Goal: Task Accomplishment & Management: Manage account settings

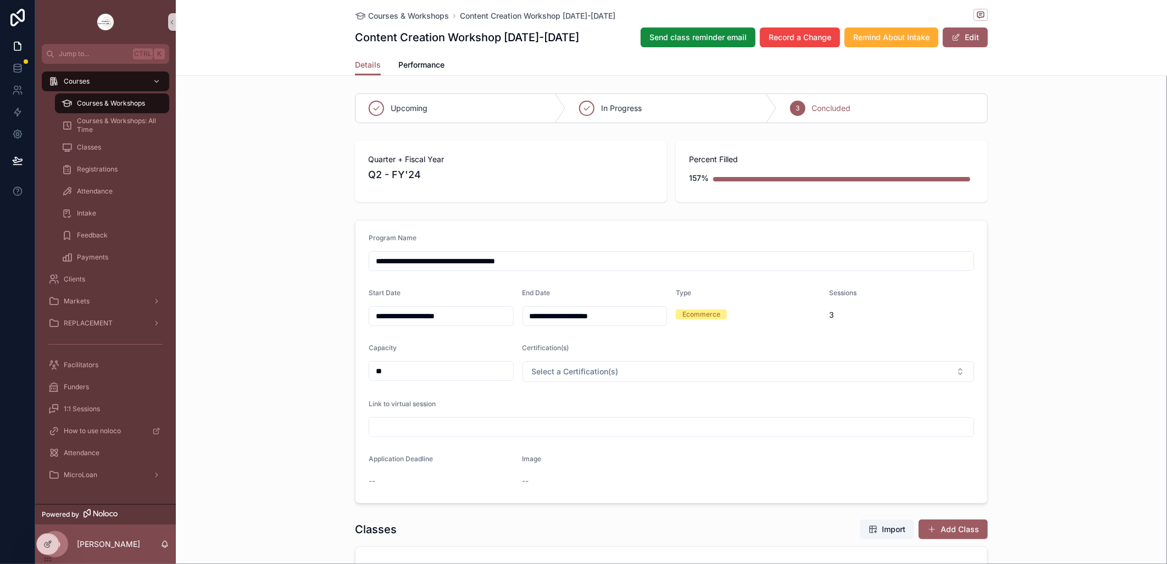
click at [85, 106] on span "Courses & Workshops" at bounding box center [111, 103] width 68 height 9
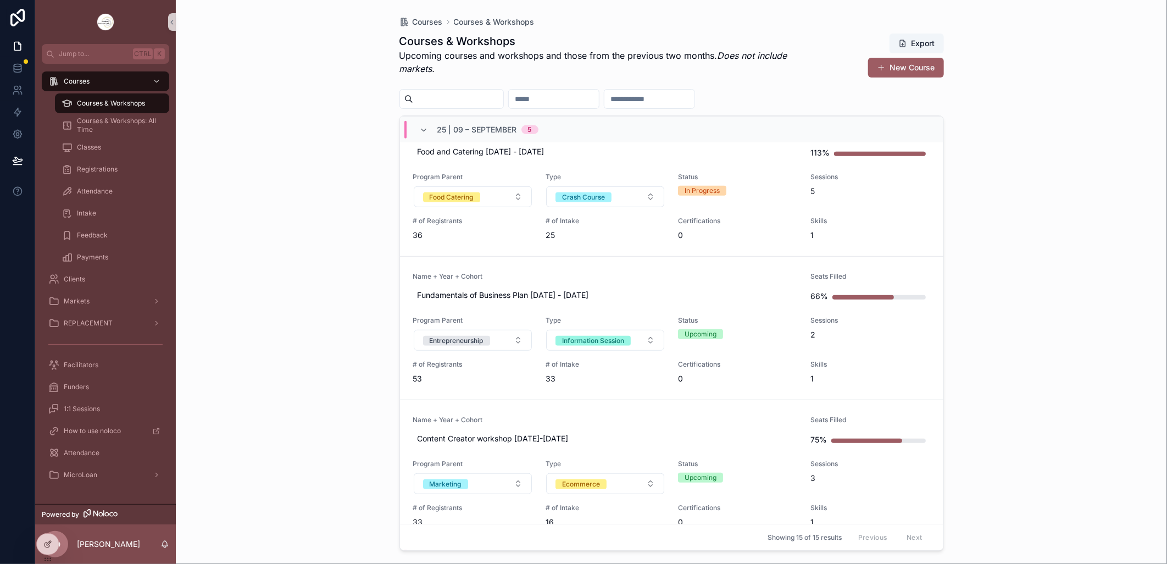
scroll to position [427, 0]
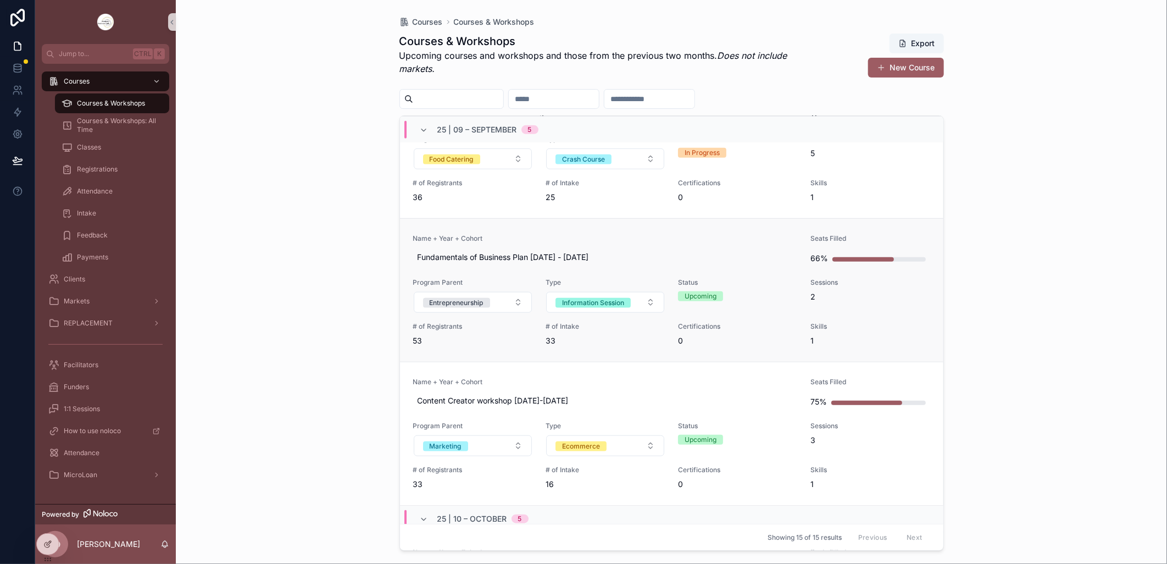
click at [623, 232] on link "Name + Year + Cohort Fundamentals of Business Plan [DATE] - [DATE] Seats Filled…" at bounding box center [672, 289] width 544 height 143
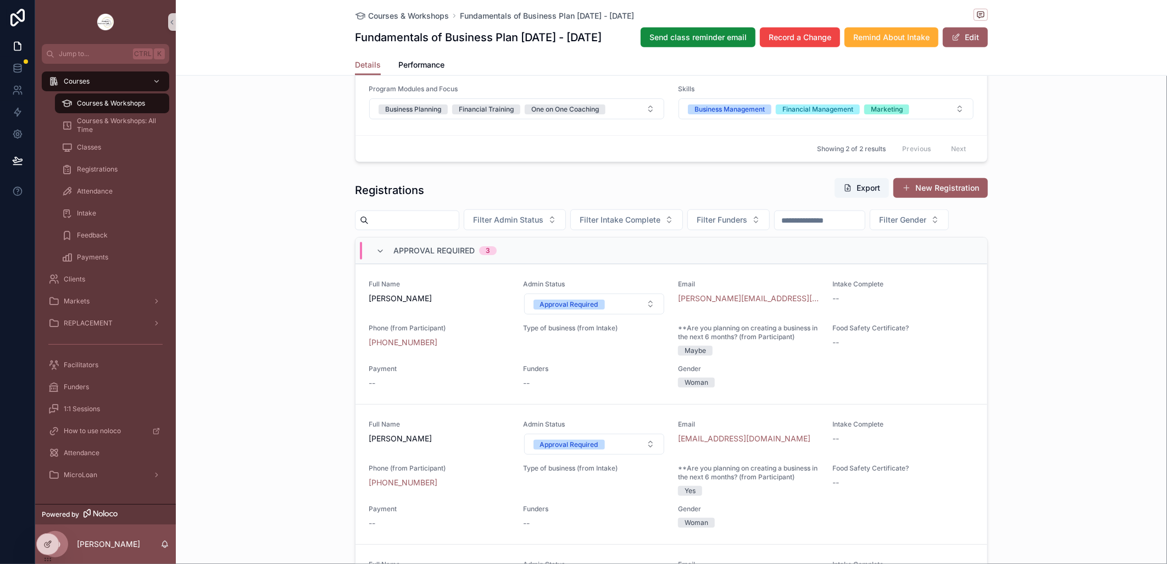
scroll to position [794, 0]
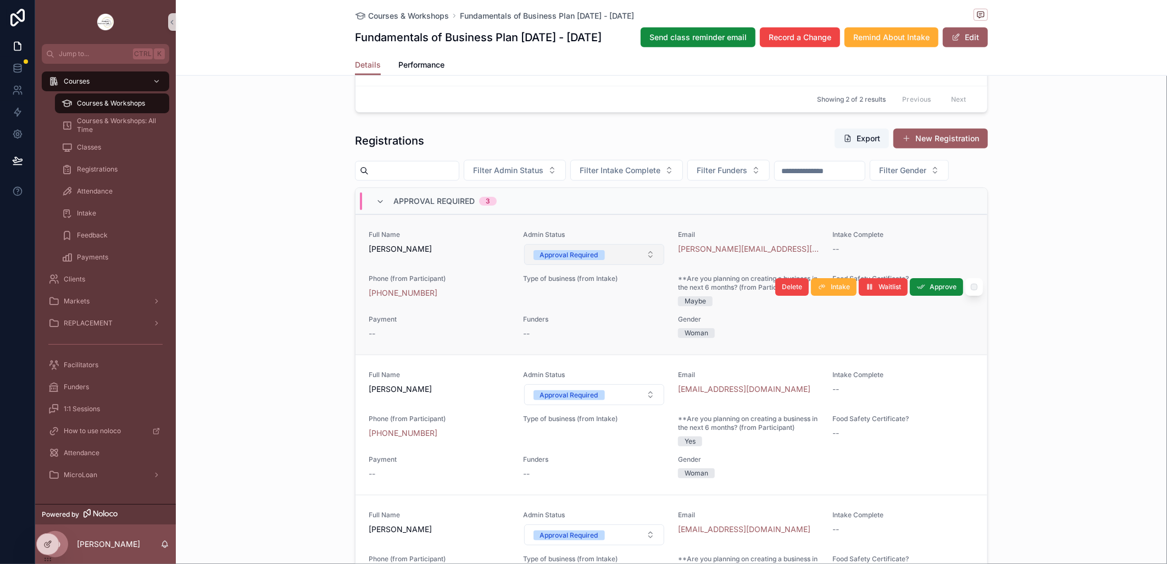
click at [643, 265] on button "Approval Required" at bounding box center [594, 254] width 141 height 21
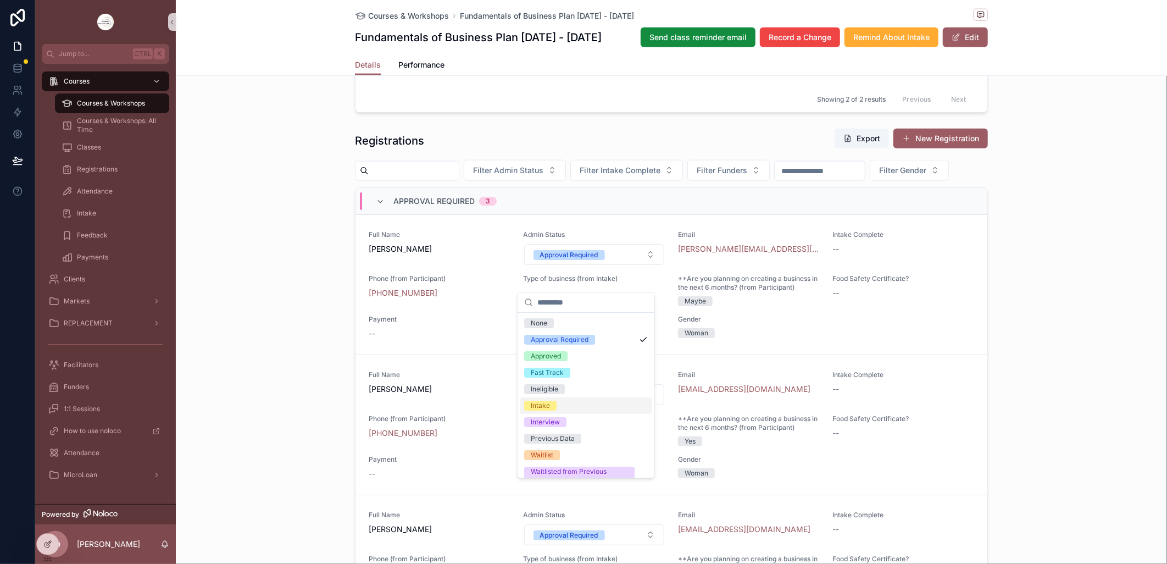
click at [575, 404] on div "Intake" at bounding box center [586, 405] width 132 height 16
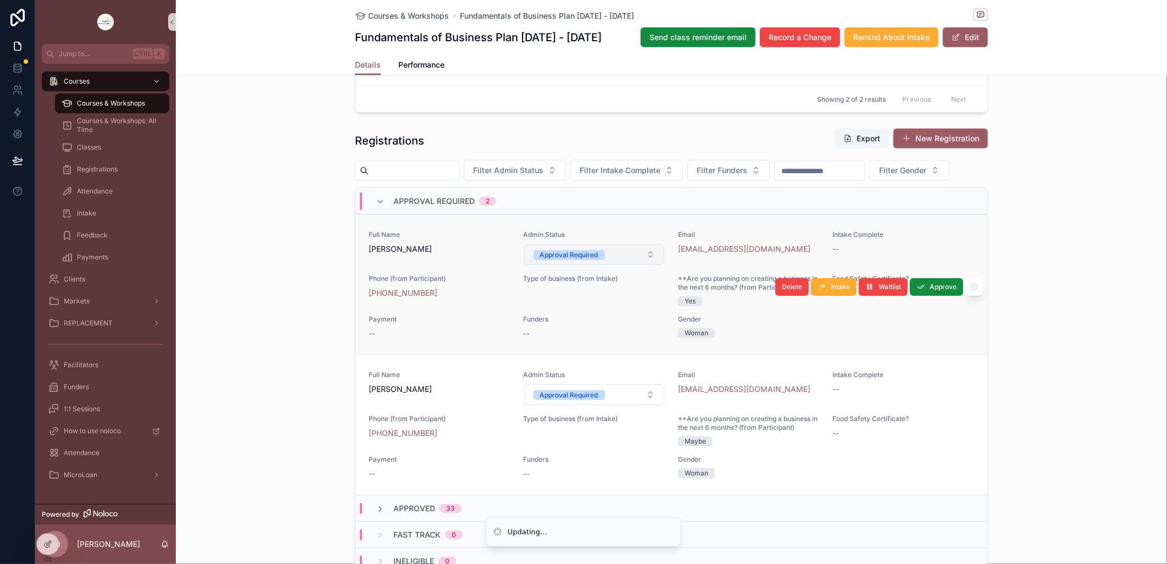
click at [639, 265] on button "Approval Required" at bounding box center [594, 254] width 141 height 21
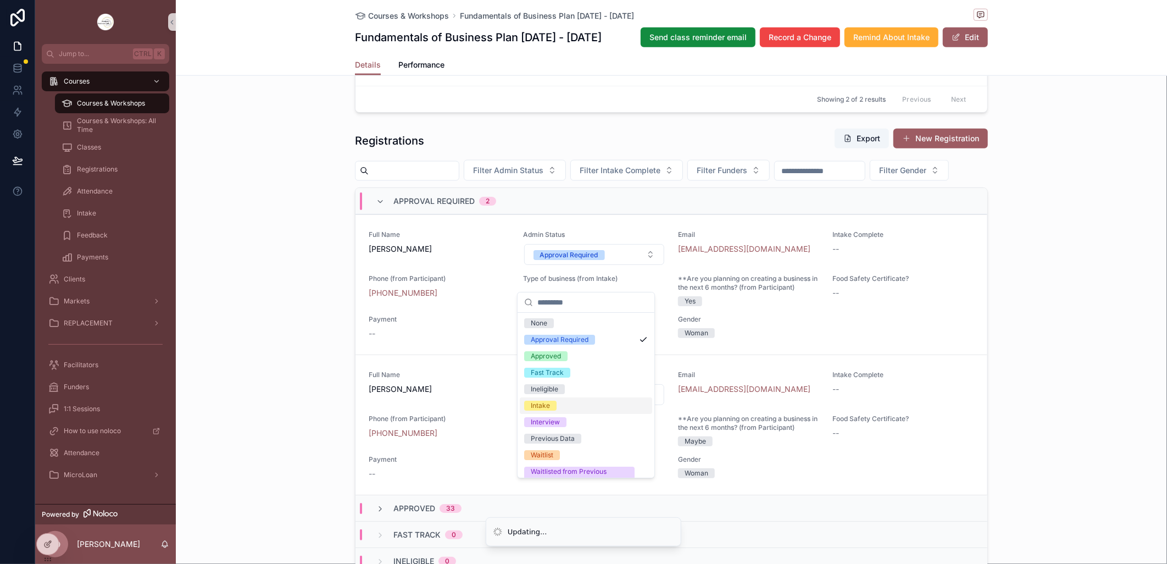
click at [552, 402] on span "Intake" at bounding box center [540, 406] width 32 height 10
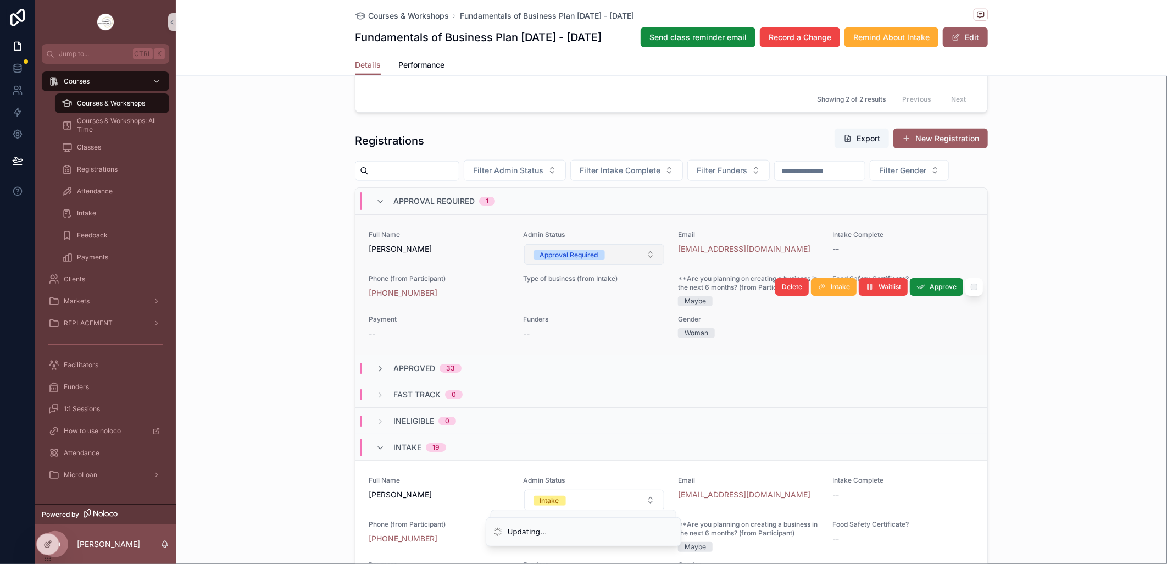
click at [640, 265] on button "Approval Required" at bounding box center [594, 254] width 141 height 21
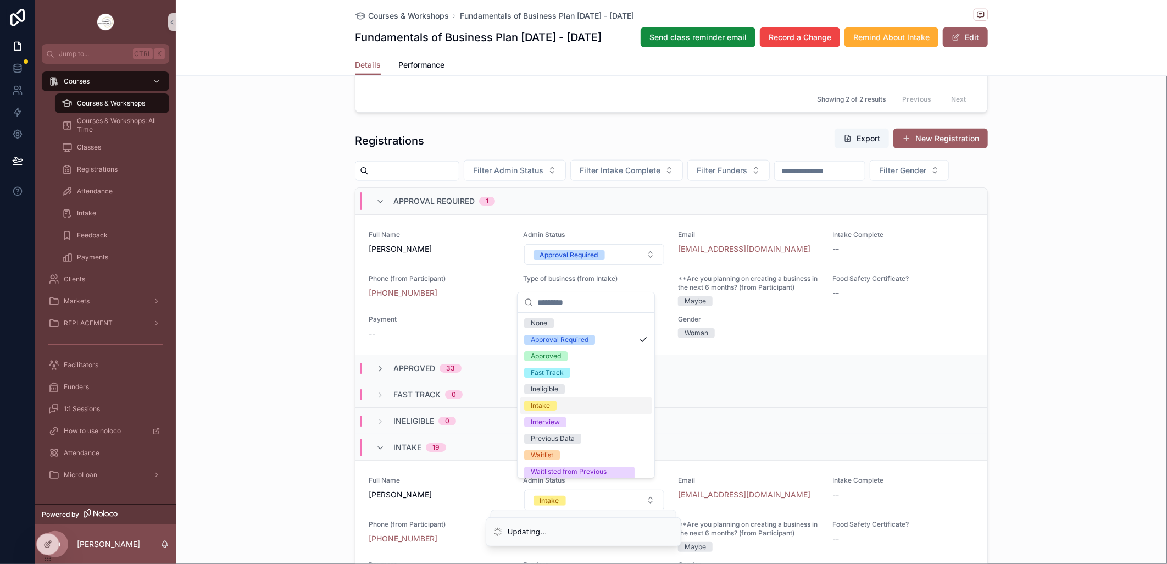
click at [563, 405] on div "Intake" at bounding box center [586, 405] width 132 height 16
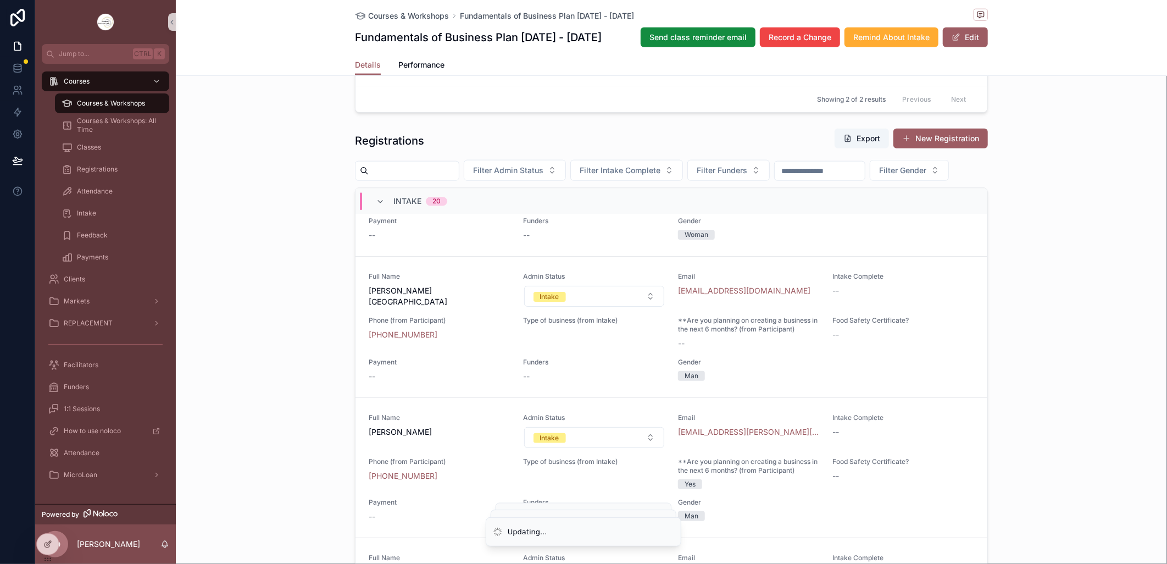
scroll to position [1893, 0]
click at [129, 99] on span "Courses & Workshops" at bounding box center [111, 103] width 68 height 9
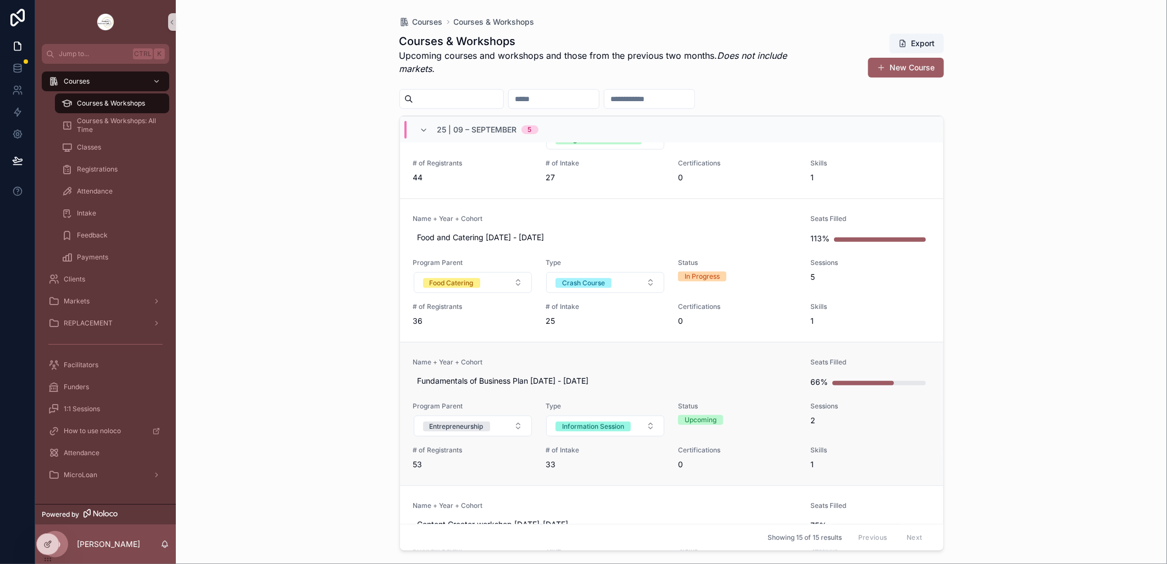
scroll to position [550, 0]
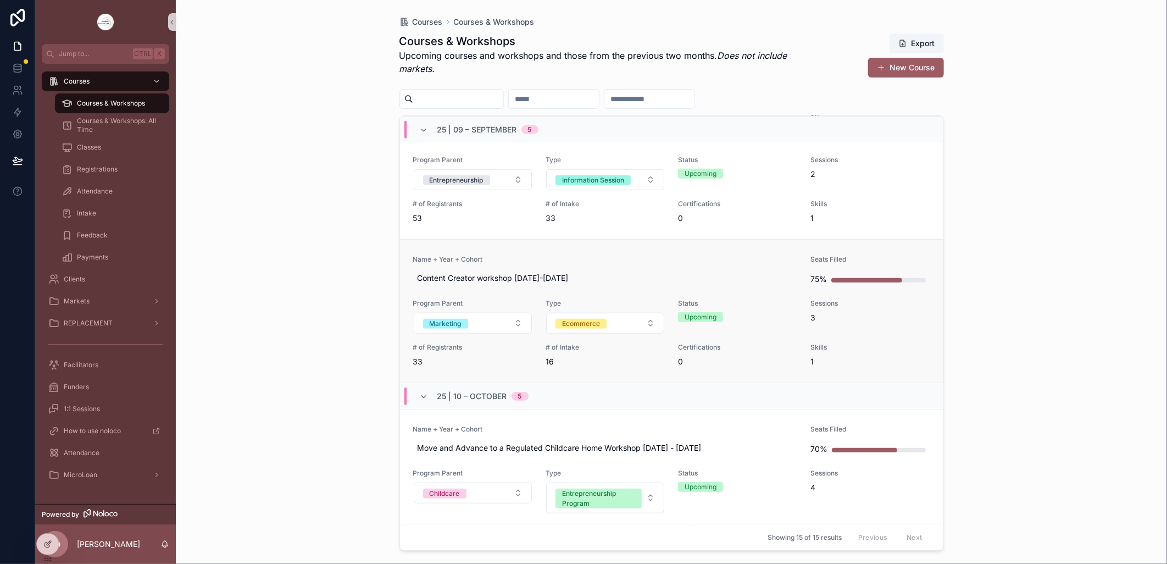
click at [611, 254] on link "Name + Year + Cohort Content Creator workshop [DATE]-[DATE] Seats Filled 75% Pr…" at bounding box center [672, 310] width 544 height 143
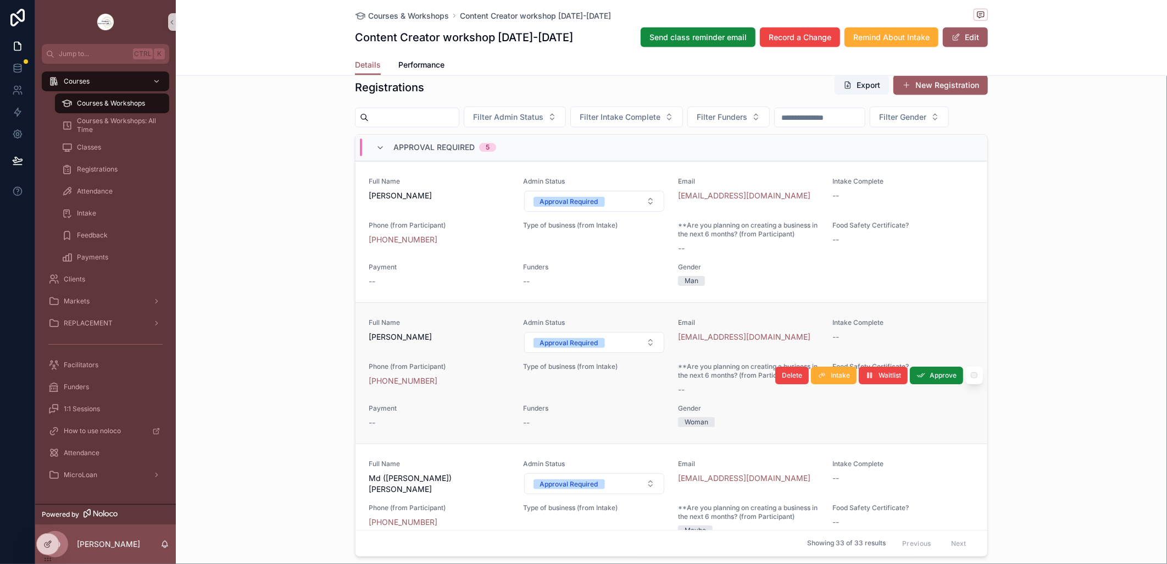
scroll to position [872, 0]
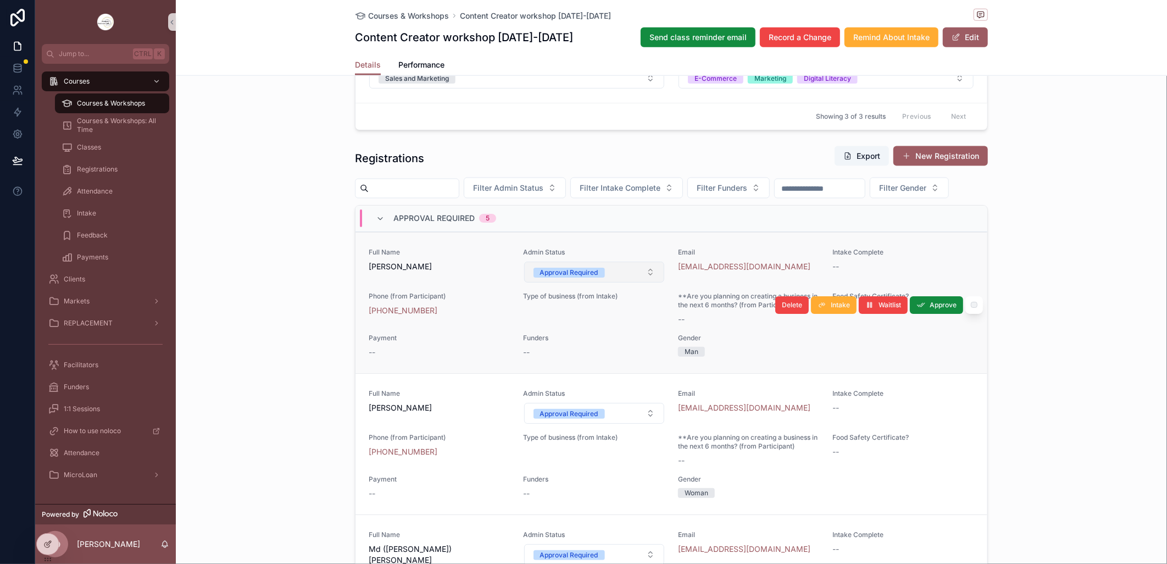
click at [642, 282] on button "Approval Required" at bounding box center [594, 272] width 141 height 21
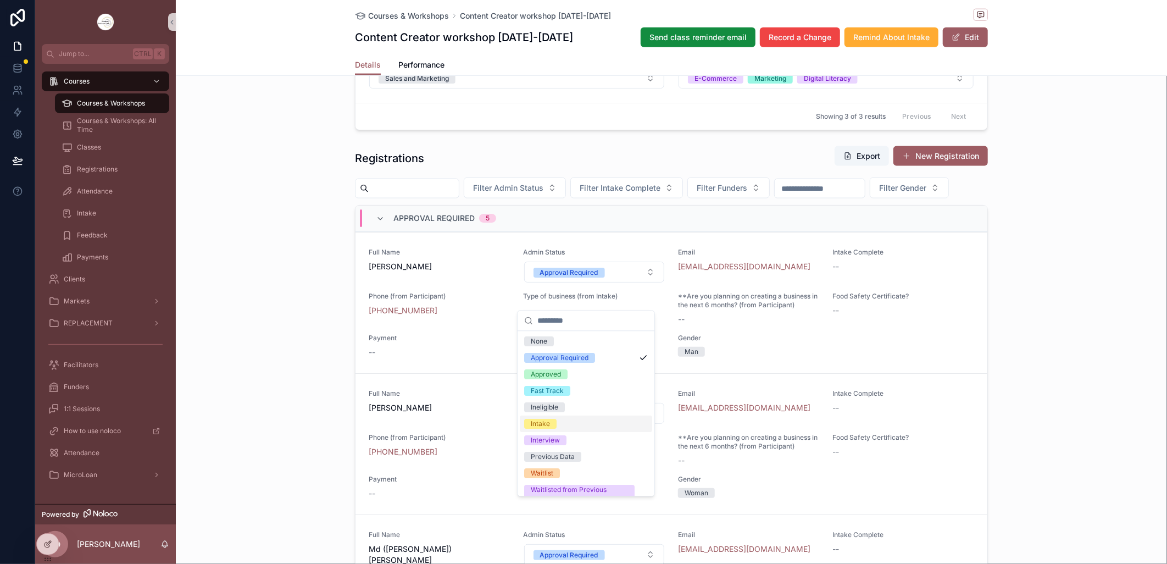
click at [566, 428] on div "Intake" at bounding box center [586, 423] width 132 height 16
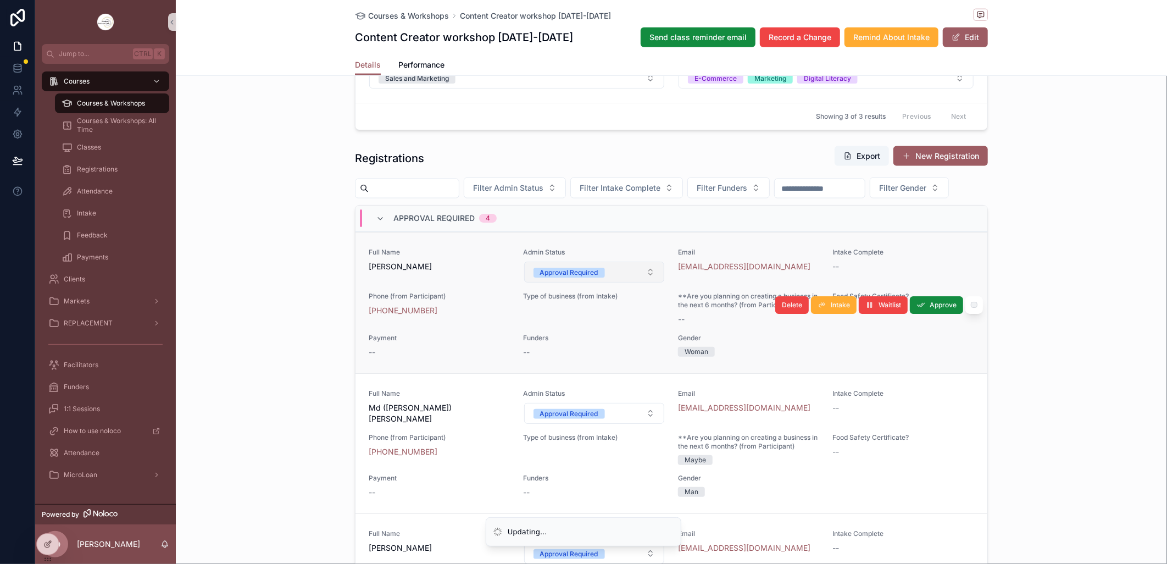
click at [642, 282] on button "Approval Required" at bounding box center [594, 272] width 141 height 21
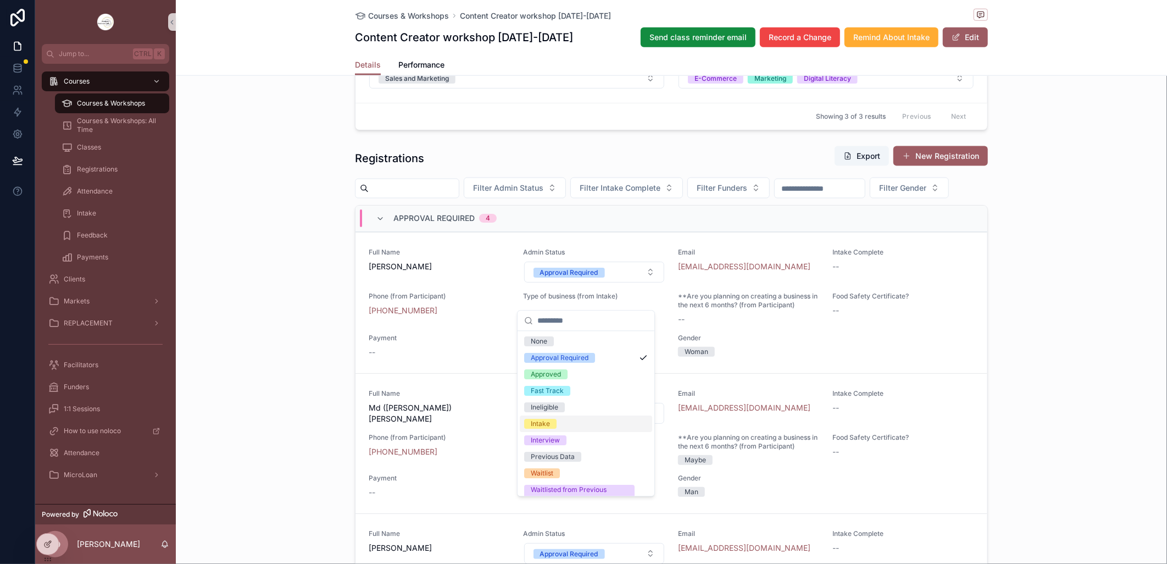
click at [556, 425] on span "Intake" at bounding box center [540, 424] width 32 height 10
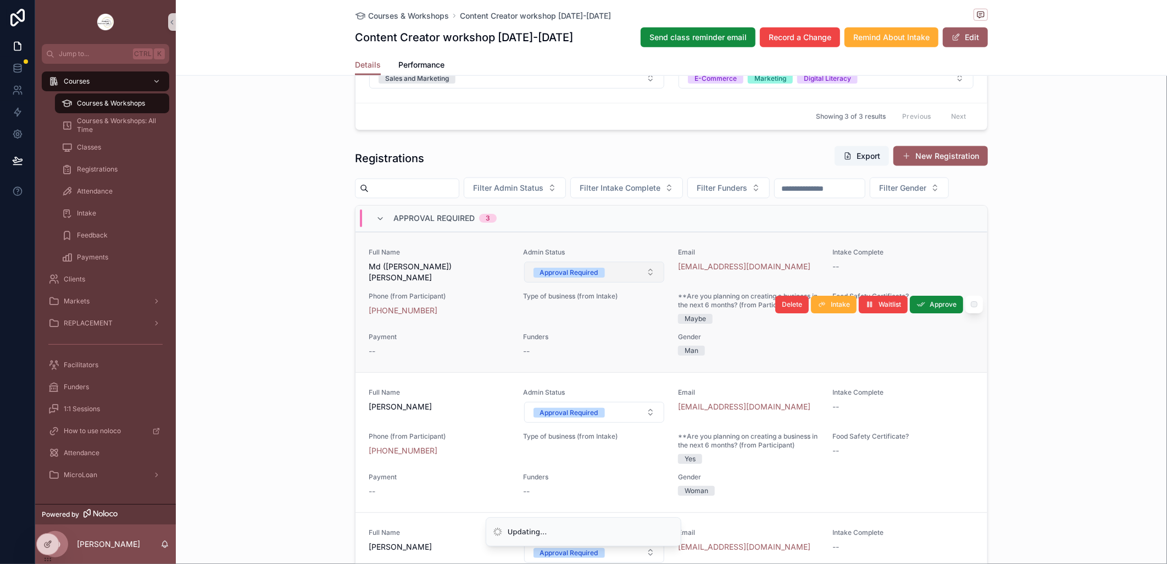
click at [644, 282] on button "Approval Required" at bounding box center [594, 272] width 141 height 21
click at [638, 282] on button "Approval Required" at bounding box center [594, 272] width 141 height 21
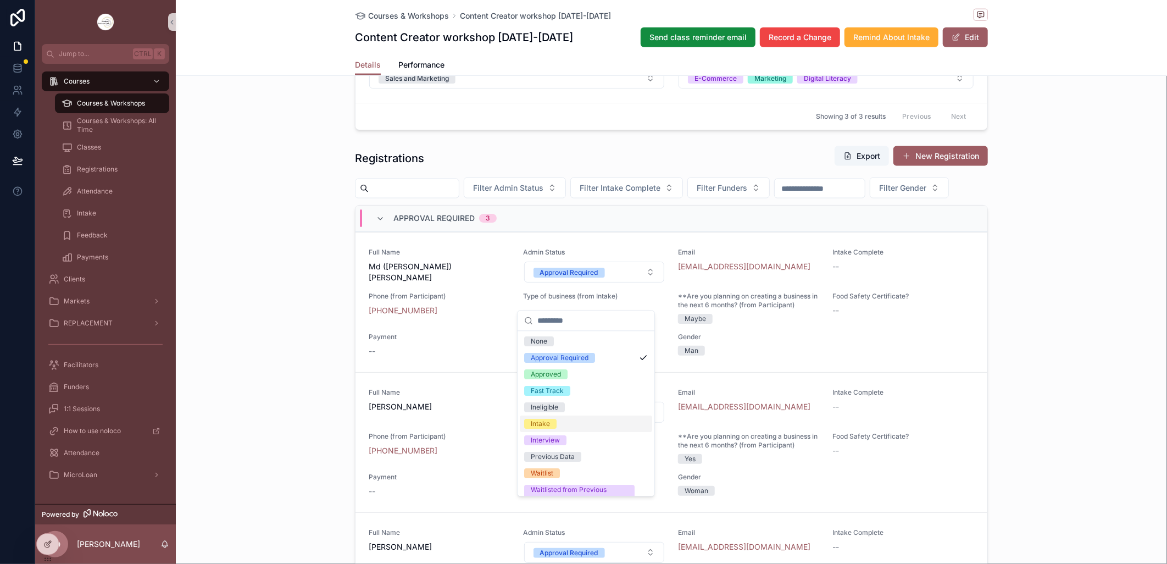
click at [557, 422] on div "Intake" at bounding box center [586, 423] width 132 height 16
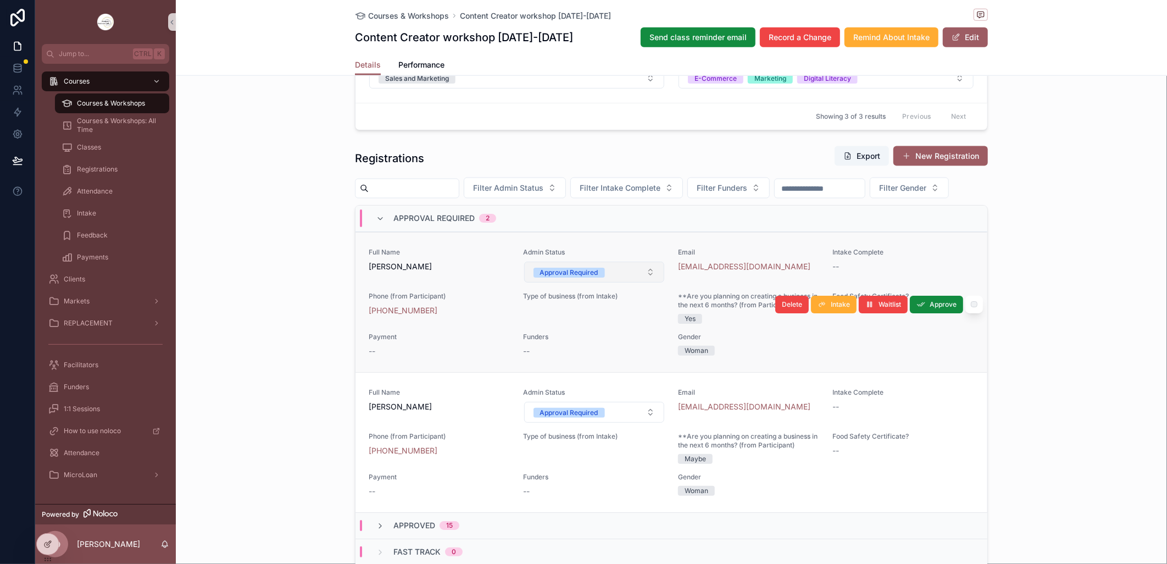
click at [643, 282] on button "Approval Required" at bounding box center [594, 272] width 141 height 21
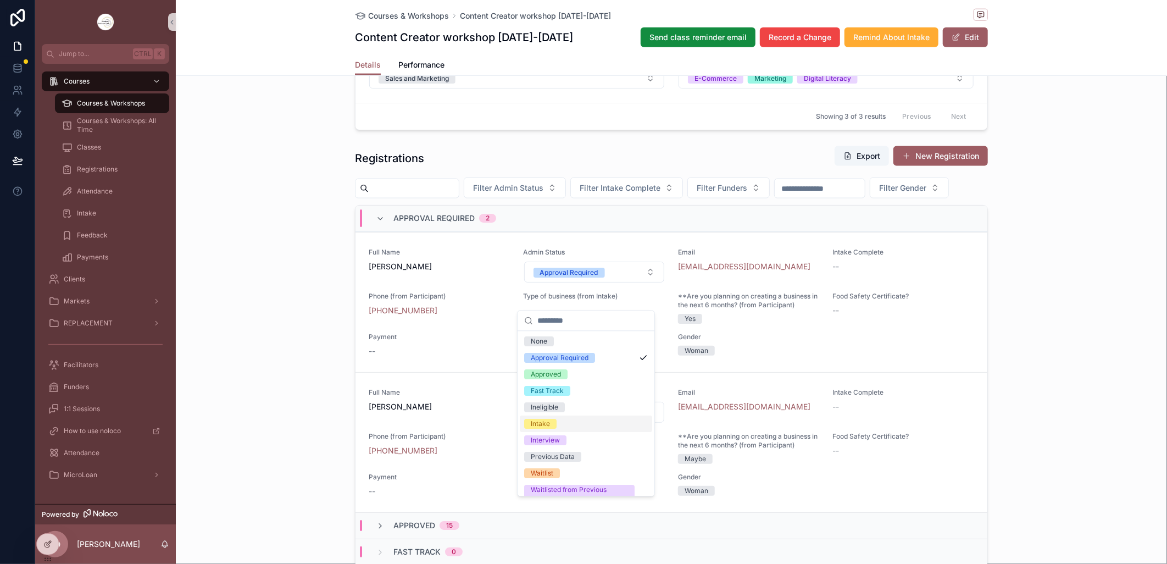
click at [553, 425] on span "Intake" at bounding box center [540, 424] width 32 height 10
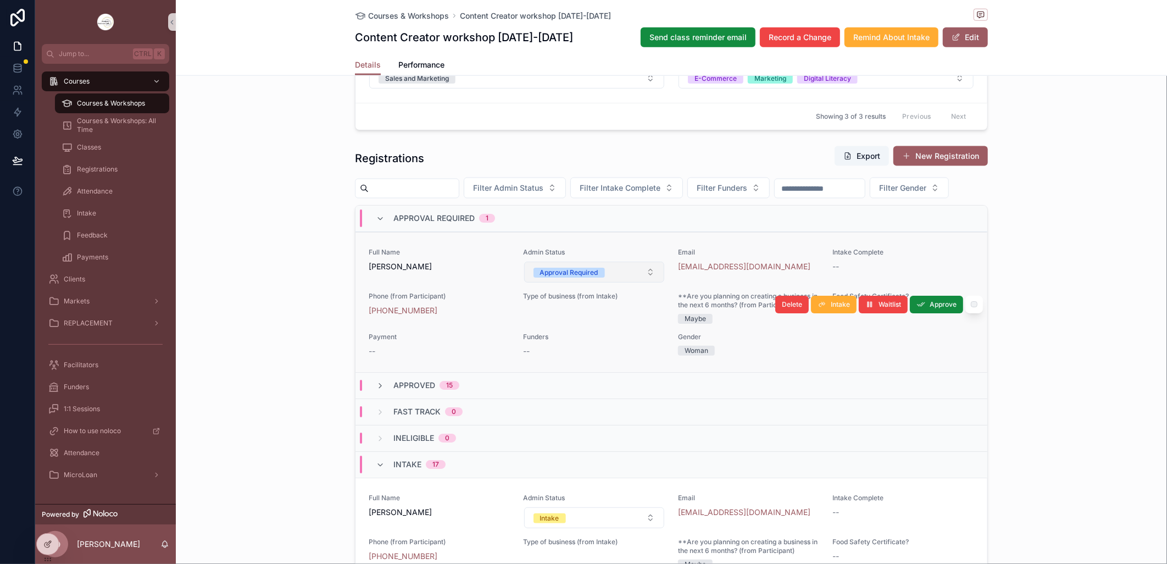
click at [640, 282] on button "Approval Required" at bounding box center [594, 272] width 141 height 21
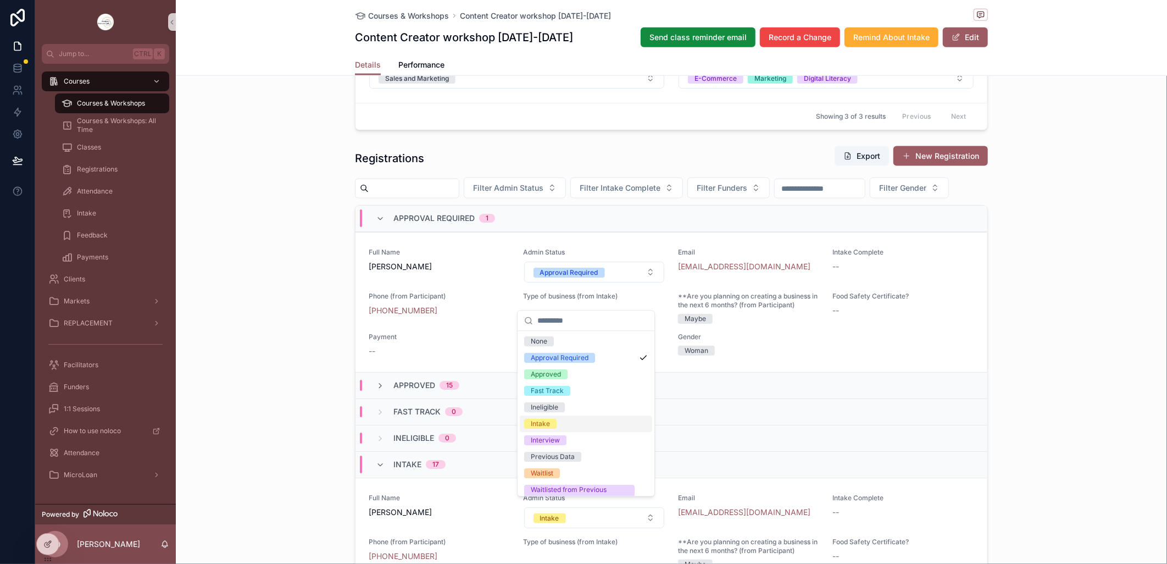
click at [559, 422] on div "Intake" at bounding box center [586, 423] width 132 height 16
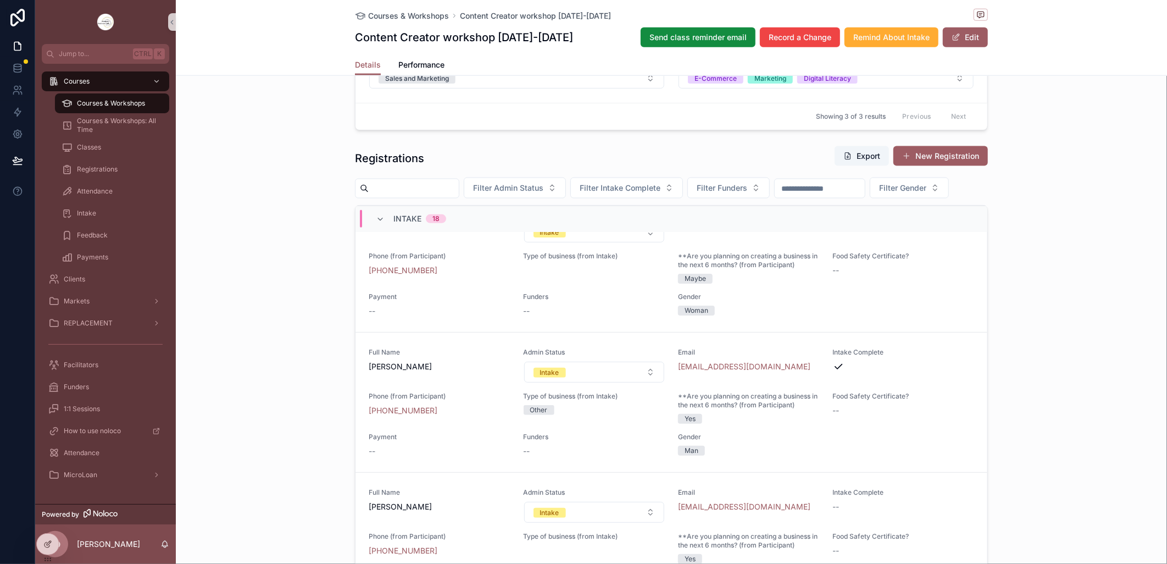
scroll to position [488, 0]
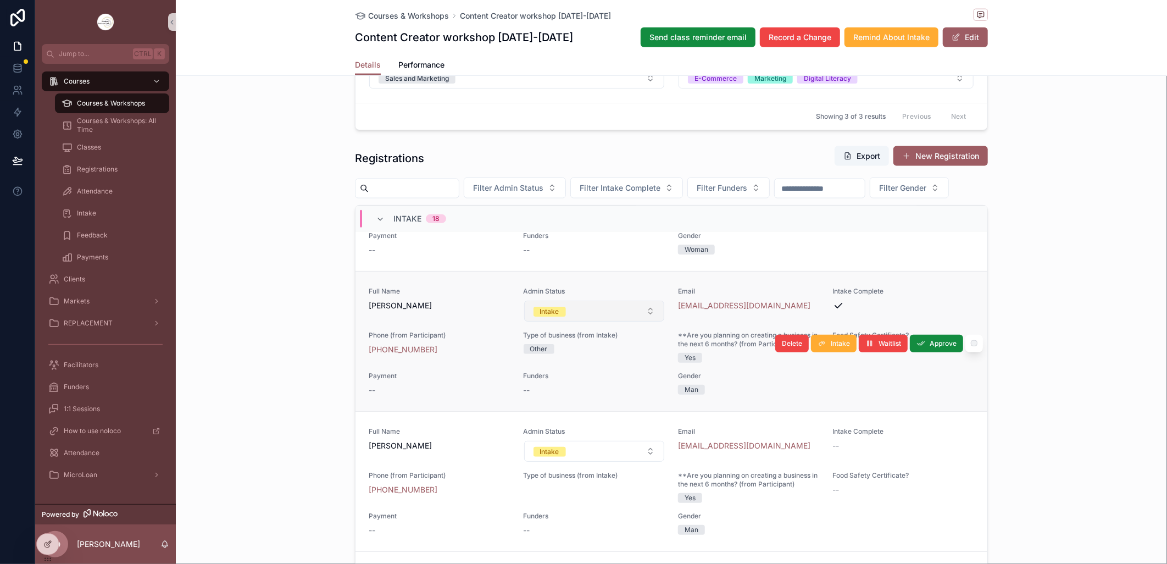
click at [642, 321] on button "Intake" at bounding box center [594, 311] width 141 height 21
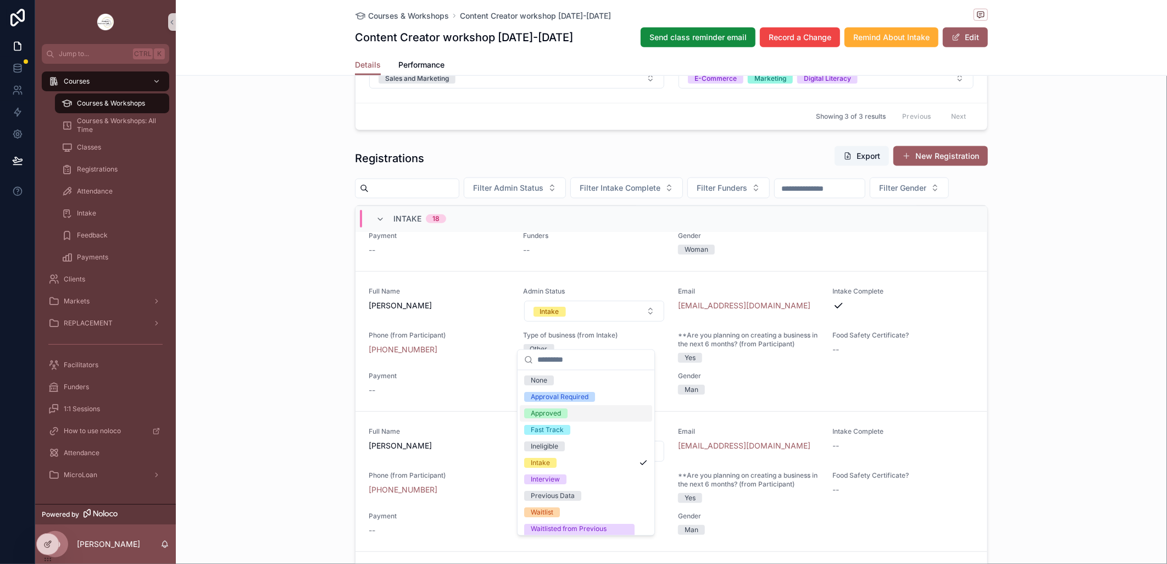
click at [569, 413] on div "Approved" at bounding box center [586, 414] width 132 height 16
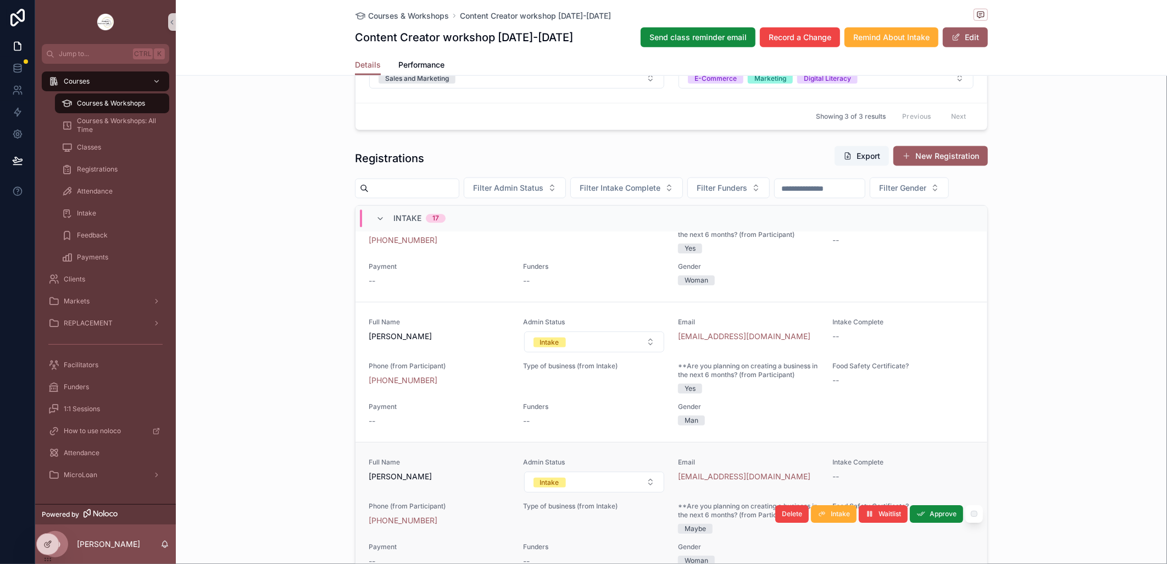
scroll to position [2255, 0]
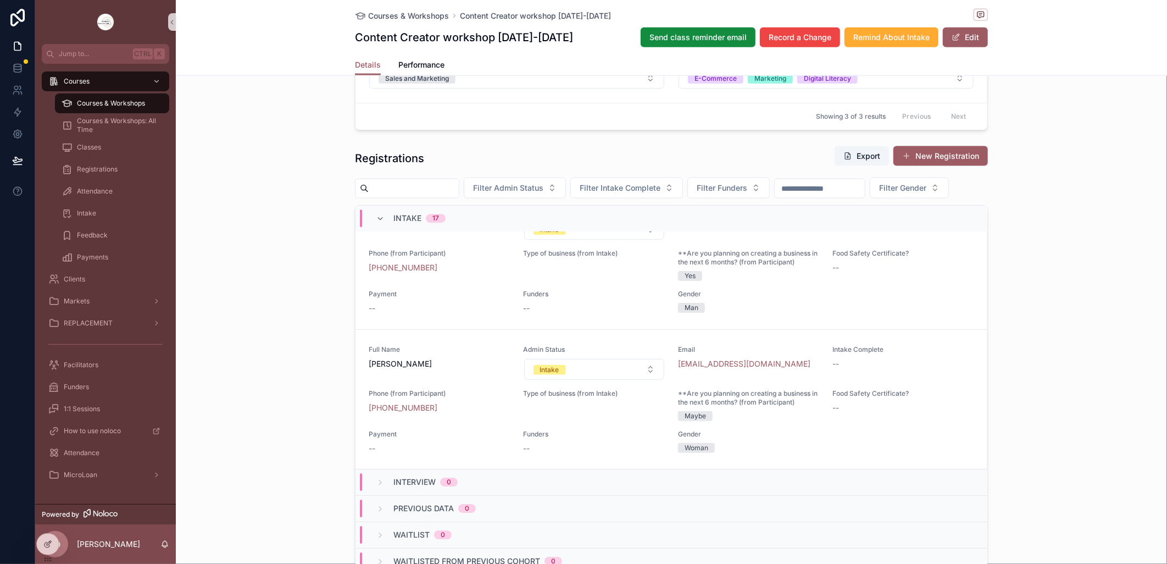
click at [85, 102] on span "Courses & Workshops" at bounding box center [111, 103] width 68 height 9
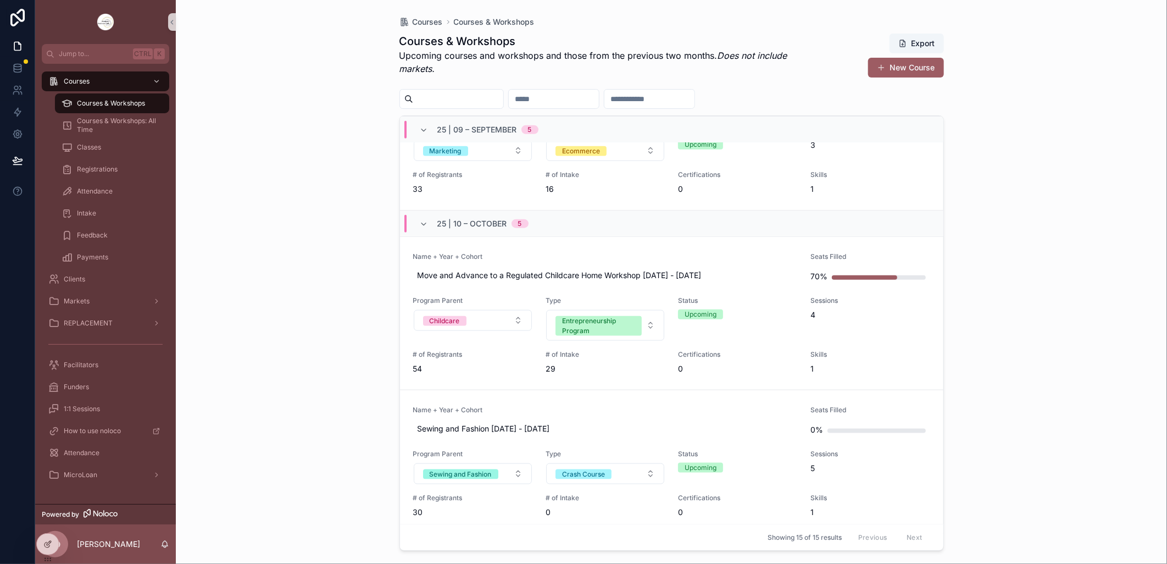
scroll to position [733, 0]
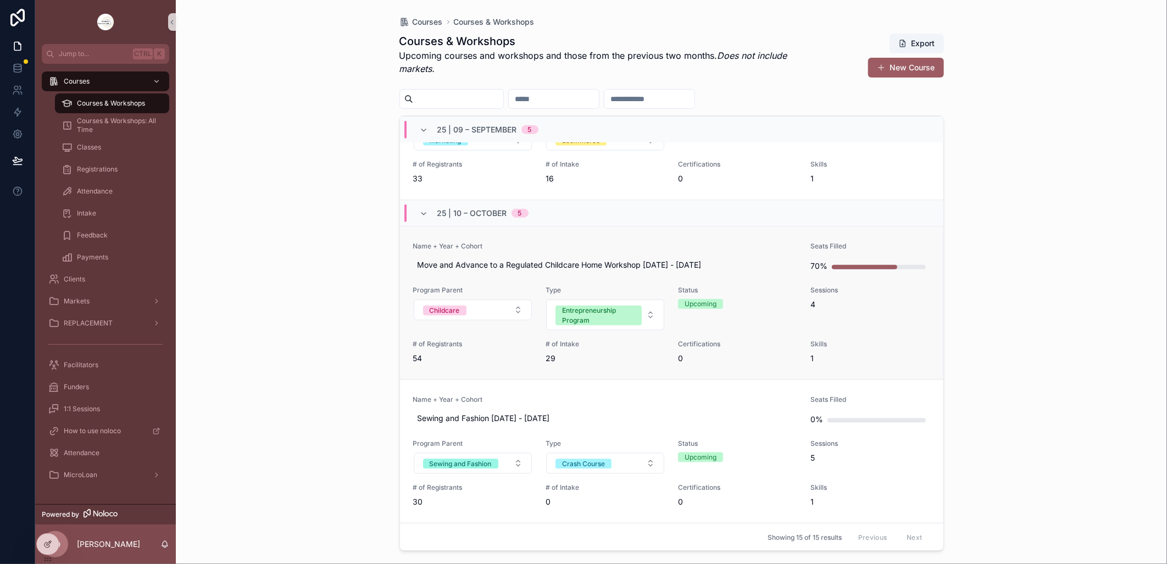
click at [580, 238] on link "Name + Year + Cohort Move and Advance to a Regulated Childcare Home Workshop [D…" at bounding box center [672, 302] width 544 height 153
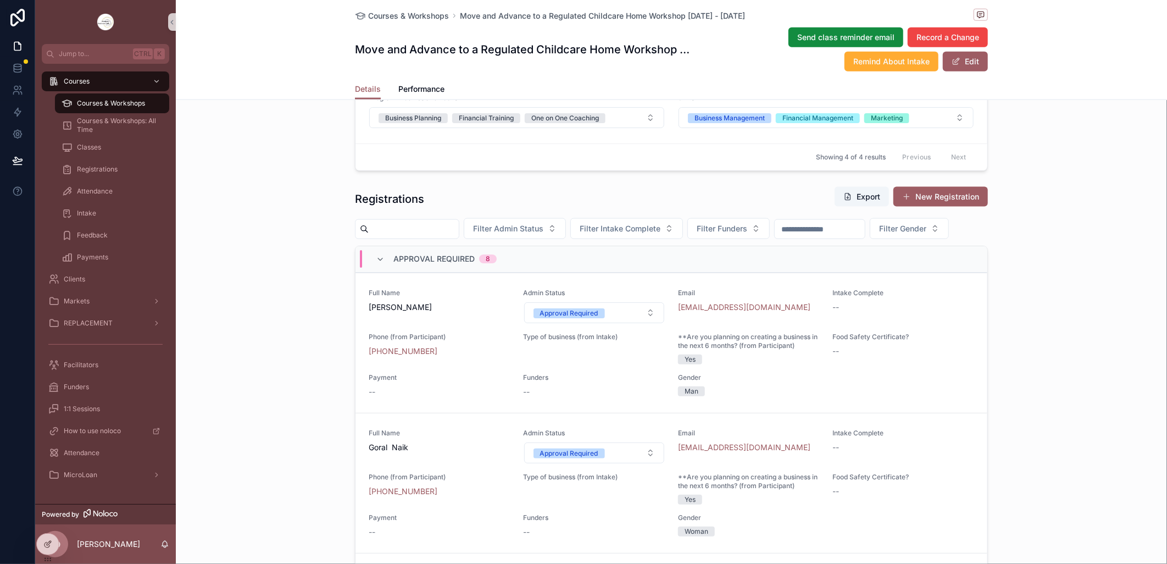
scroll to position [916, 0]
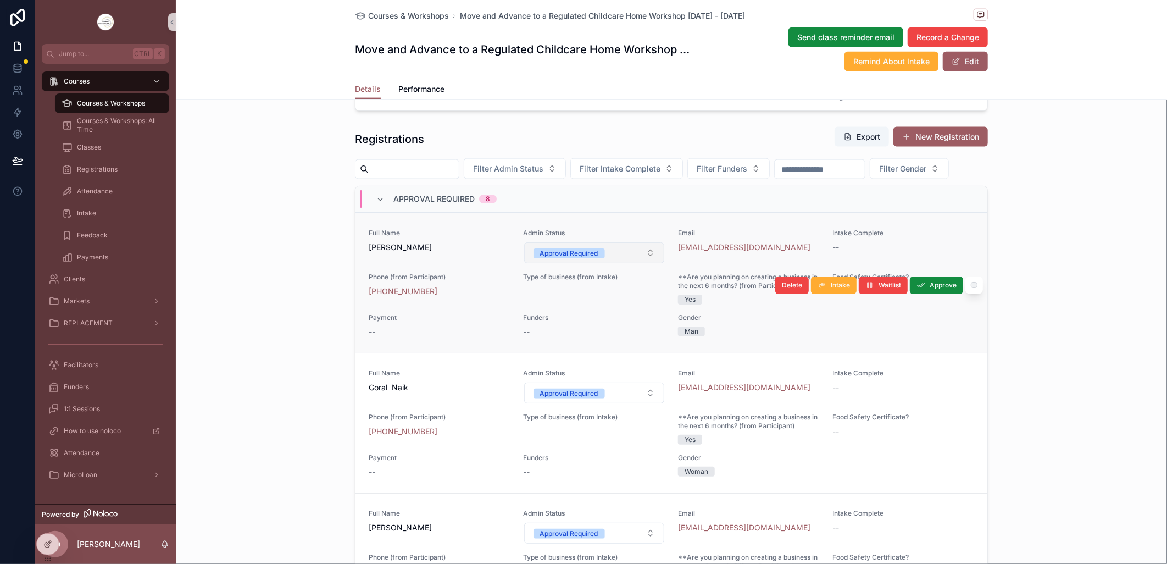
click at [638, 263] on button "Approval Required" at bounding box center [594, 252] width 141 height 21
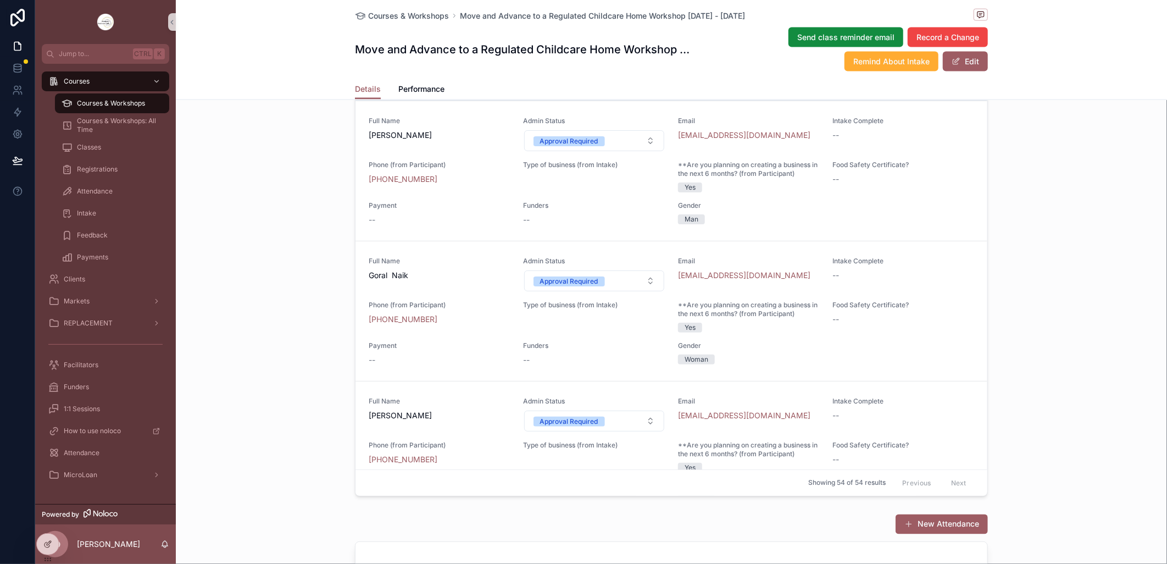
scroll to position [1038, 0]
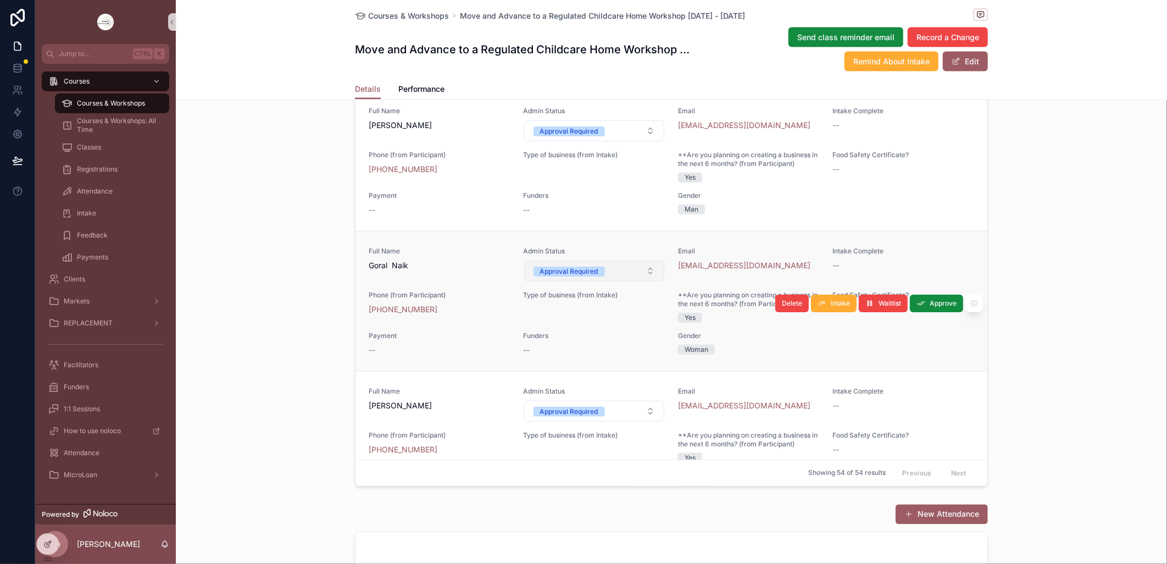
click at [638, 281] on button "Approval Required" at bounding box center [594, 270] width 141 height 21
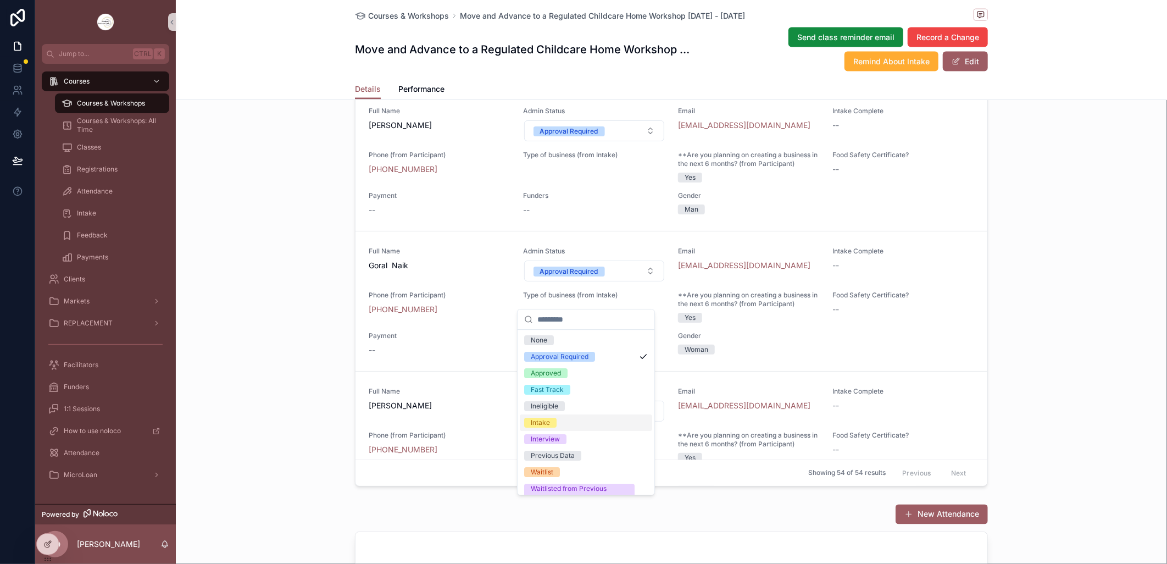
click at [557, 422] on div "Intake" at bounding box center [586, 422] width 132 height 16
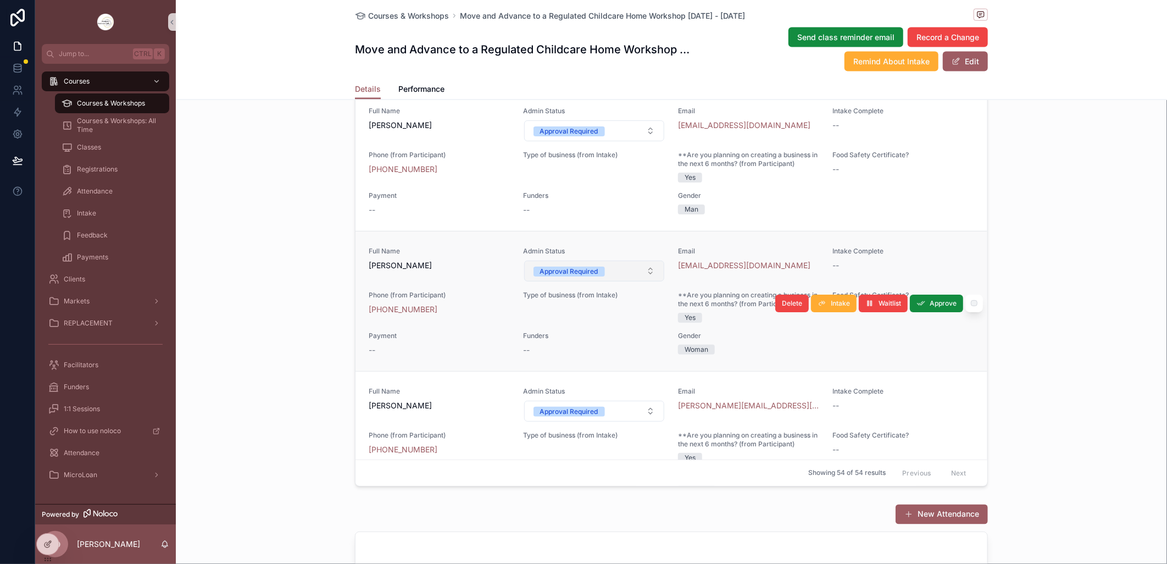
click at [639, 281] on button "Approval Required" at bounding box center [594, 270] width 141 height 21
click at [634, 281] on button "Approval Required" at bounding box center [594, 270] width 141 height 21
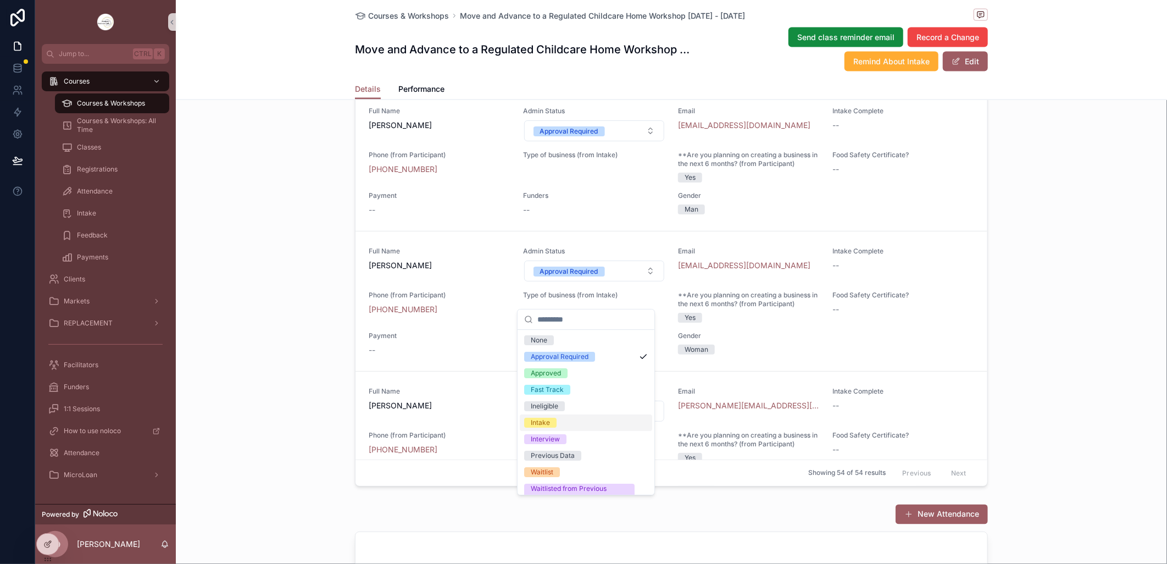
click at [559, 425] on div "Intake" at bounding box center [586, 422] width 132 height 16
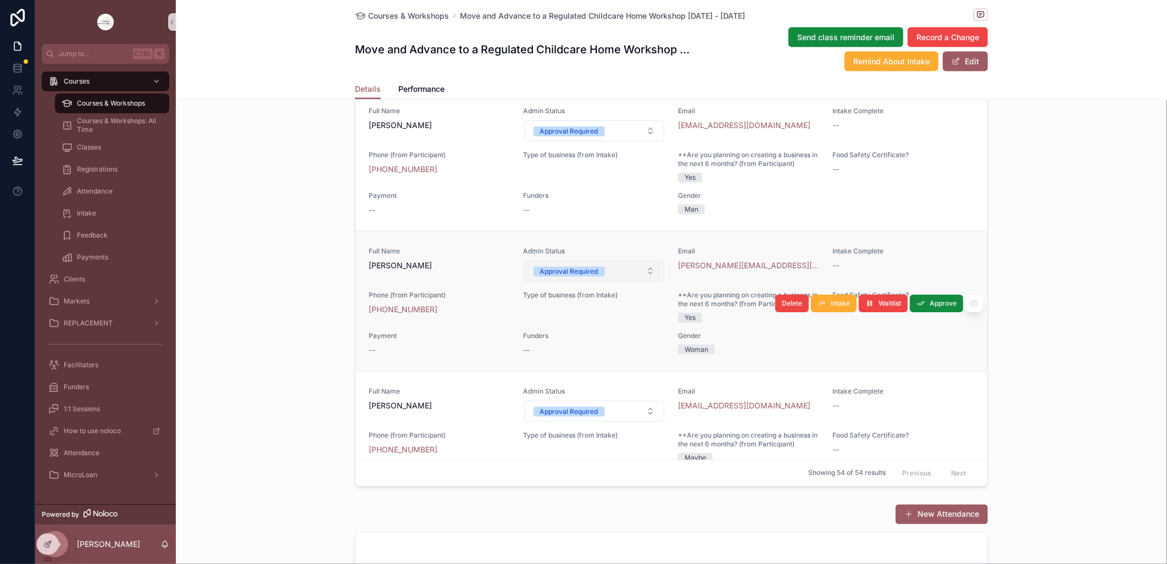
click at [644, 281] on button "Approval Required" at bounding box center [594, 270] width 141 height 21
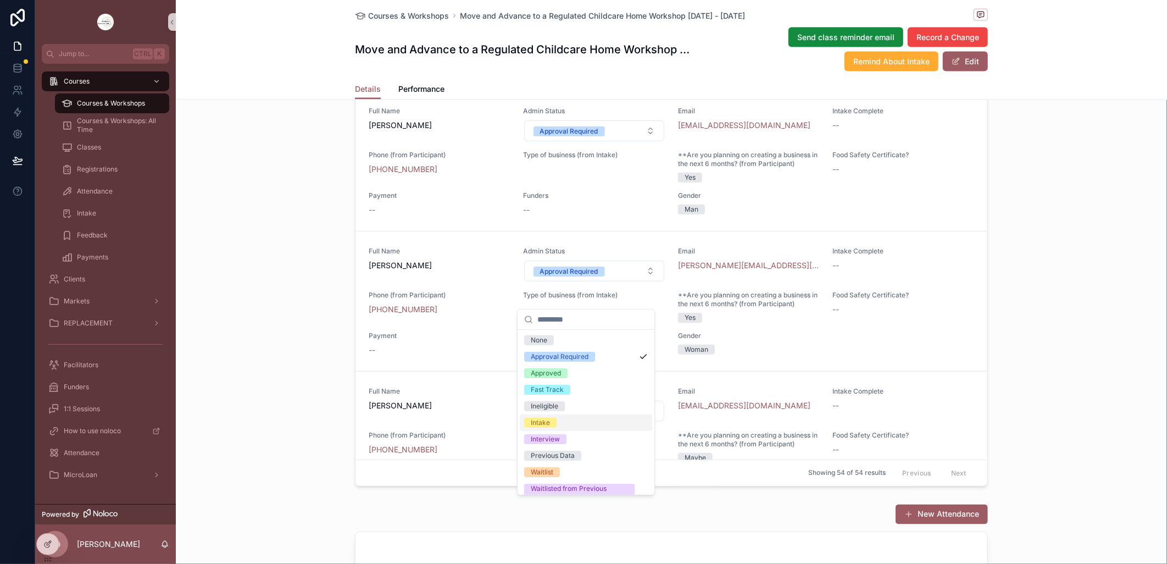
click at [550, 419] on span "Intake" at bounding box center [540, 423] width 32 height 10
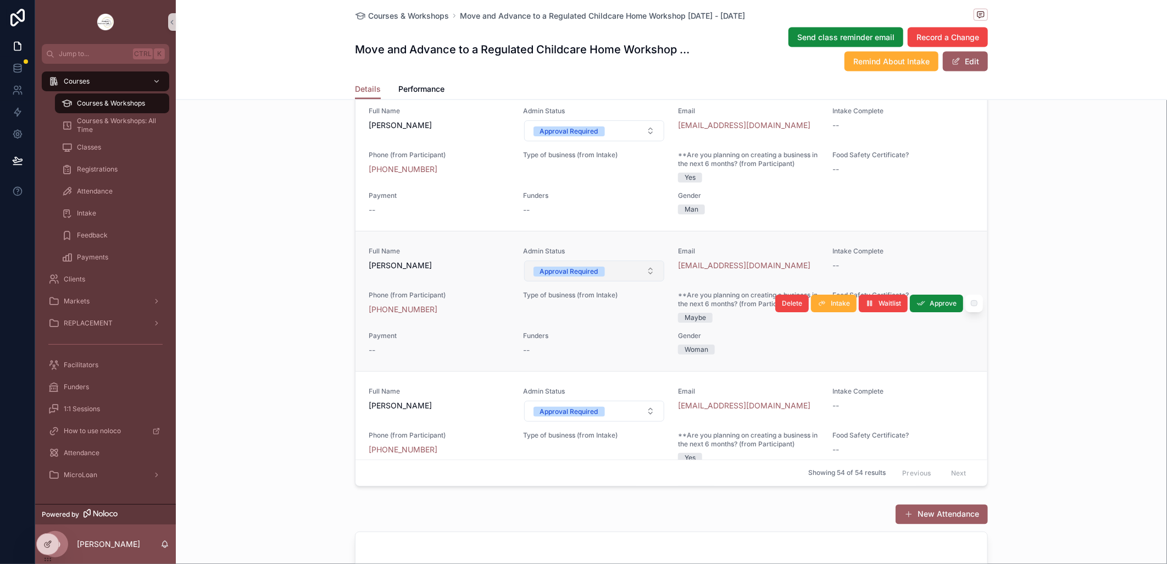
click at [640, 281] on button "Approval Required" at bounding box center [594, 270] width 141 height 21
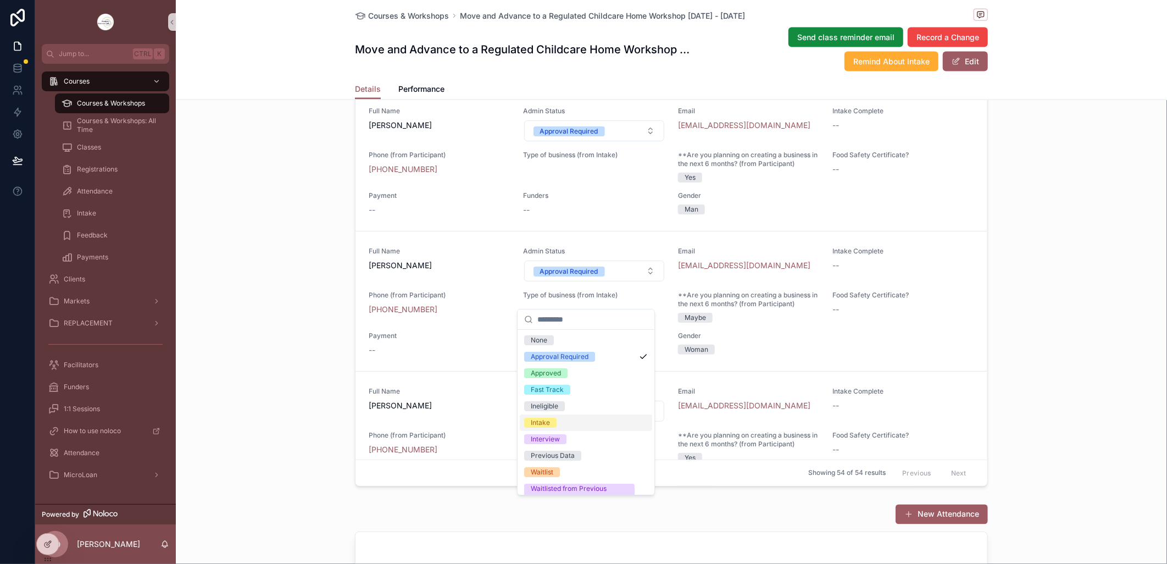
click at [545, 421] on div "Intake" at bounding box center [540, 423] width 19 height 10
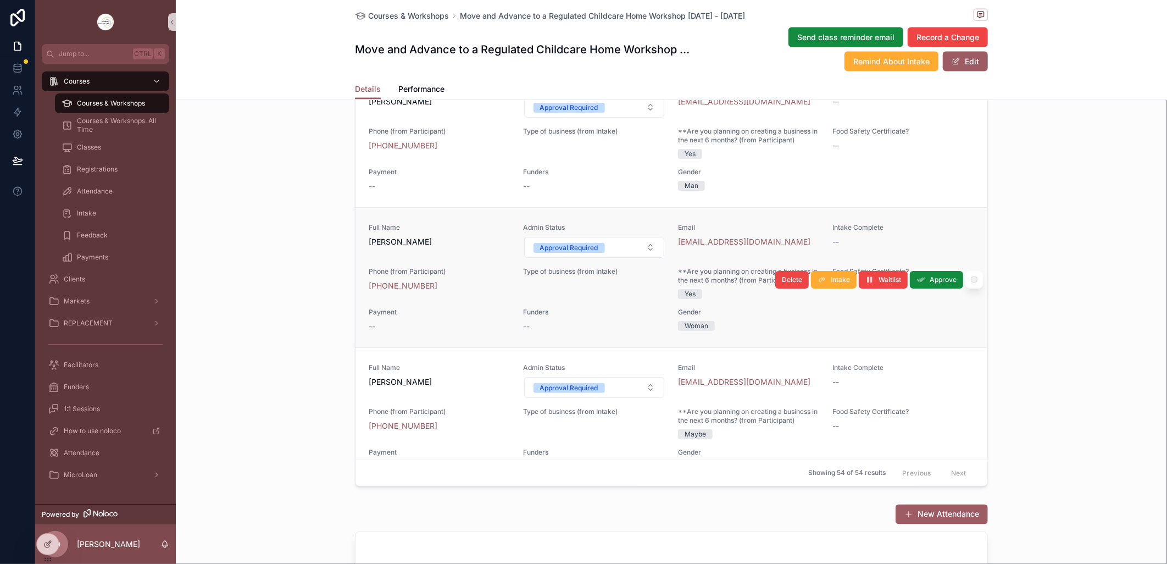
scroll to position [61, 0]
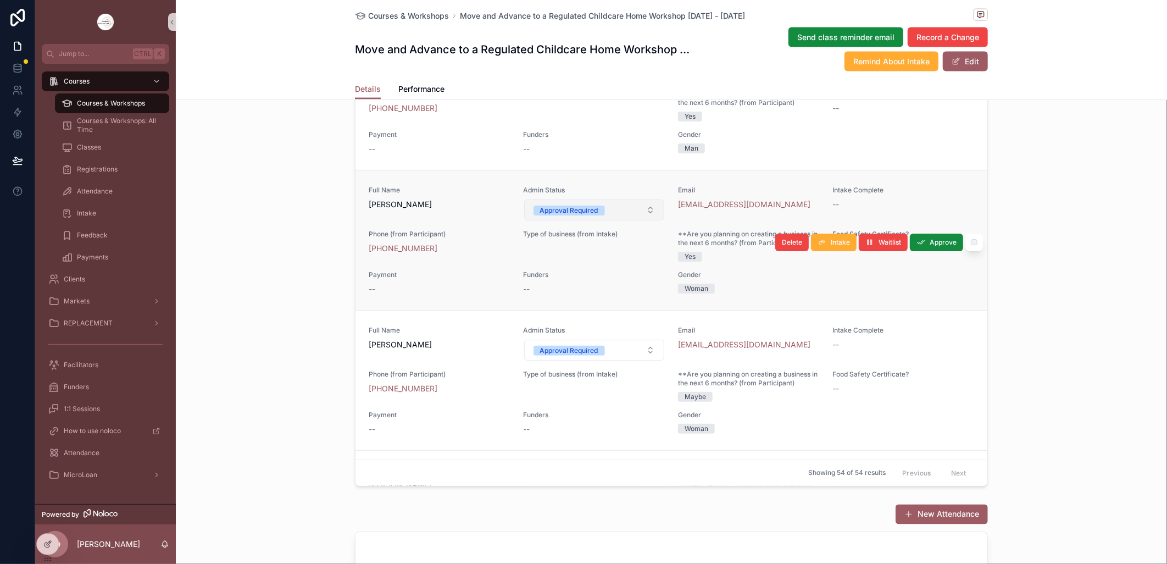
click at [641, 220] on button "Approval Required" at bounding box center [594, 209] width 141 height 21
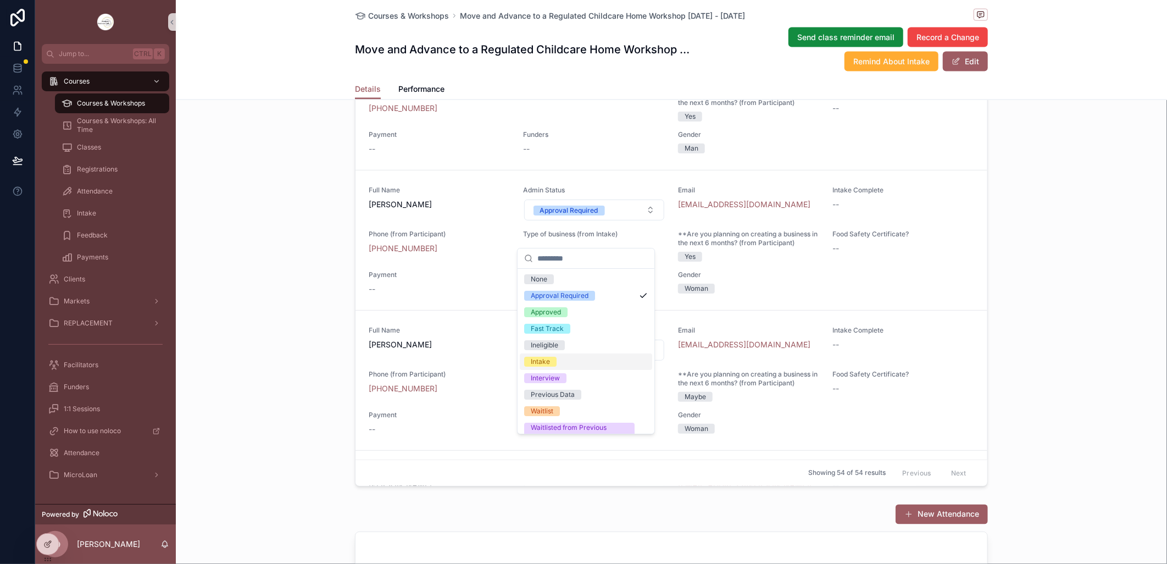
click at [545, 359] on div "Intake" at bounding box center [540, 362] width 19 height 10
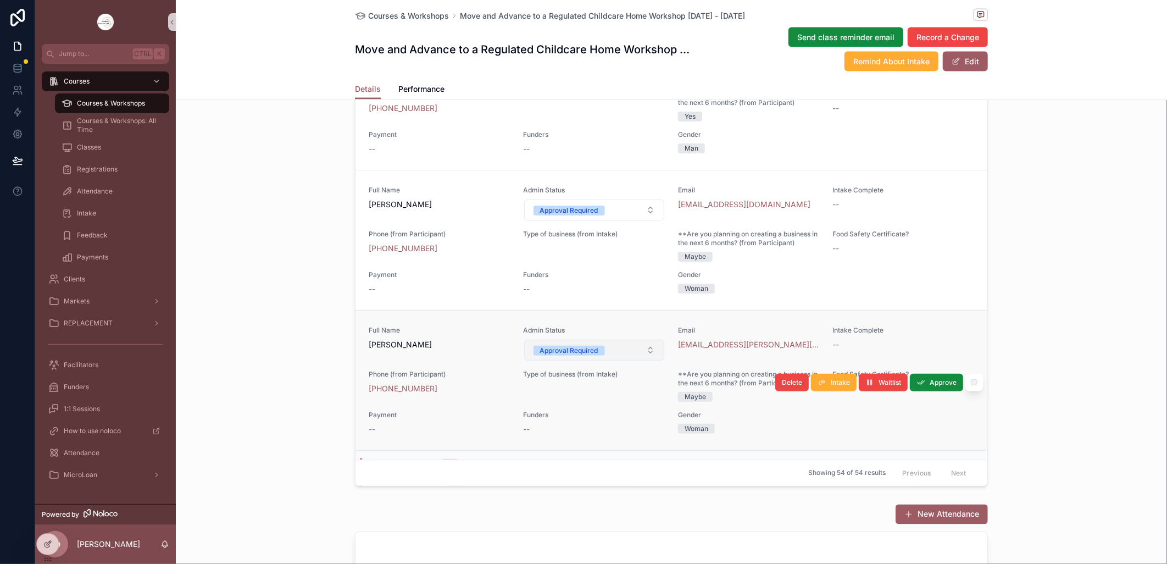
click at [642, 361] on button "Approval Required" at bounding box center [594, 350] width 141 height 21
click at [644, 361] on button "Approval Required" at bounding box center [594, 350] width 141 height 21
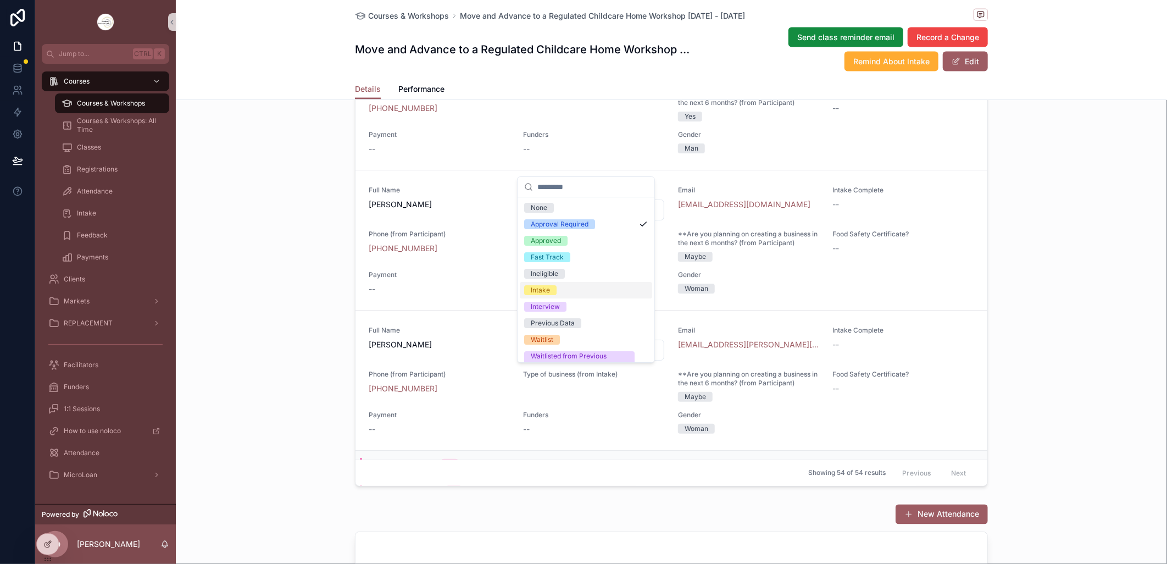
click at [552, 292] on span "Intake" at bounding box center [540, 290] width 32 height 10
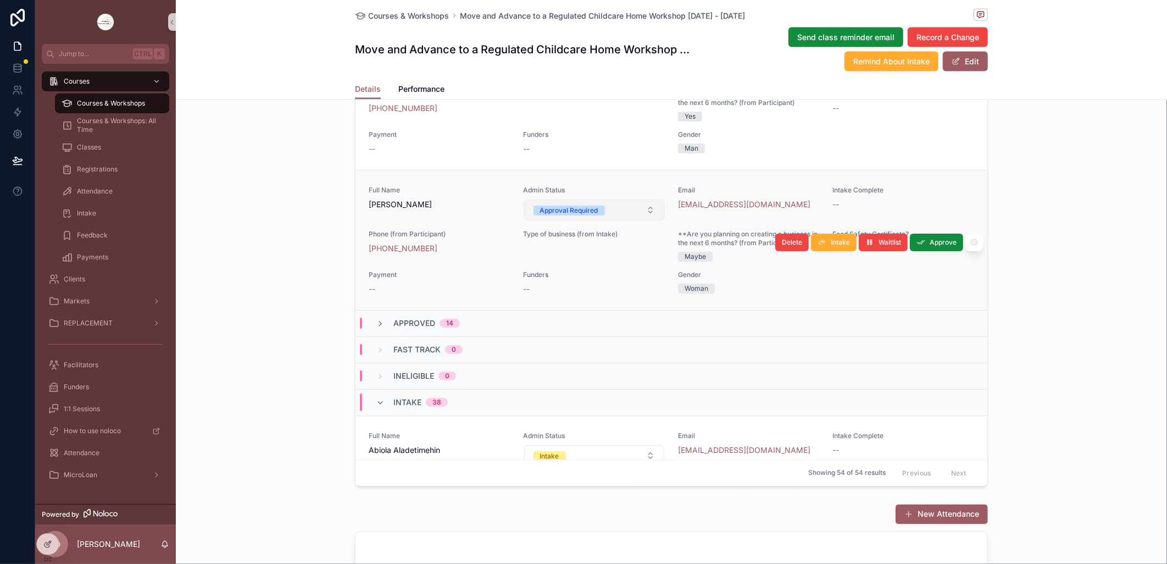
click at [639, 220] on button "Approval Required" at bounding box center [594, 209] width 141 height 21
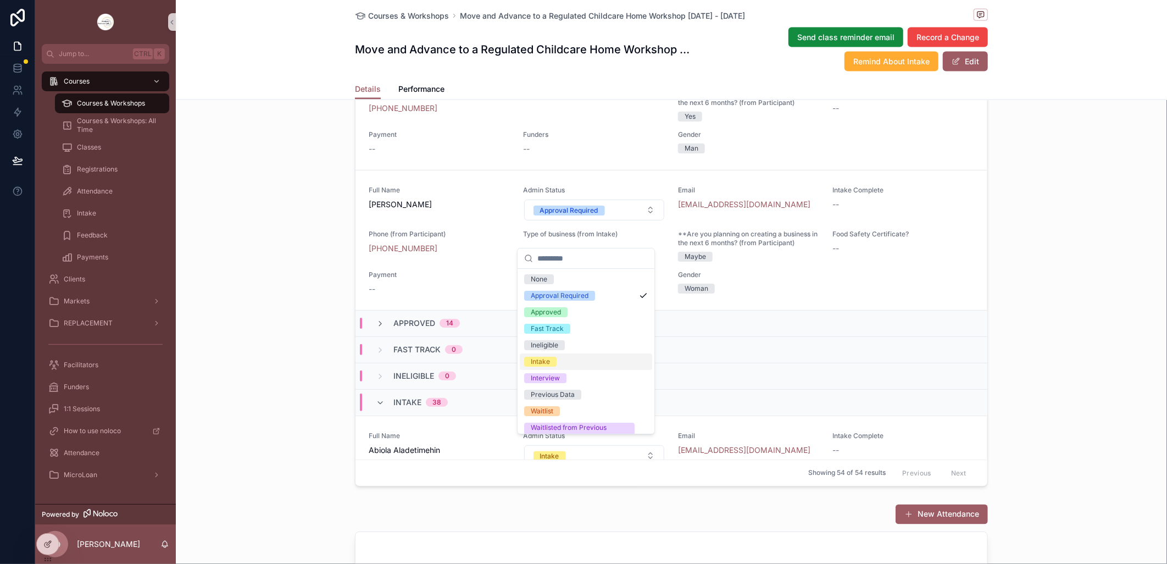
click at [551, 358] on span "Intake" at bounding box center [540, 362] width 32 height 10
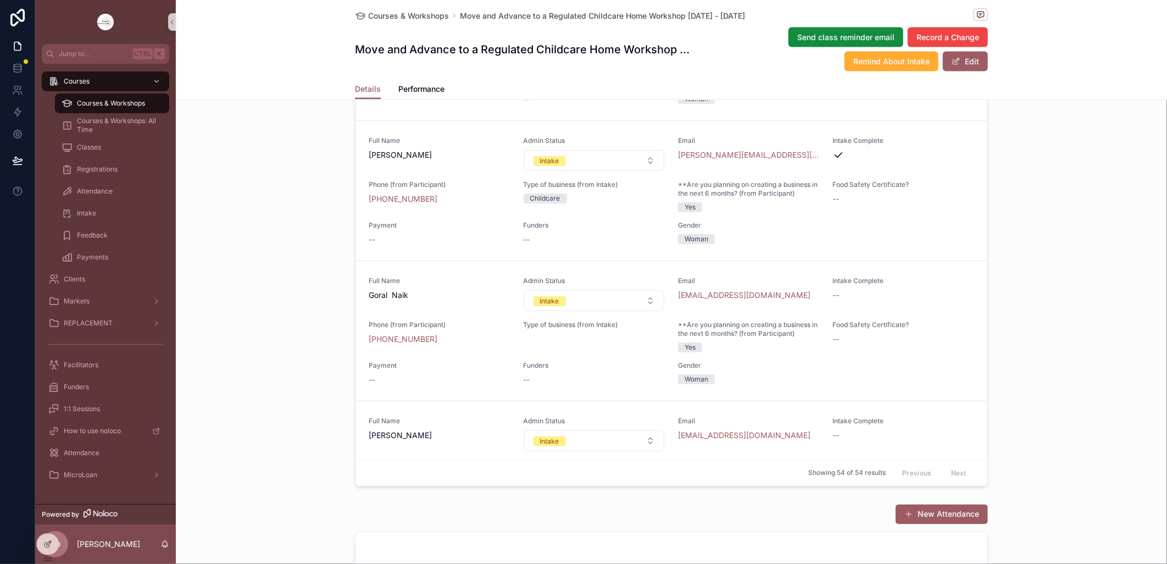
scroll to position [1404, 0]
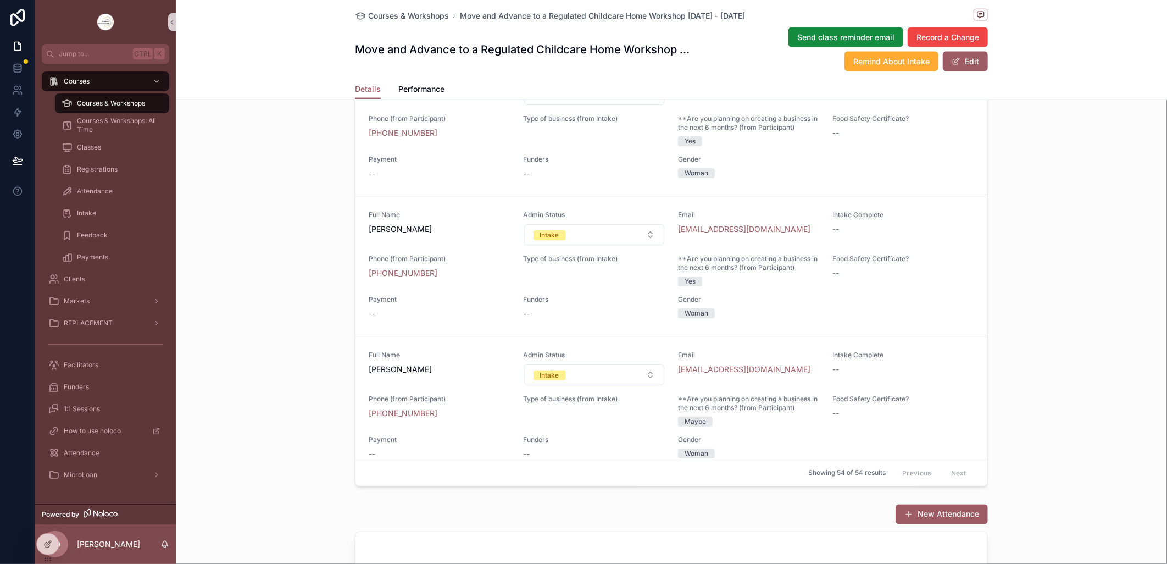
click at [106, 97] on div "Courses & Workshops" at bounding box center [112, 104] width 101 height 18
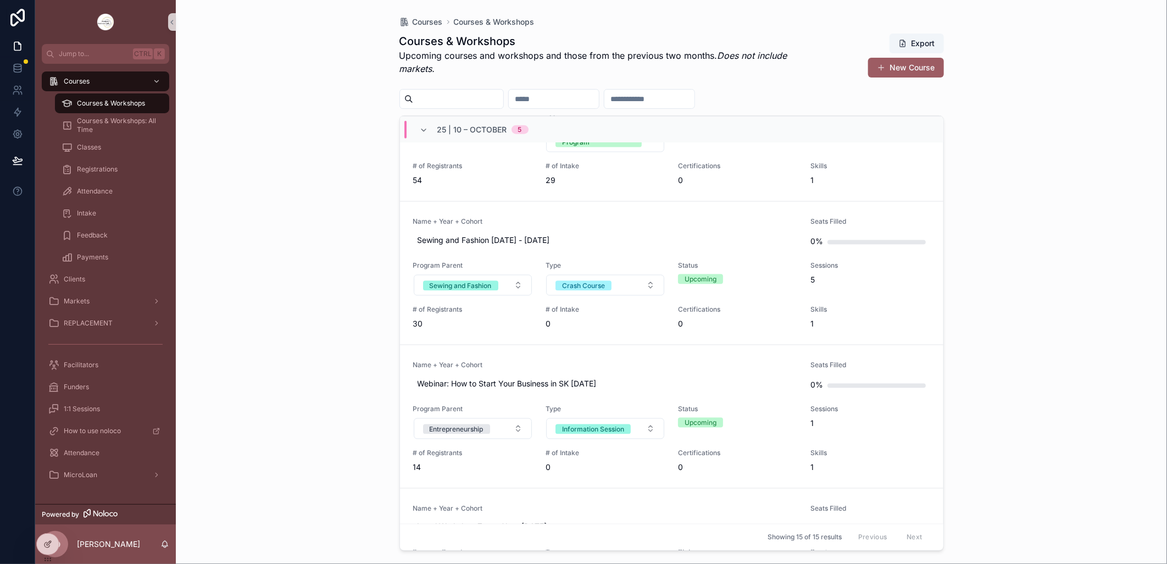
scroll to position [941, 0]
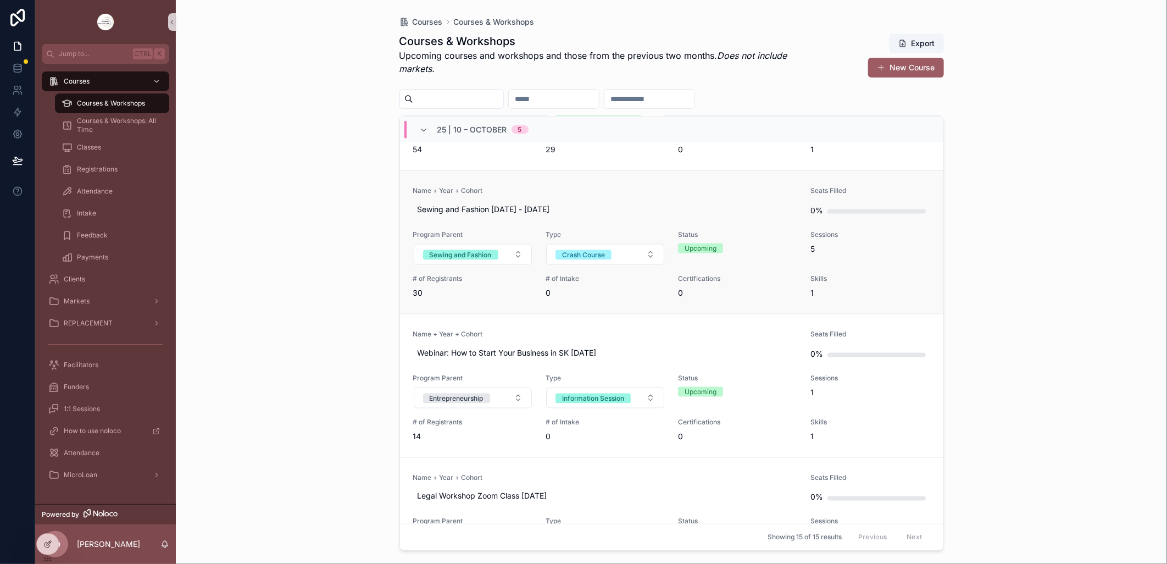
click at [630, 184] on link "Name + Year + Cohort Sewing and Fashion [DATE] - [DATE] Seats Filled 0% Program…" at bounding box center [672, 241] width 544 height 143
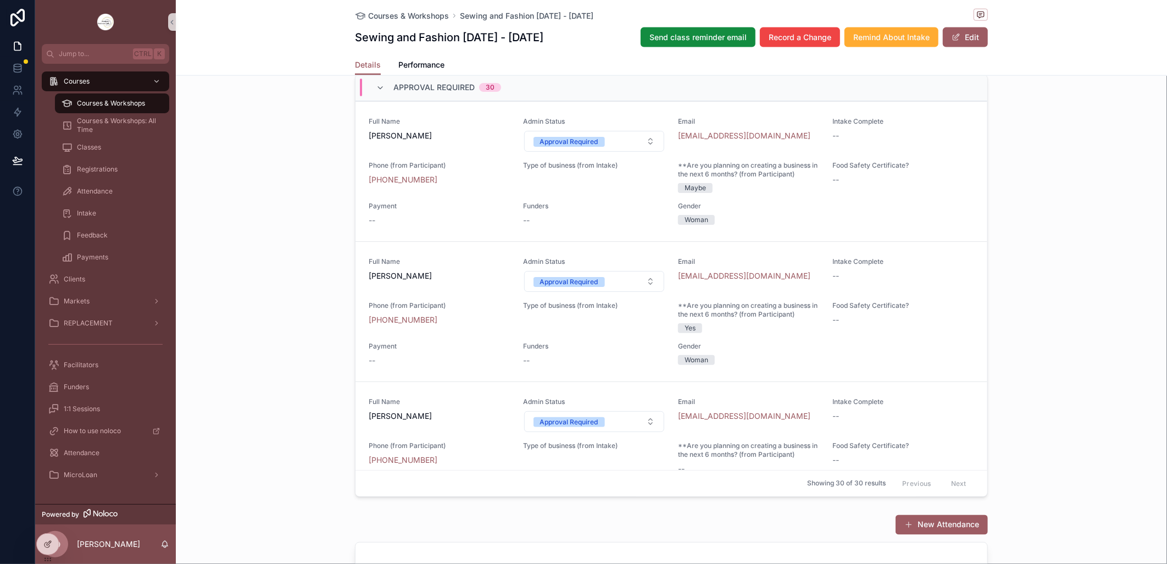
scroll to position [977, 0]
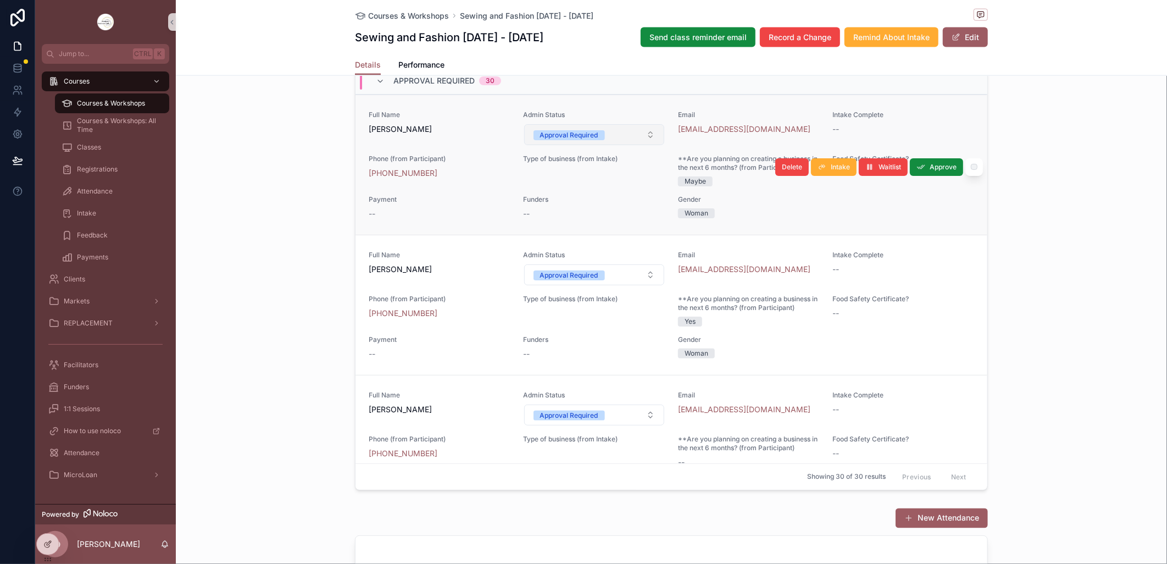
click at [644, 145] on button "Approval Required" at bounding box center [594, 134] width 141 height 21
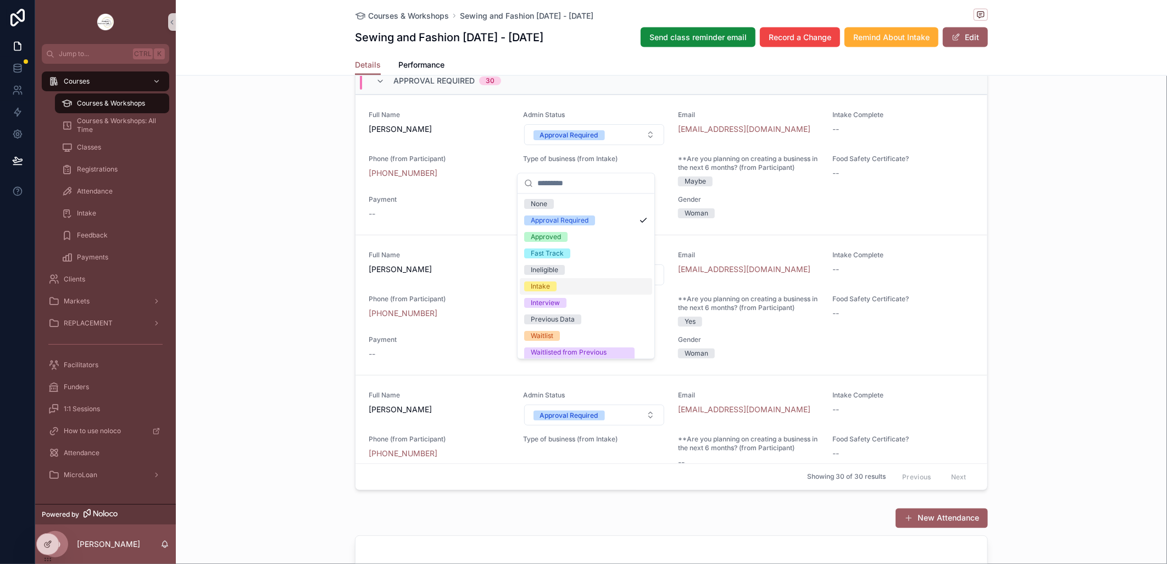
click at [558, 287] on div "Intake" at bounding box center [586, 286] width 132 height 16
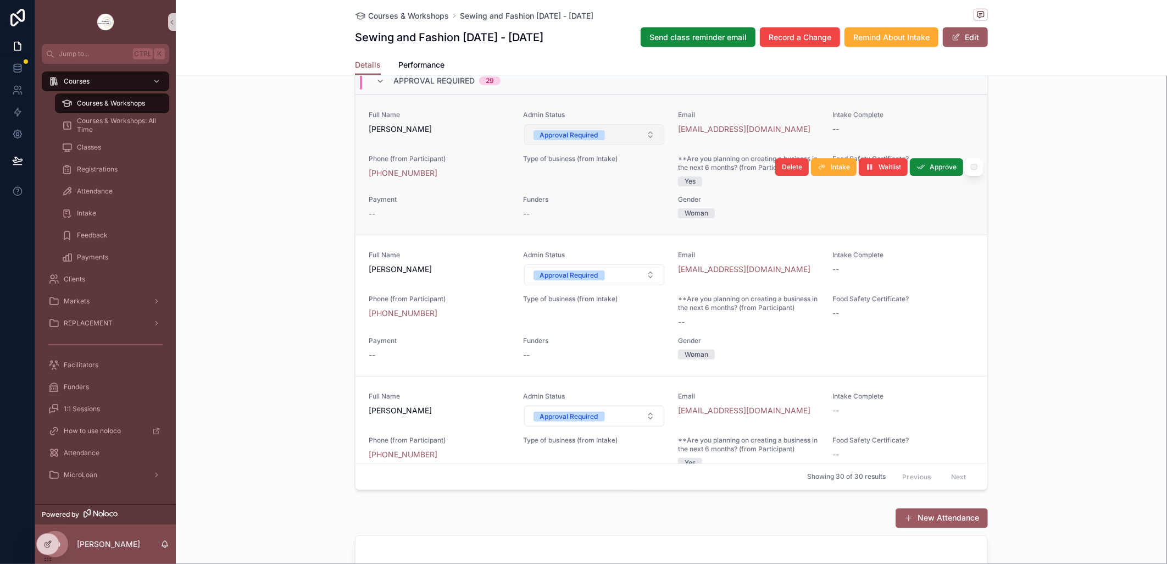
click at [638, 145] on button "Approval Required" at bounding box center [594, 134] width 141 height 21
click at [608, 145] on button "Approval Required" at bounding box center [594, 134] width 141 height 21
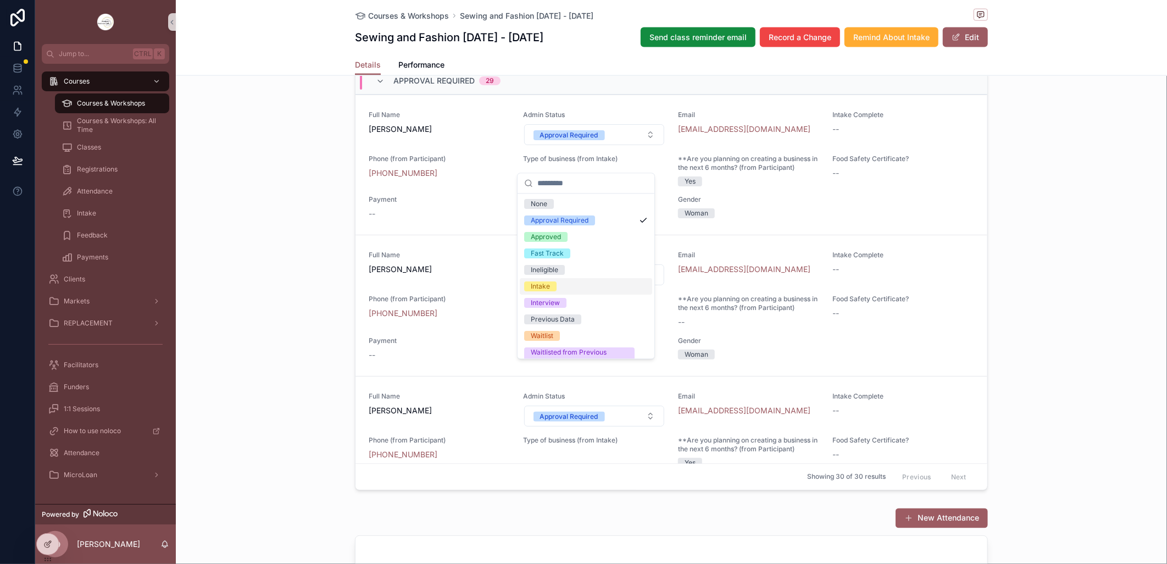
click at [551, 286] on span "Intake" at bounding box center [540, 286] width 32 height 10
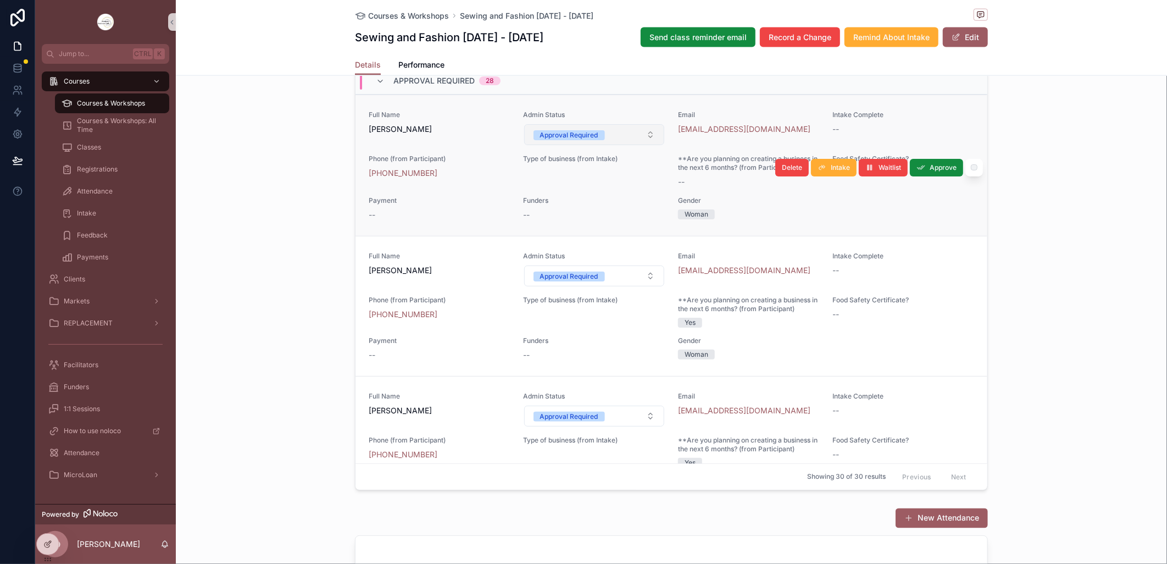
click at [641, 145] on button "Approval Required" at bounding box center [594, 134] width 141 height 21
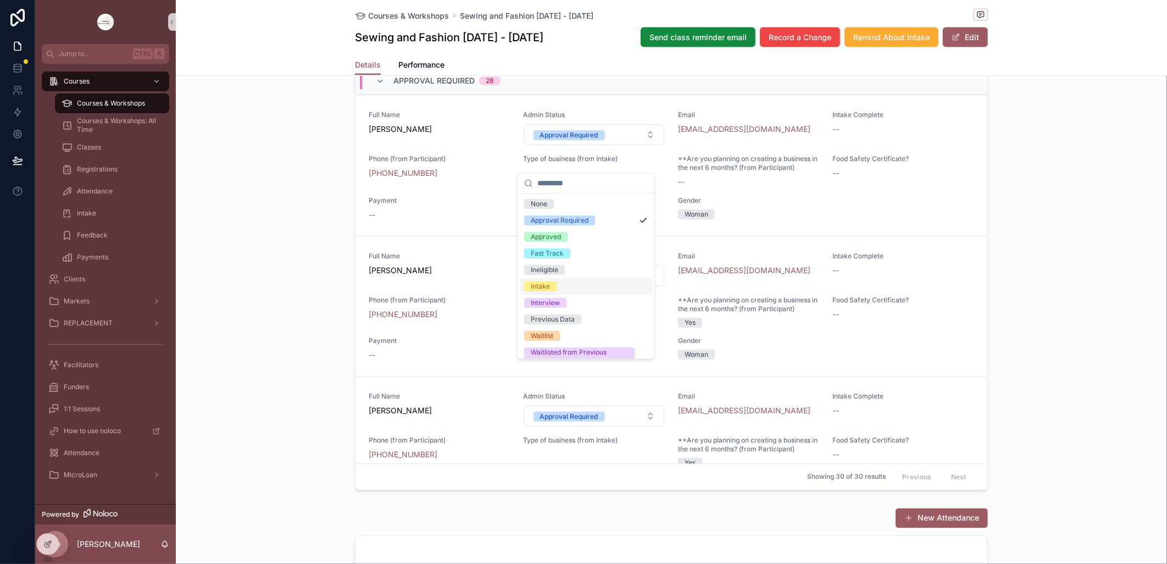
click at [550, 284] on div "Intake" at bounding box center [540, 286] width 19 height 10
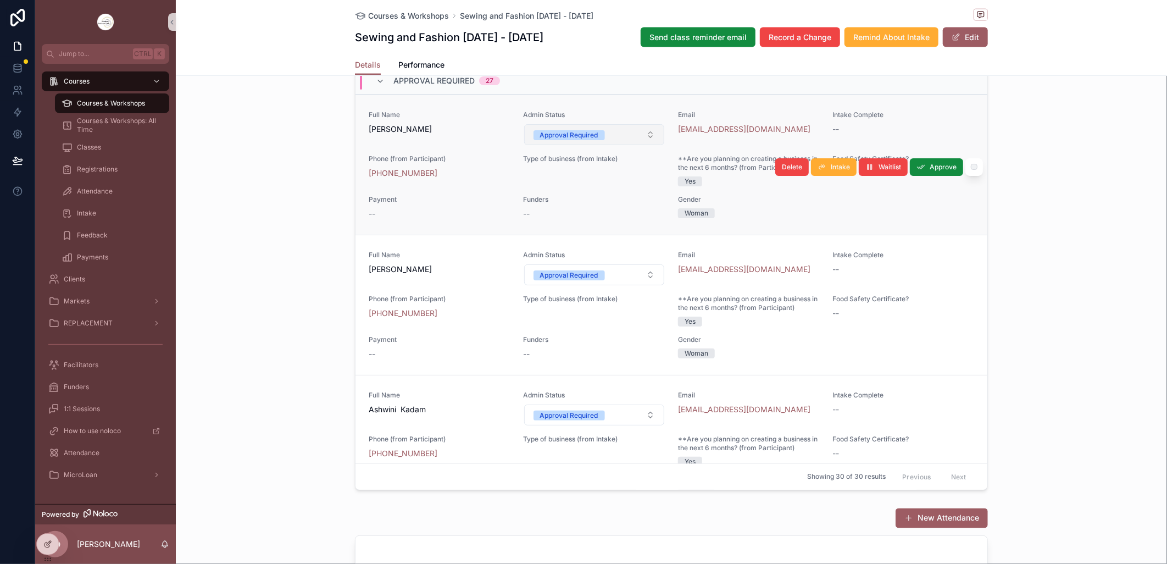
click at [637, 145] on button "Approval Required" at bounding box center [594, 134] width 141 height 21
click at [643, 145] on button "Approval Required" at bounding box center [594, 134] width 141 height 21
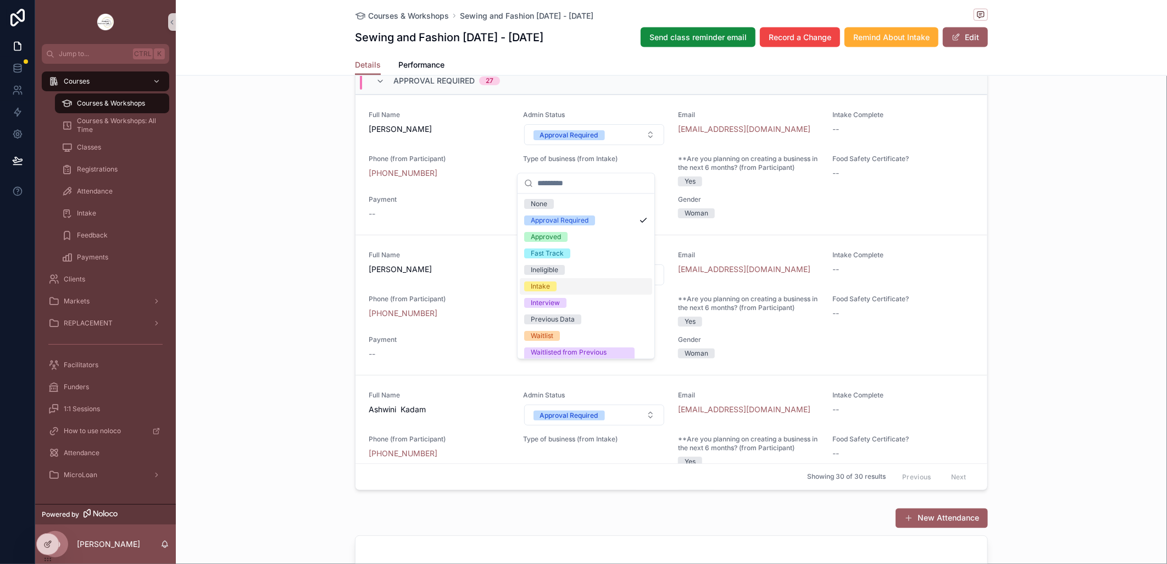
click at [568, 285] on div "Intake" at bounding box center [586, 286] width 132 height 16
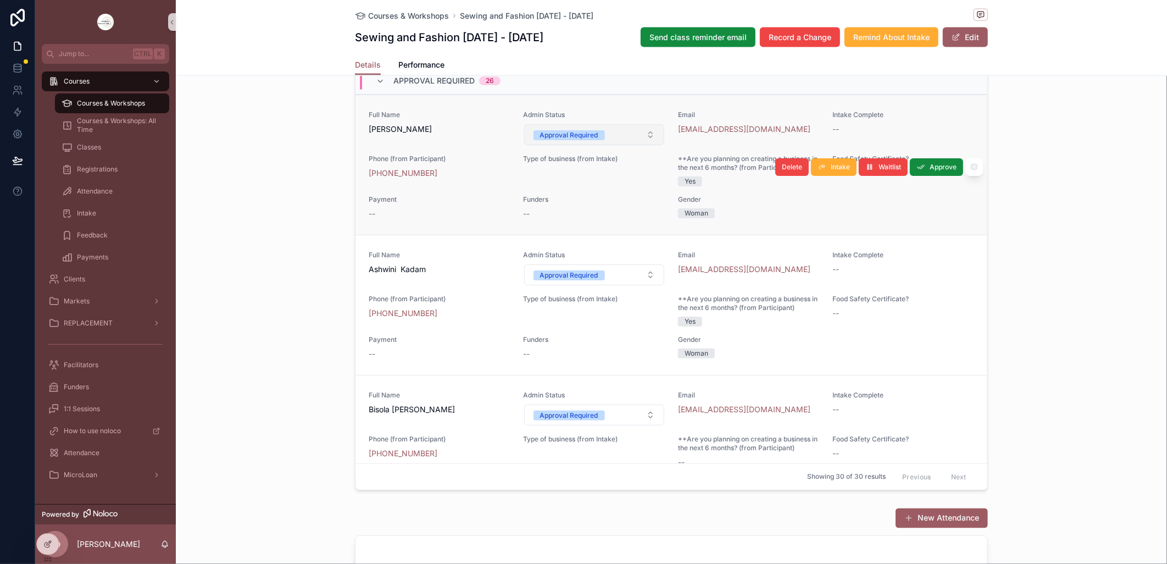
click at [637, 145] on button "Approval Required" at bounding box center [594, 134] width 141 height 21
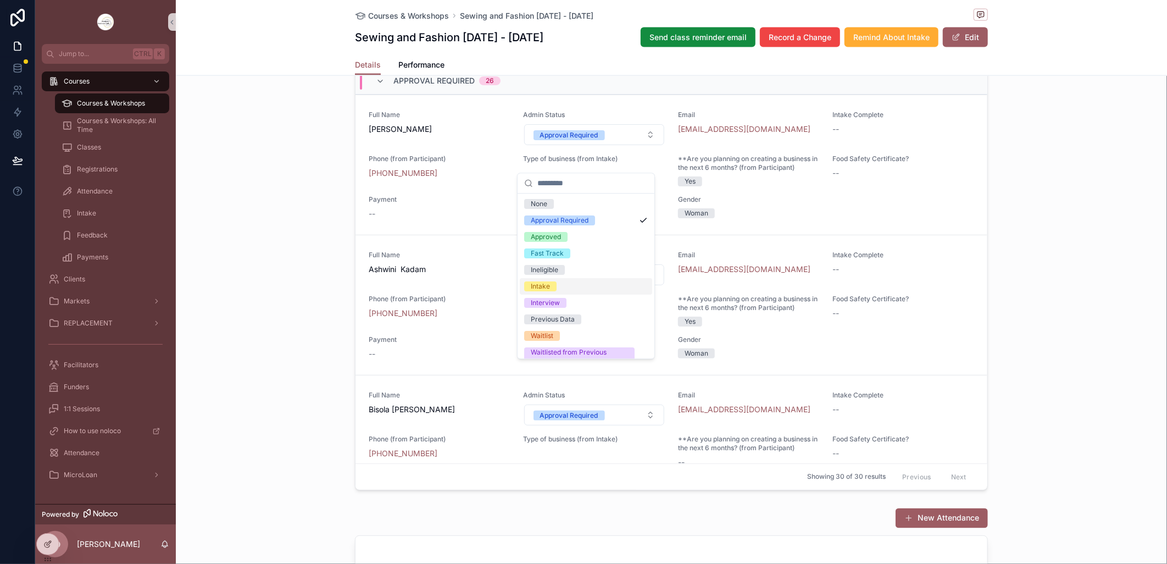
click at [535, 284] on div "Intake" at bounding box center [540, 286] width 19 height 10
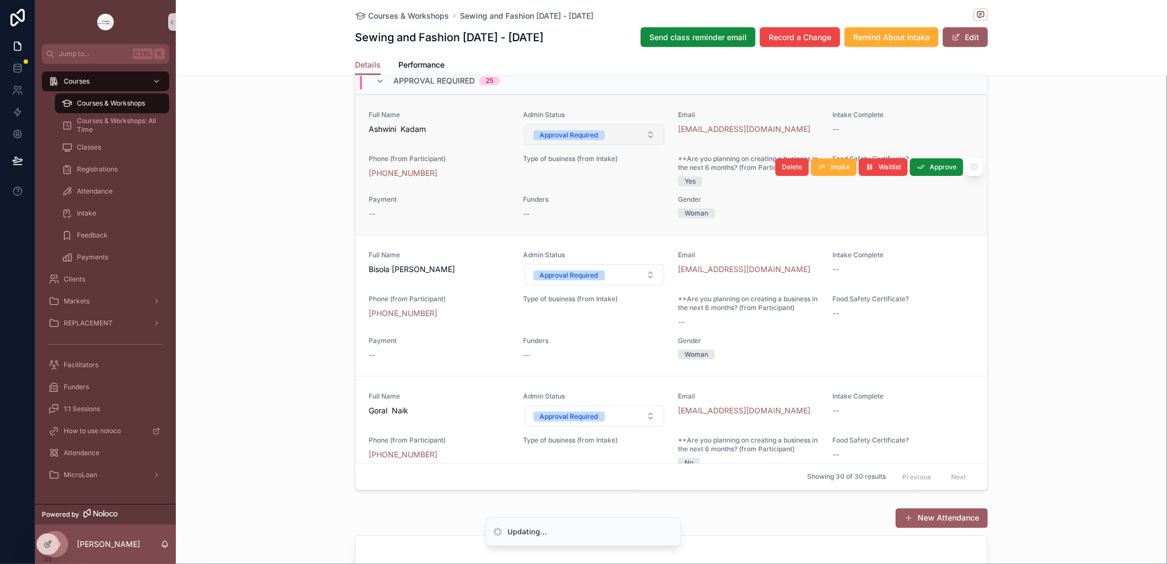
click at [645, 145] on button "Approval Required" at bounding box center [594, 134] width 141 height 21
click at [640, 145] on button "Approval Required" at bounding box center [594, 134] width 141 height 21
click at [641, 145] on button "Approval Required" at bounding box center [594, 134] width 141 height 21
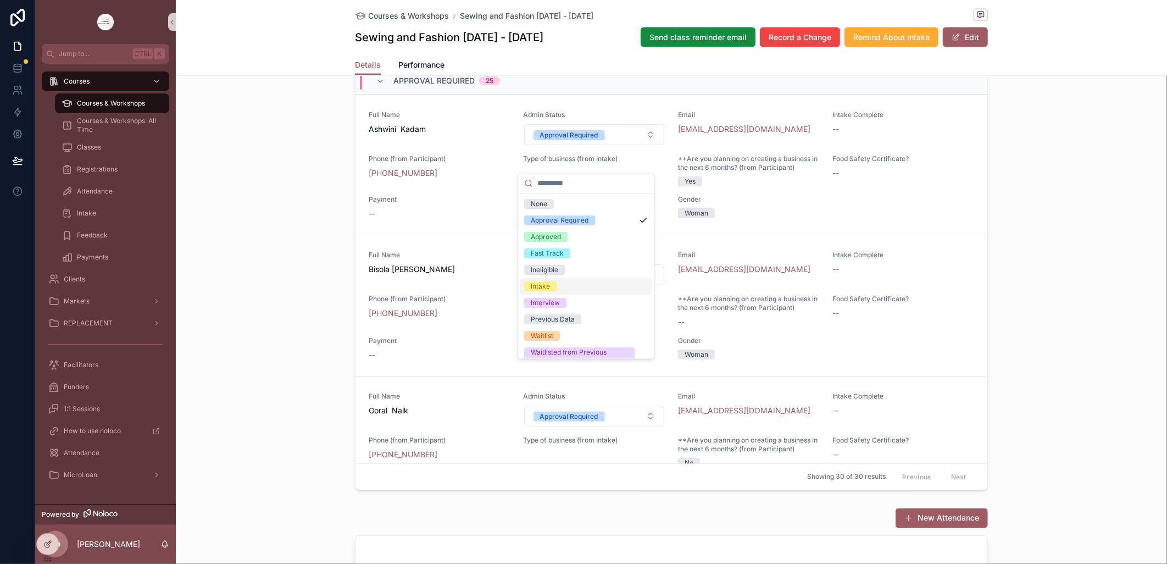
click at [562, 282] on div "Intake" at bounding box center [586, 286] width 132 height 16
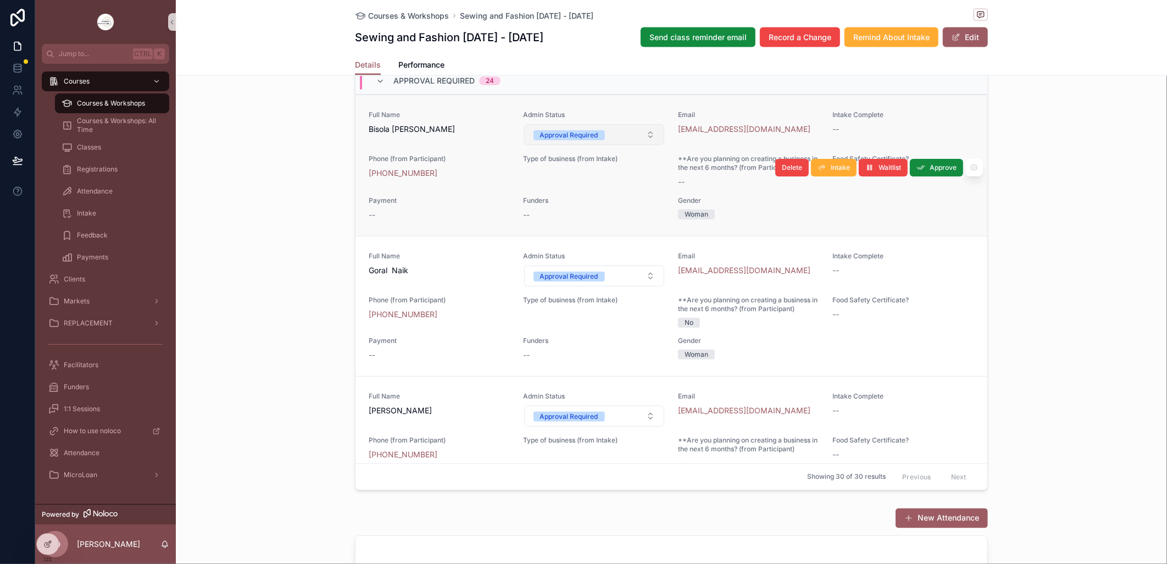
click at [638, 145] on button "Approval Required" at bounding box center [594, 134] width 141 height 21
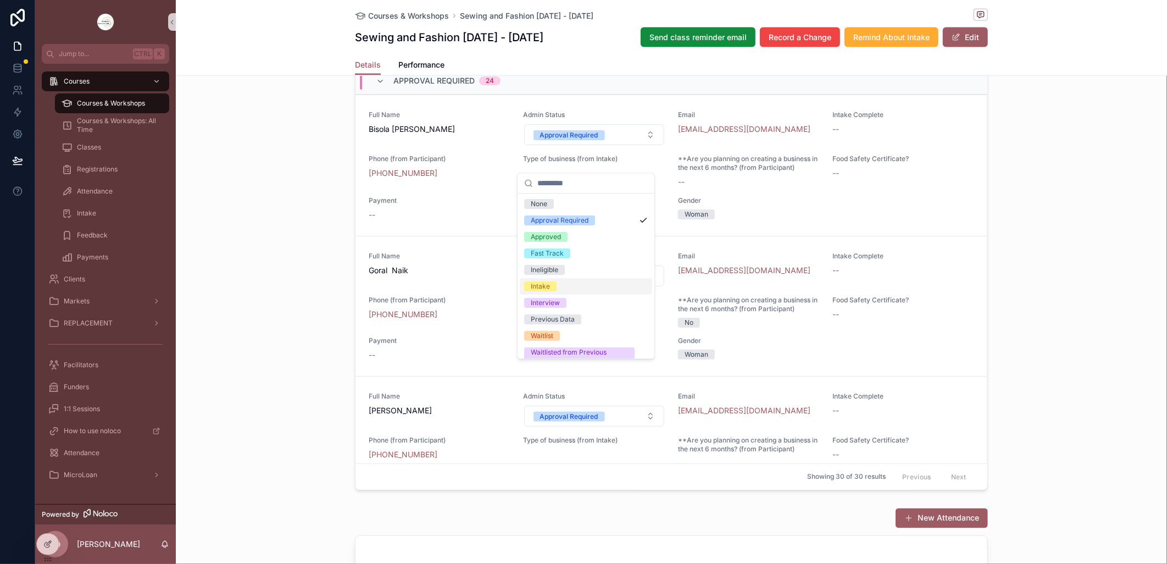
click at [551, 284] on span "Intake" at bounding box center [540, 286] width 32 height 10
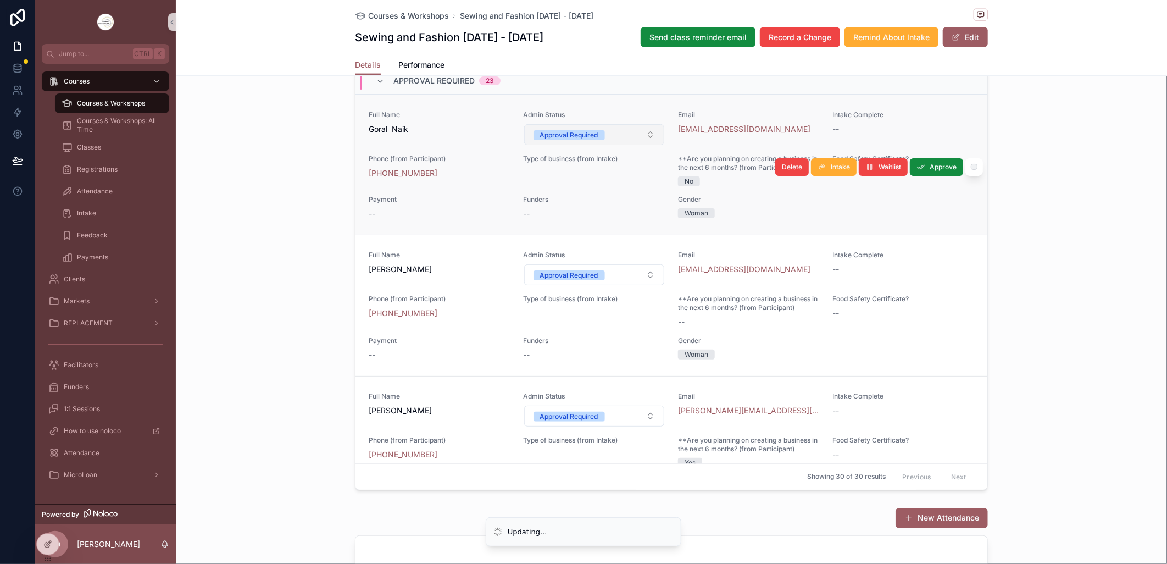
click at [639, 145] on button "Approval Required" at bounding box center [594, 134] width 141 height 21
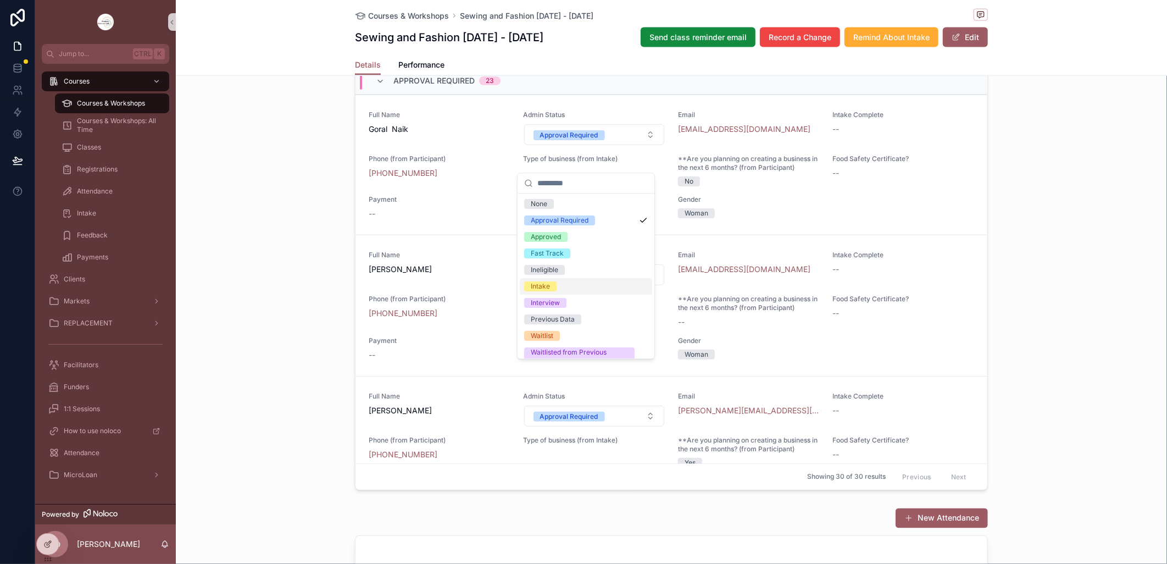
click at [557, 282] on div "Intake" at bounding box center [586, 286] width 132 height 16
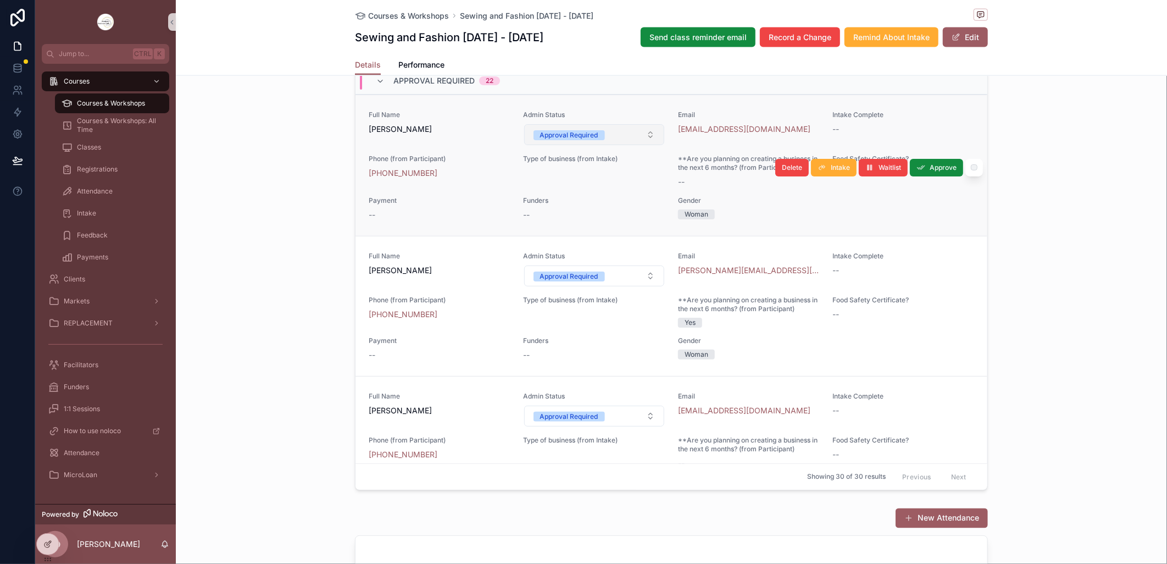
click at [640, 145] on button "Approval Required" at bounding box center [594, 134] width 141 height 21
click at [644, 145] on button "Approval Required" at bounding box center [594, 134] width 141 height 21
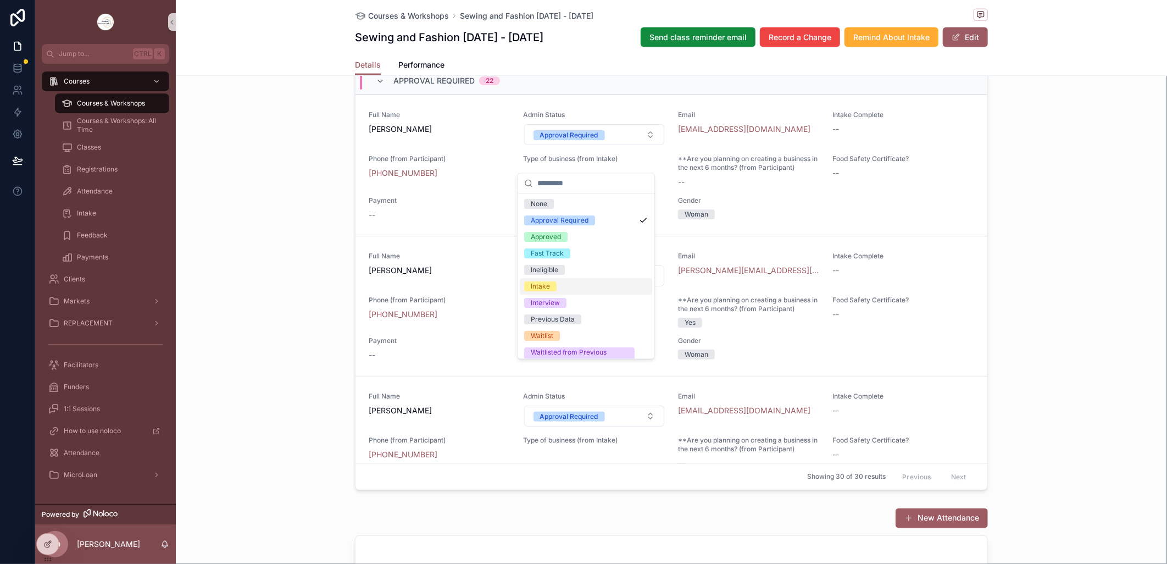
click at [553, 282] on span "Intake" at bounding box center [540, 286] width 32 height 10
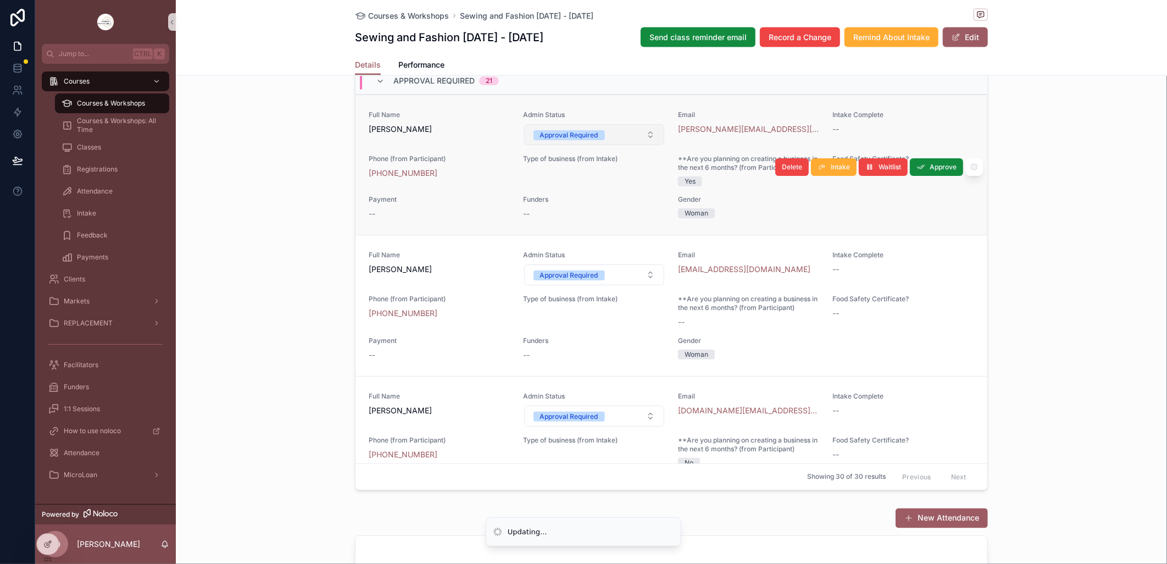
click at [641, 145] on button "Approval Required" at bounding box center [594, 134] width 141 height 21
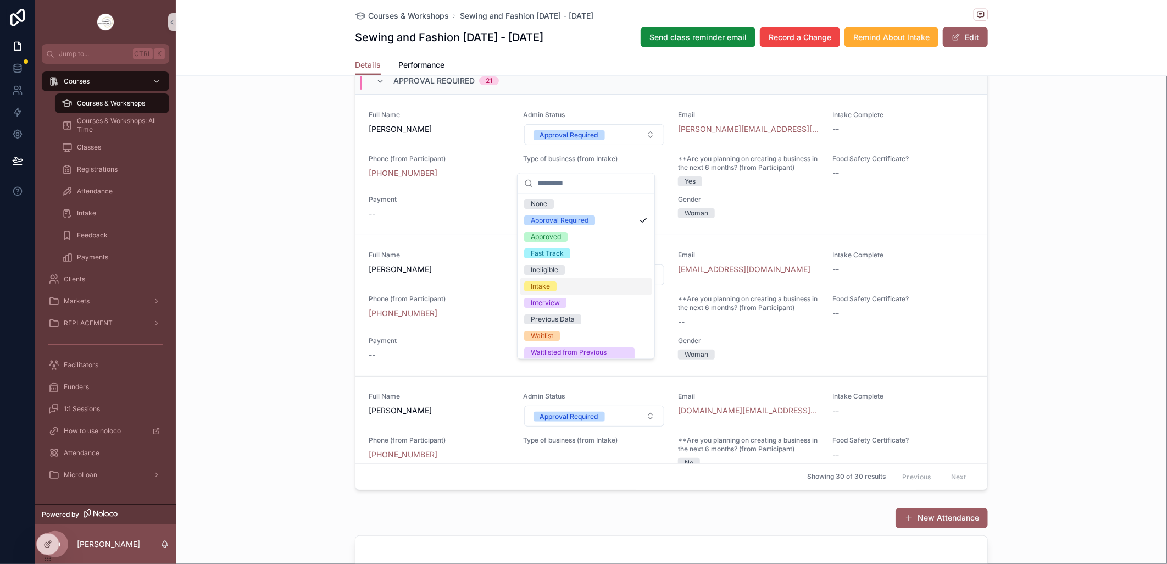
click at [542, 286] on div "Intake" at bounding box center [540, 286] width 19 height 10
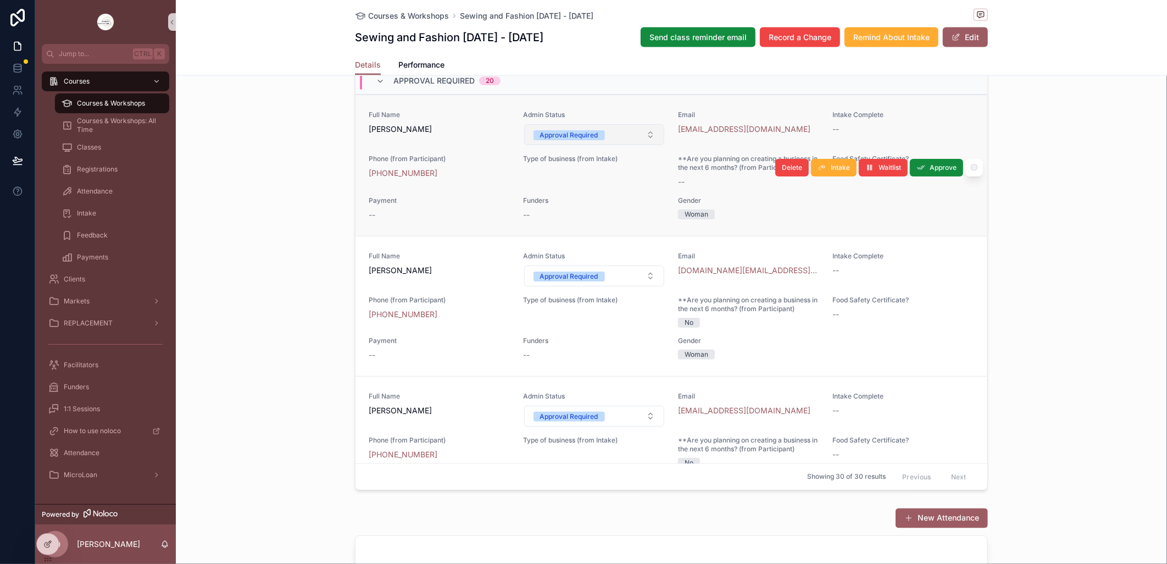
click at [640, 145] on button "Approval Required" at bounding box center [594, 134] width 141 height 21
click at [565, 260] on span "Admin Status" at bounding box center [595, 256] width 142 height 9
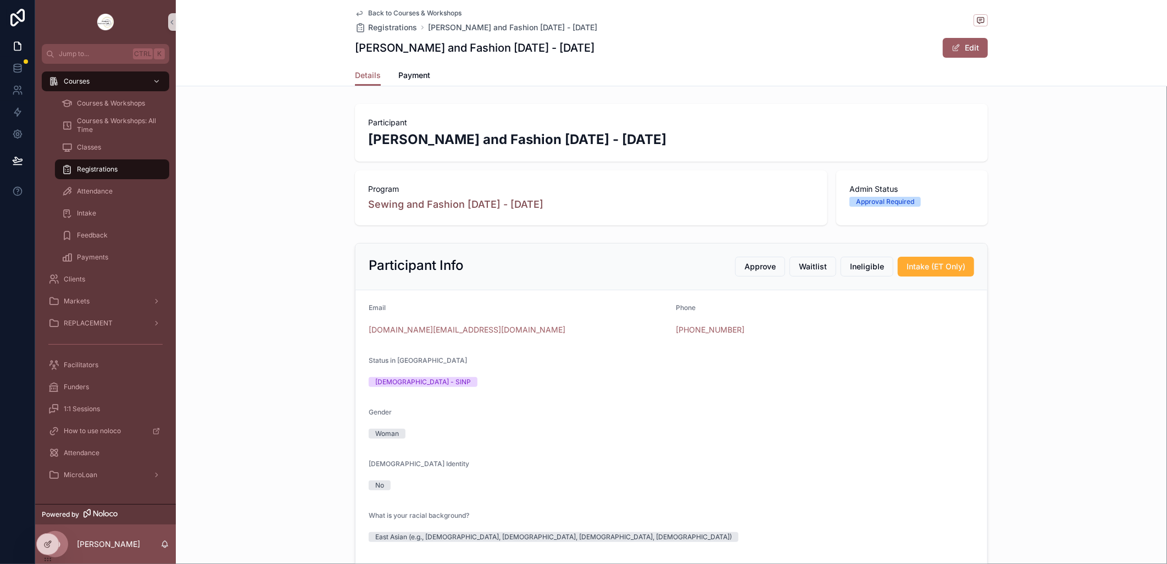
click at [355, 9] on icon "scrollable content" at bounding box center [359, 13] width 9 height 9
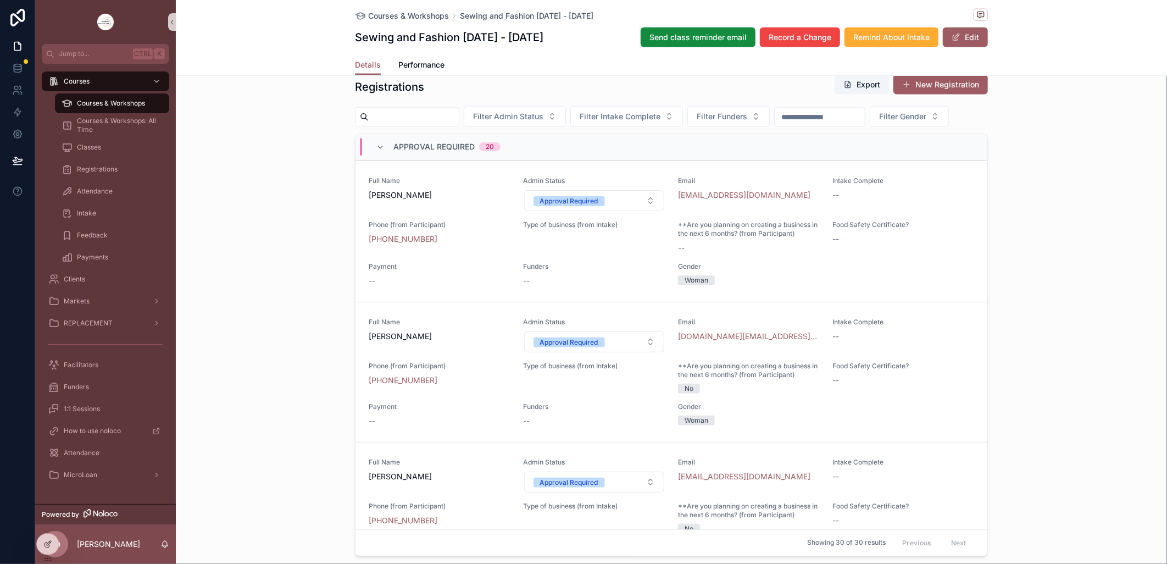
scroll to position [916, 0]
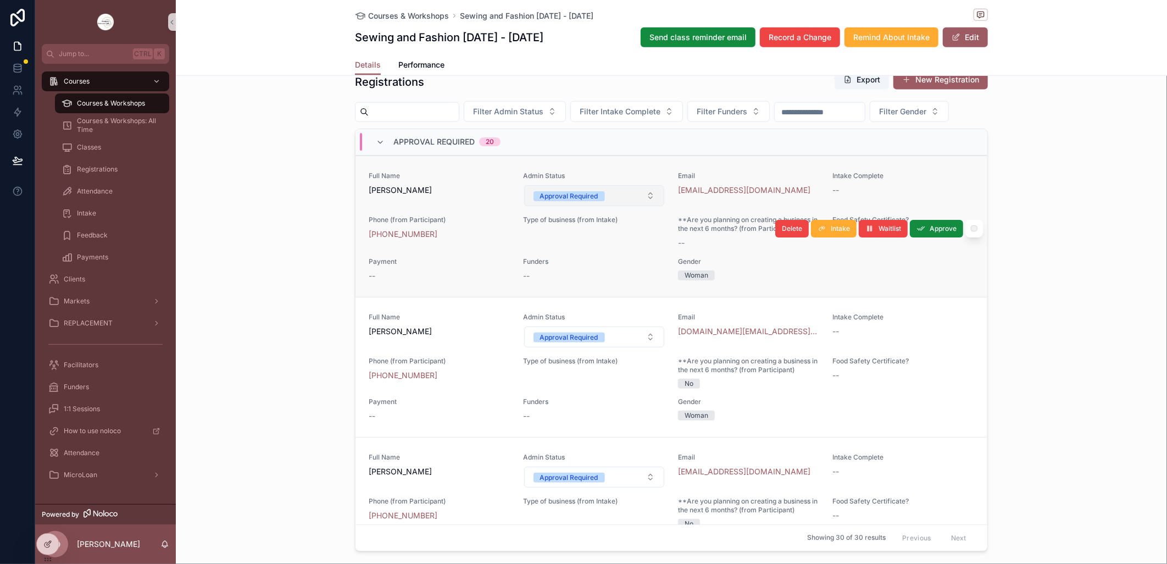
click at [640, 206] on button "Approval Required" at bounding box center [594, 195] width 141 height 21
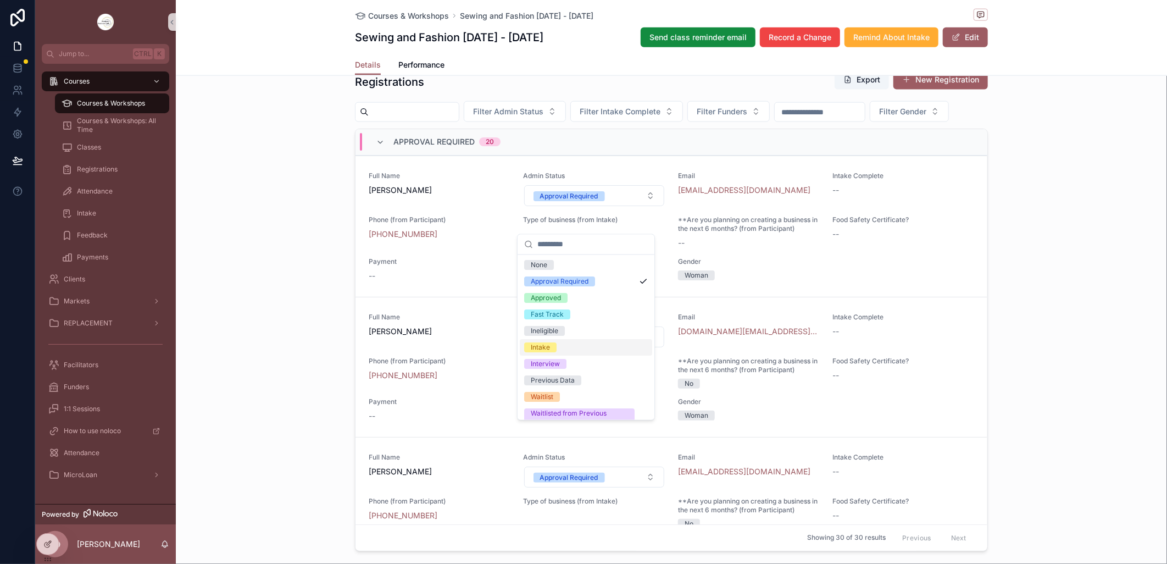
click at [537, 344] on div "Intake" at bounding box center [540, 348] width 19 height 10
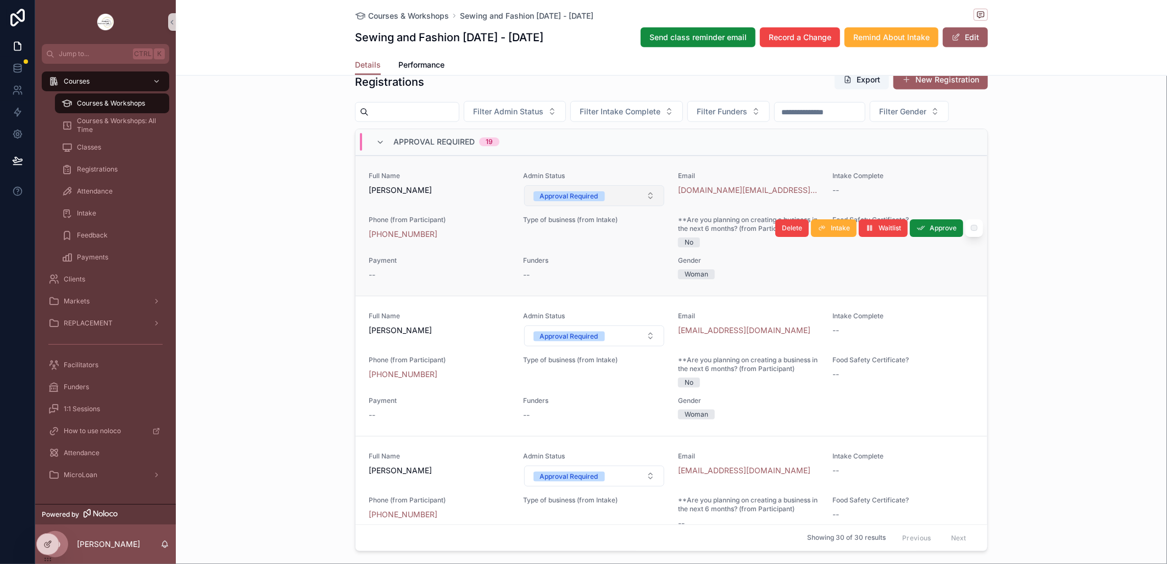
click at [640, 206] on button "Approval Required" at bounding box center [594, 195] width 141 height 21
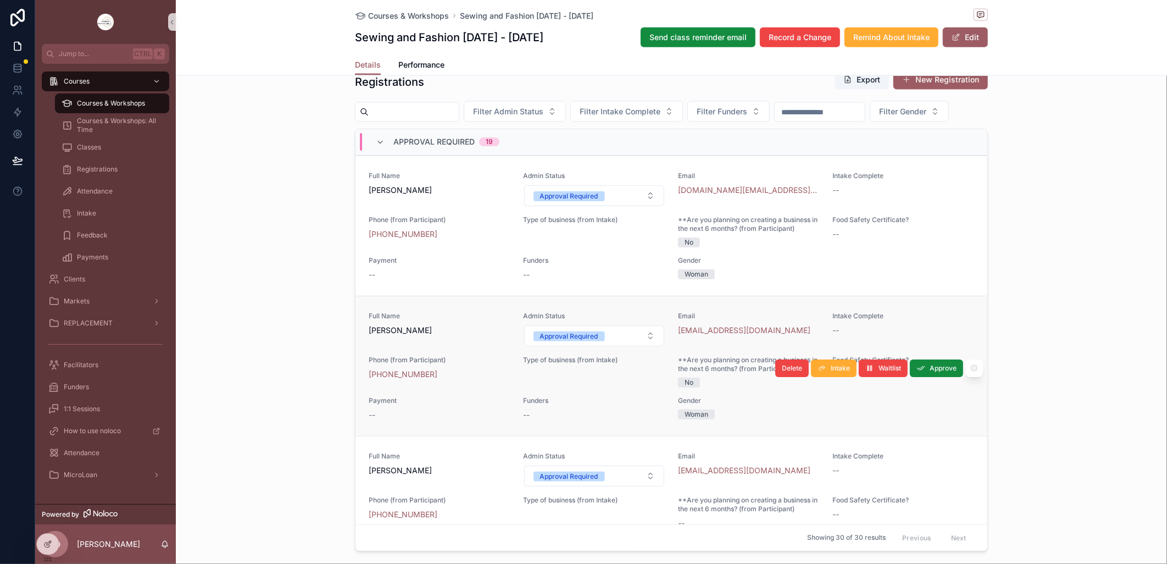
click at [557, 346] on div "Admin Status Approval Required" at bounding box center [595, 329] width 142 height 35
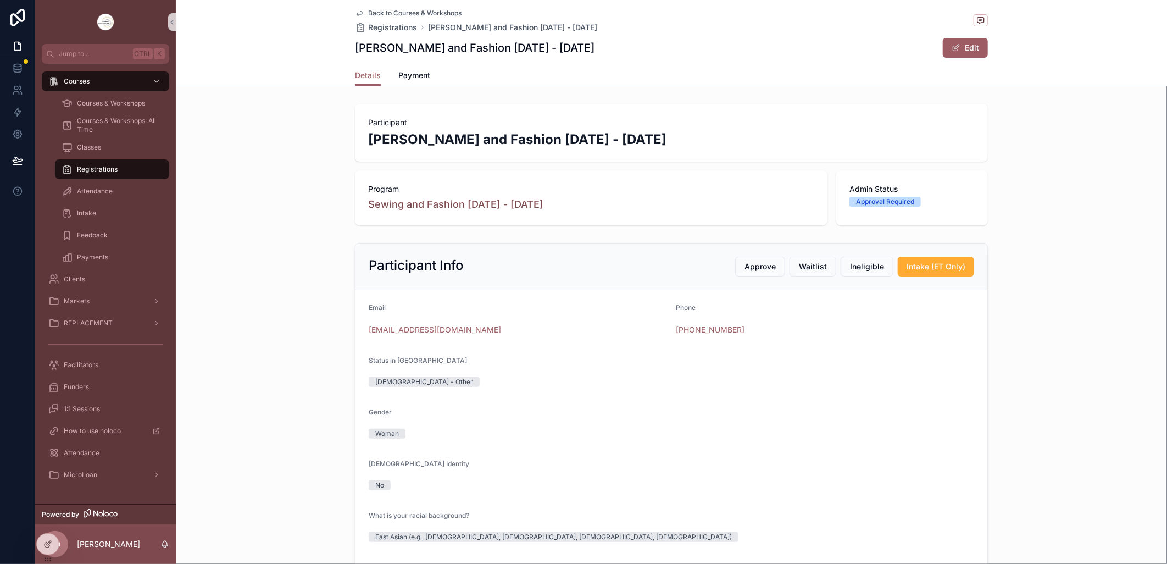
click at [357, 12] on icon "scrollable content" at bounding box center [359, 14] width 5 height 4
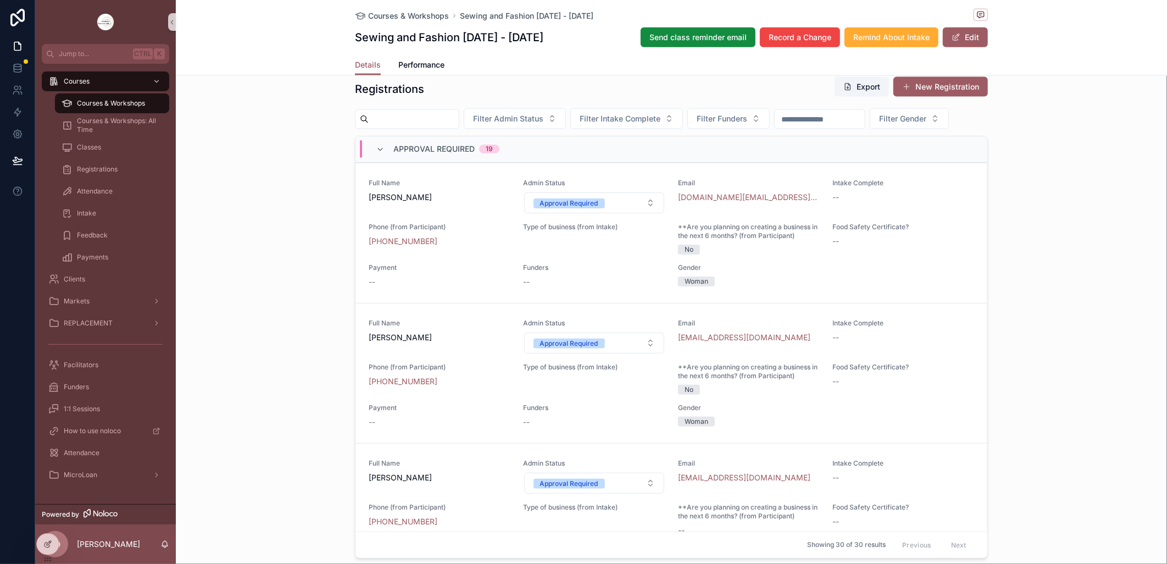
scroll to position [977, 0]
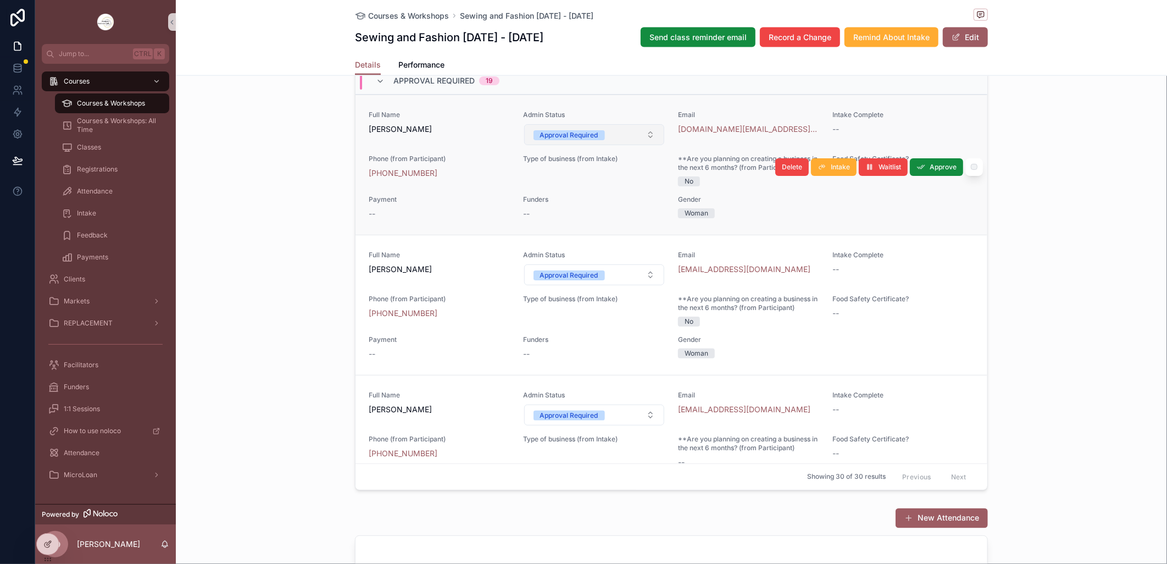
click at [646, 145] on button "Approval Required" at bounding box center [594, 134] width 141 height 21
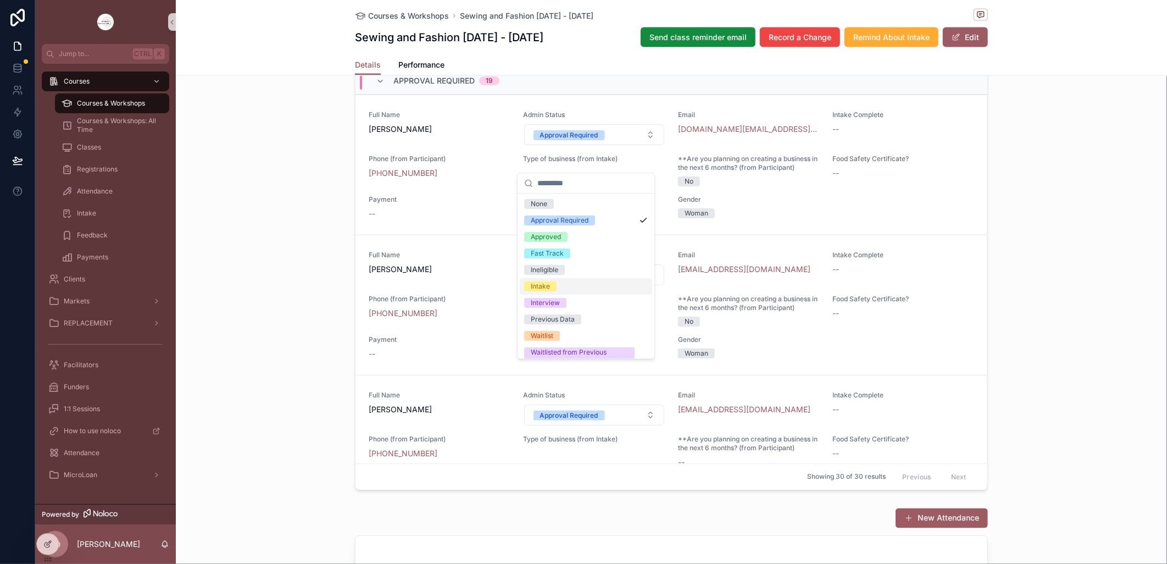
click at [540, 283] on div "Intake" at bounding box center [540, 286] width 19 height 10
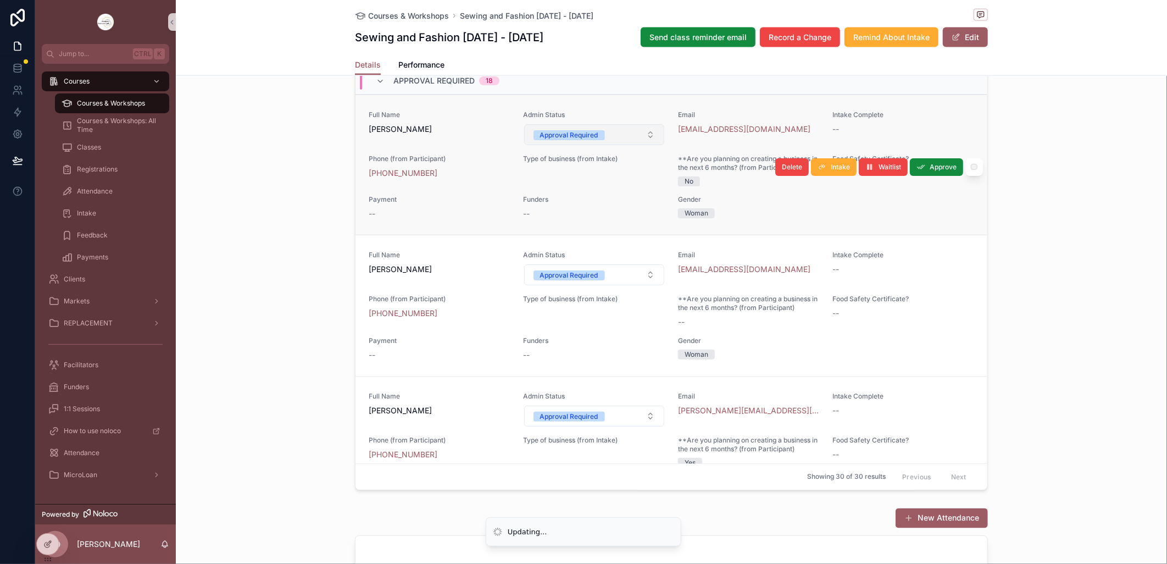
click at [642, 145] on button "Approval Required" at bounding box center [594, 134] width 141 height 21
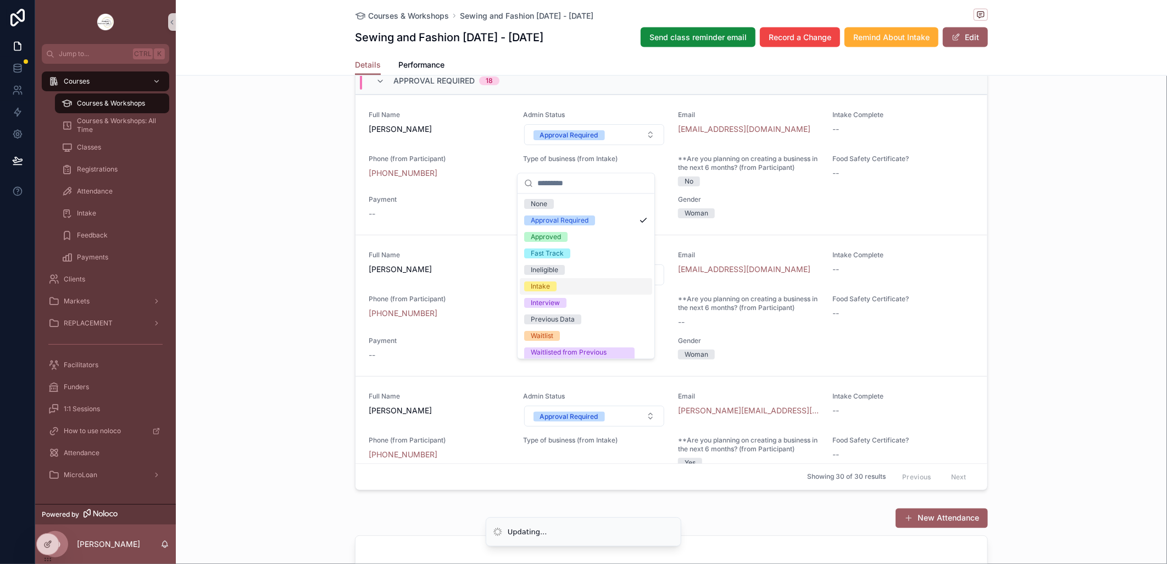
click at [552, 285] on span "Intake" at bounding box center [540, 286] width 32 height 10
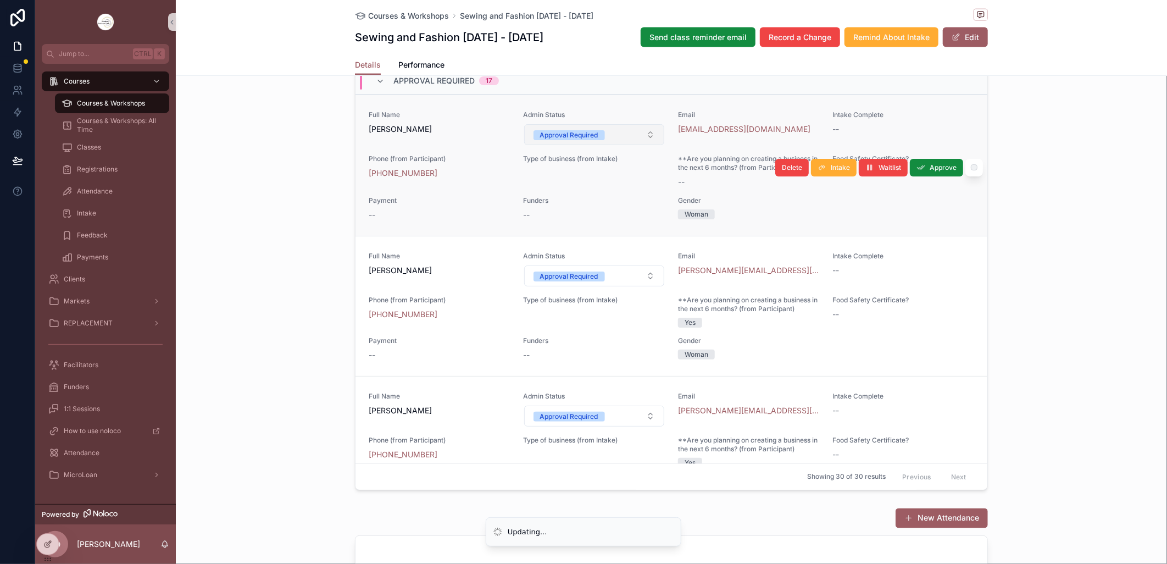
click at [644, 145] on button "Approval Required" at bounding box center [594, 134] width 141 height 21
click at [562, 260] on span "Admin Status" at bounding box center [595, 256] width 142 height 9
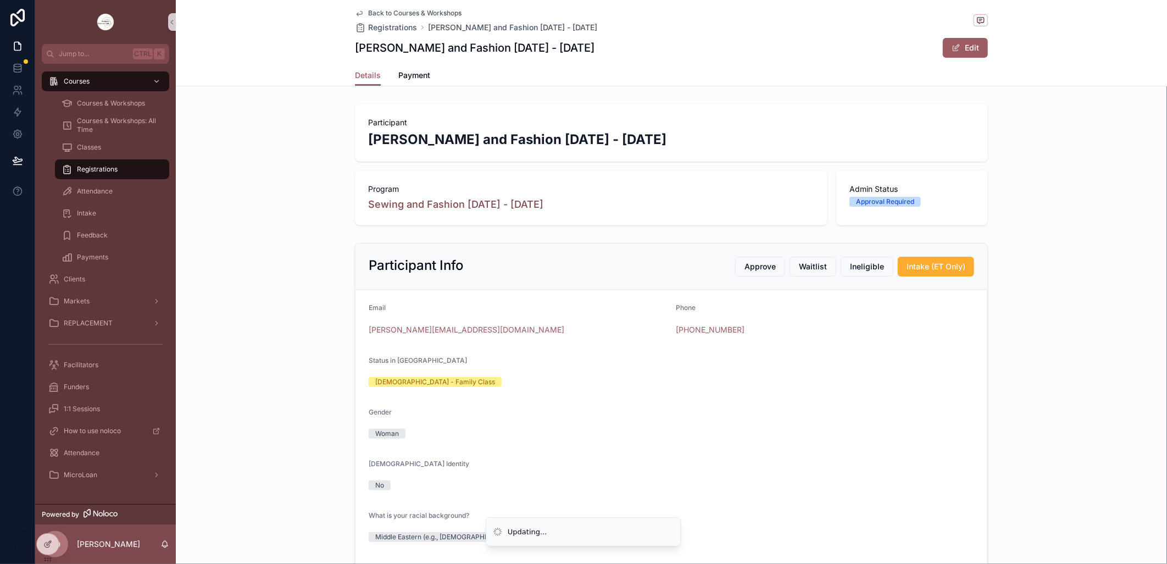
click at [355, 12] on icon "scrollable content" at bounding box center [359, 13] width 9 height 9
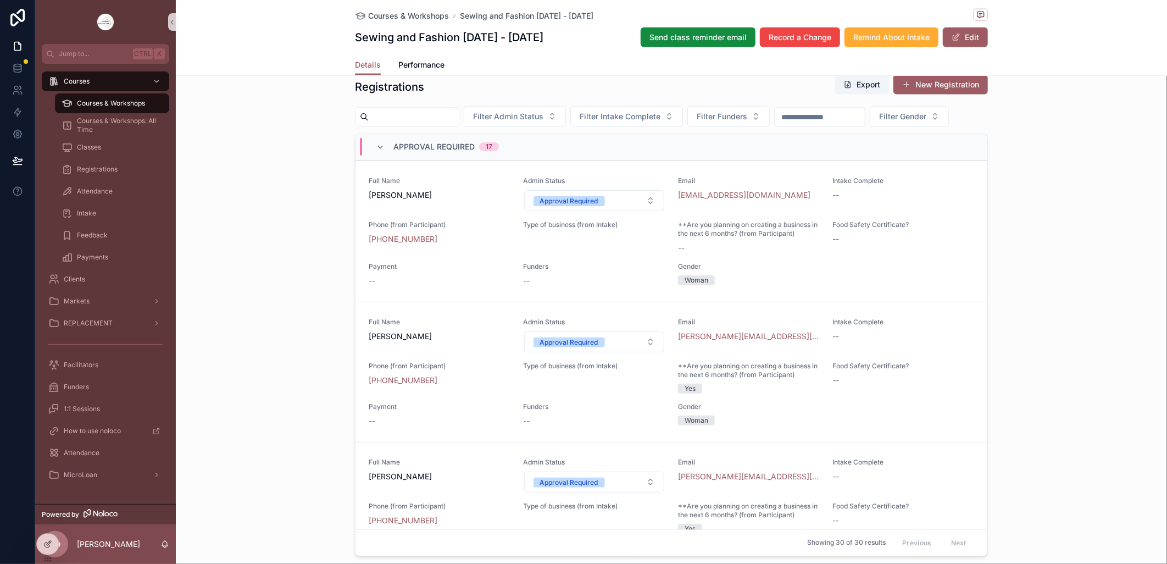
scroll to position [916, 0]
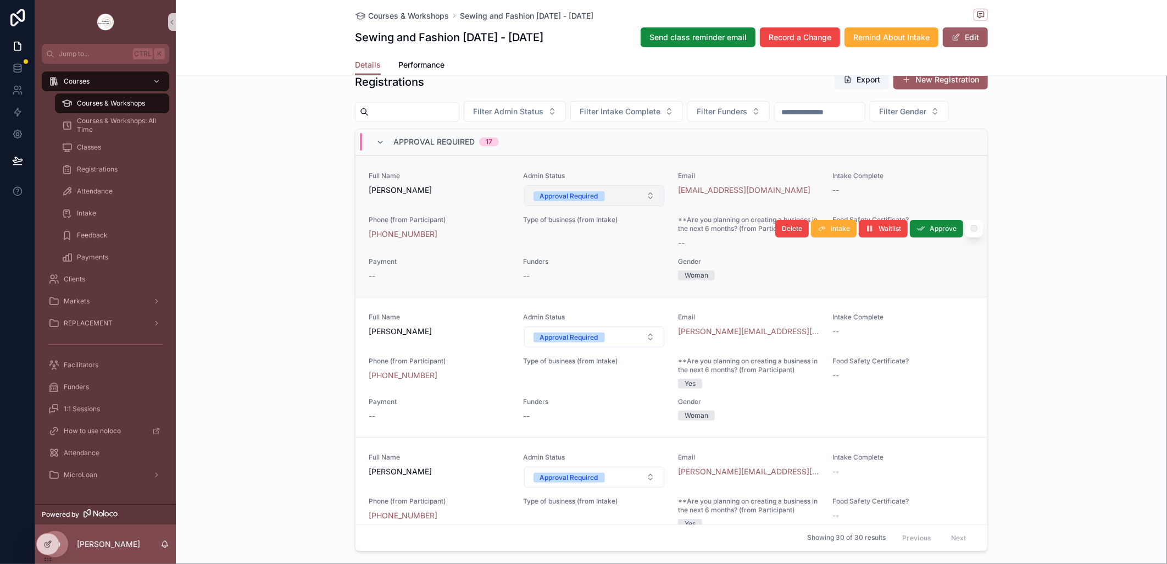
click at [641, 206] on button "Approval Required" at bounding box center [594, 195] width 141 height 21
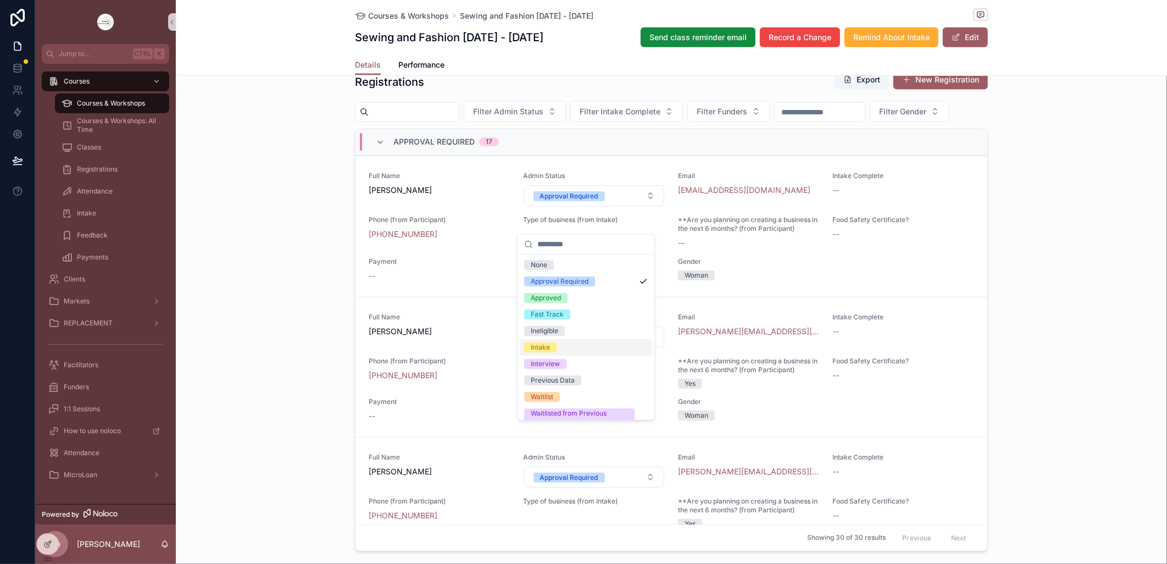
click at [539, 347] on div "Intake" at bounding box center [540, 348] width 19 height 10
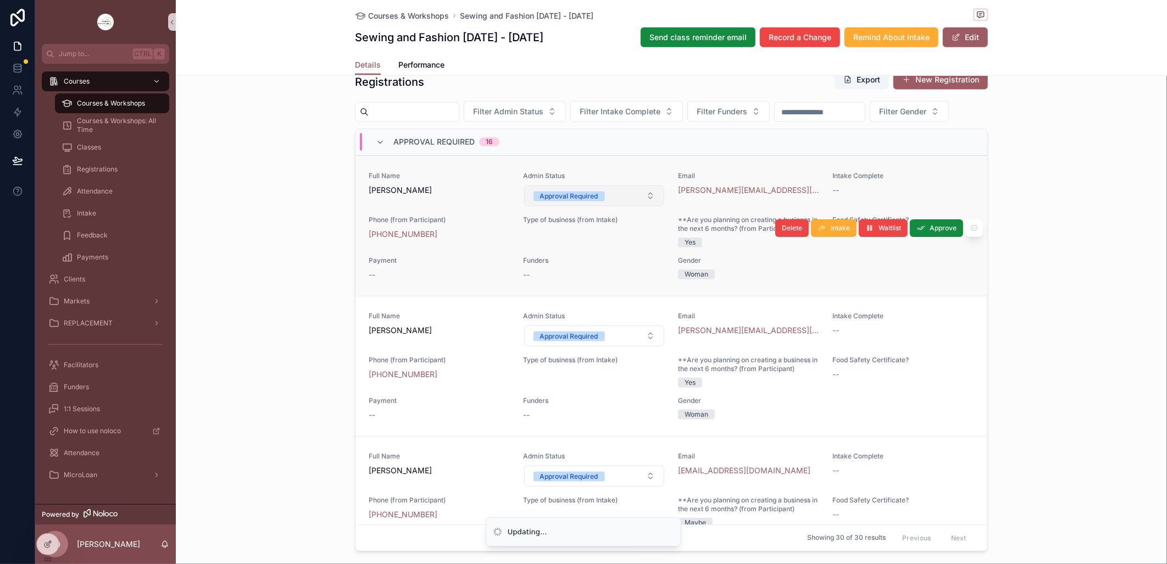
click at [645, 206] on button "Approval Required" at bounding box center [594, 195] width 141 height 21
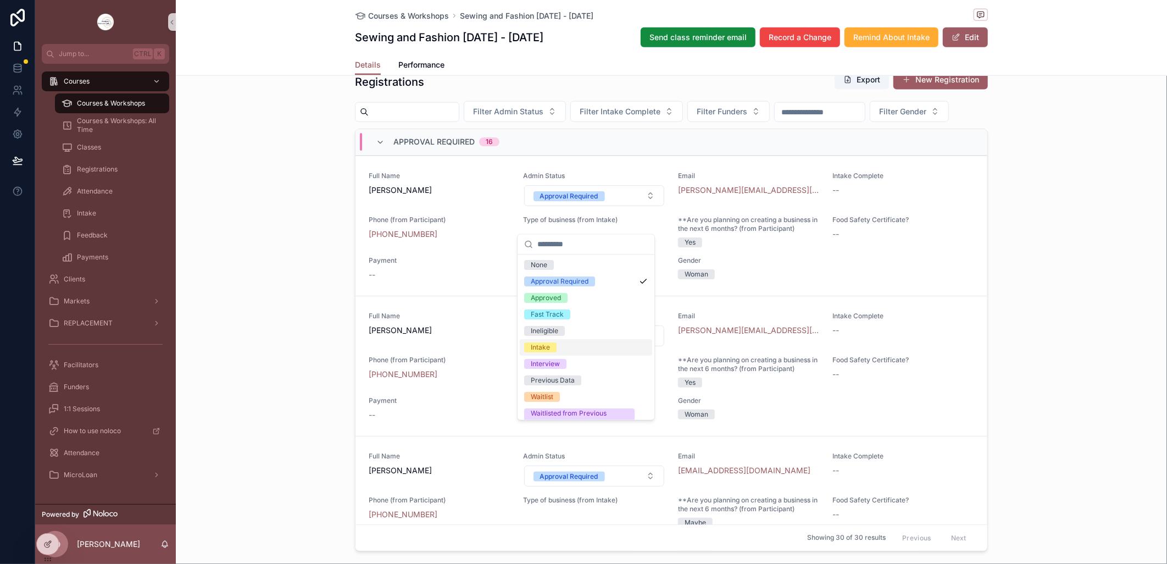
click at [570, 343] on div "Intake" at bounding box center [586, 348] width 132 height 16
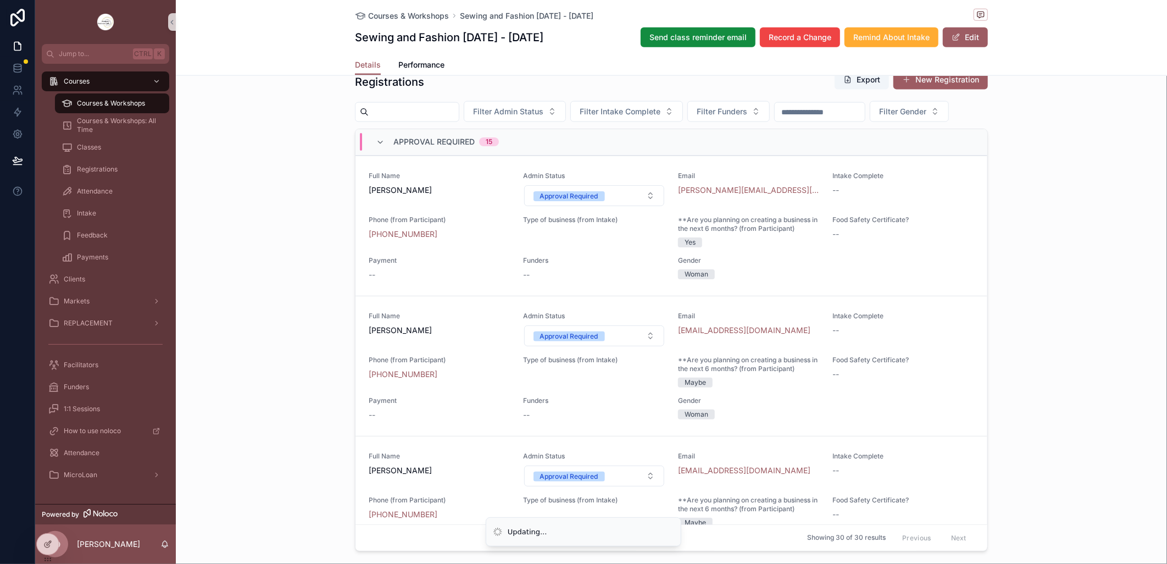
click at [645, 206] on button "Approval Required" at bounding box center [594, 195] width 141 height 21
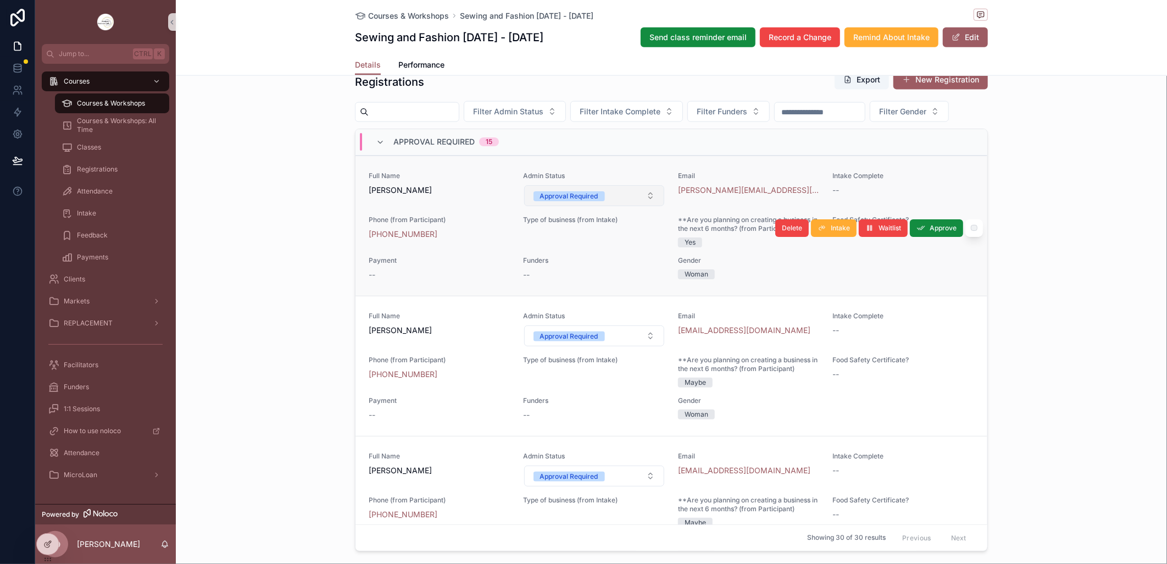
click at [640, 206] on button "Approval Required" at bounding box center [594, 195] width 141 height 21
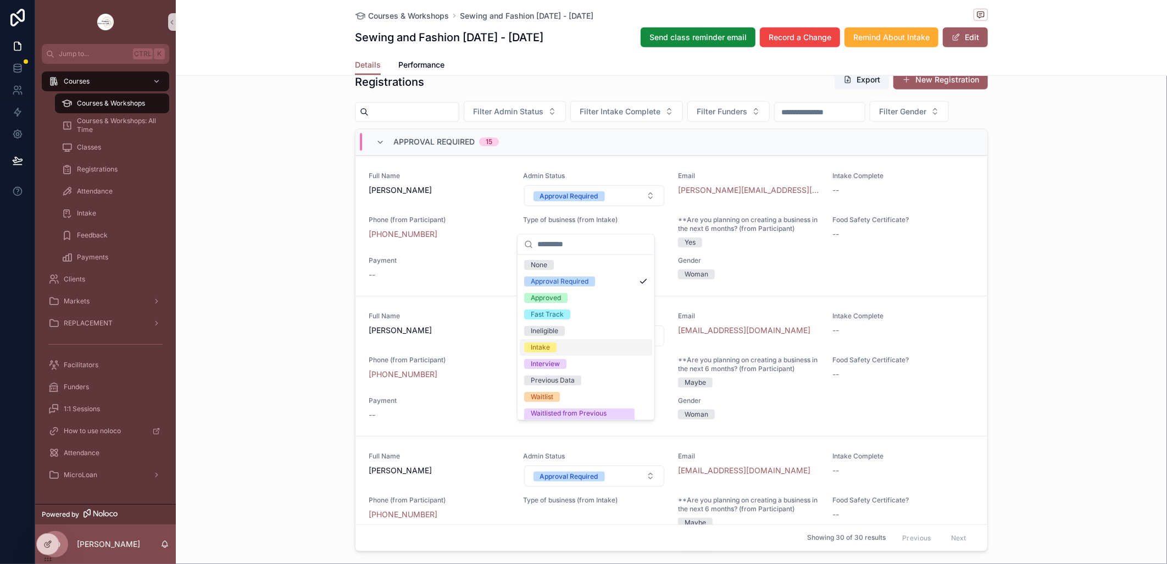
click at [546, 345] on div "Intake" at bounding box center [540, 348] width 19 height 10
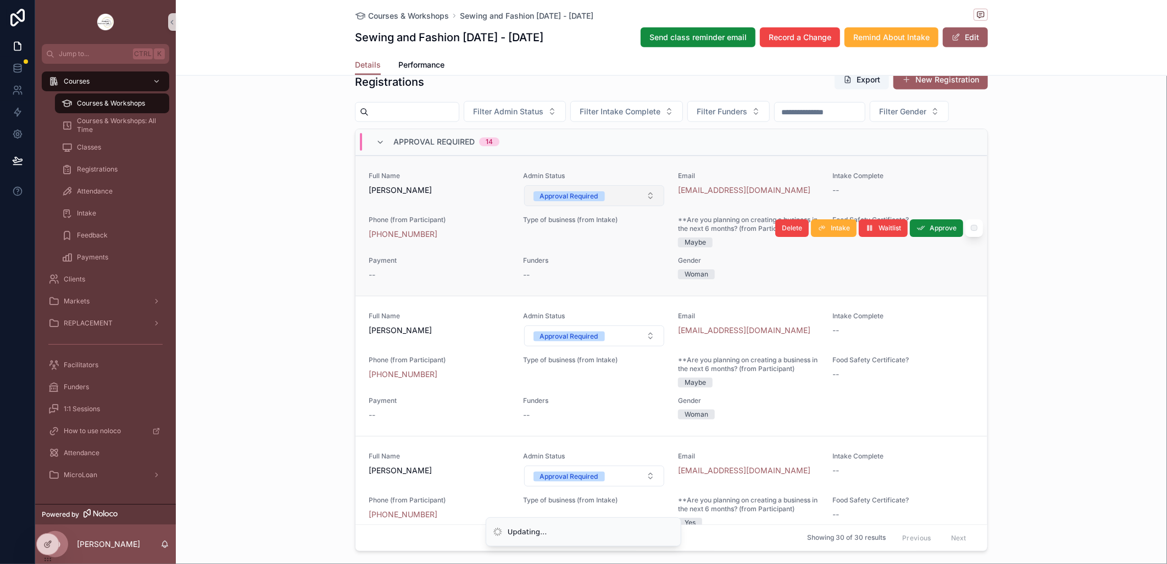
click at [640, 206] on button "Approval Required" at bounding box center [594, 195] width 141 height 21
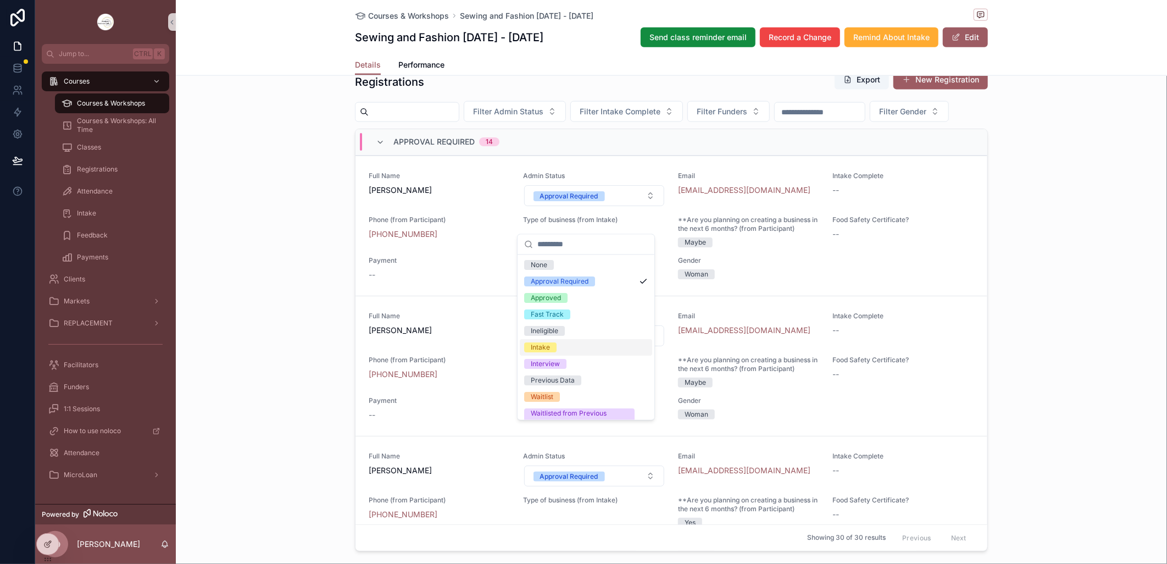
click at [563, 342] on div "Intake" at bounding box center [586, 348] width 132 height 16
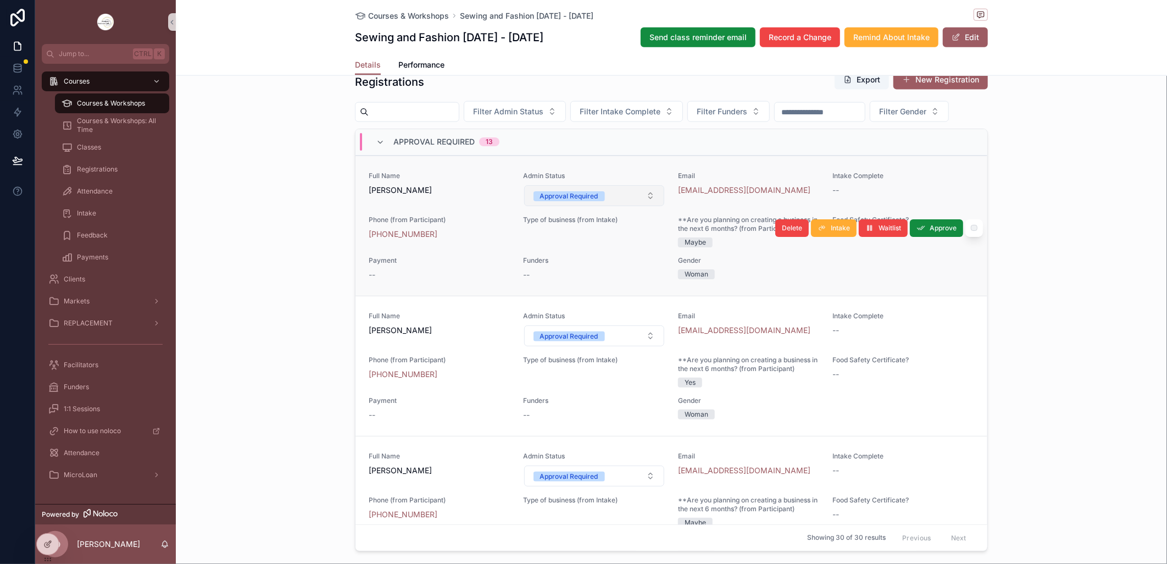
click at [644, 206] on button "Approval Required" at bounding box center [594, 195] width 141 height 21
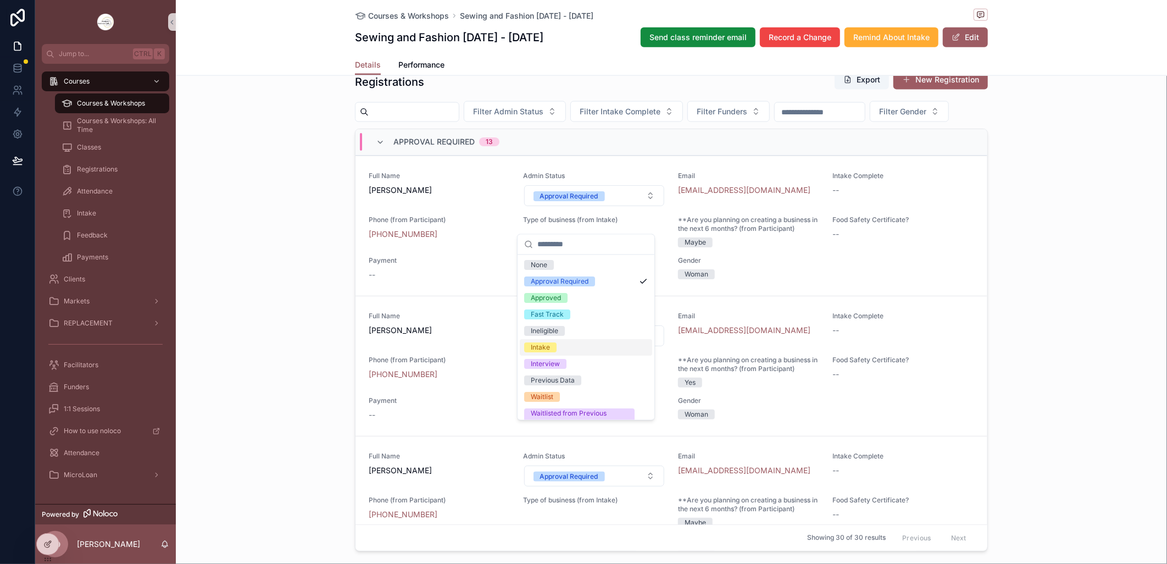
click at [570, 344] on div "Intake" at bounding box center [586, 348] width 132 height 16
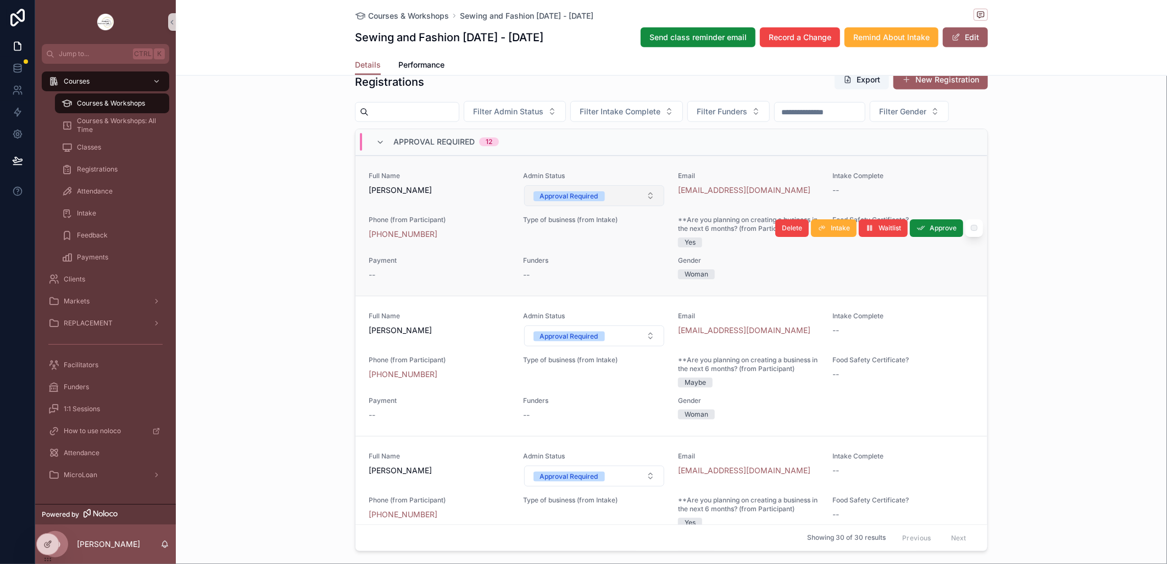
click at [642, 206] on button "Approval Required" at bounding box center [594, 195] width 141 height 21
click at [641, 206] on button "Approval Required" at bounding box center [594, 195] width 141 height 21
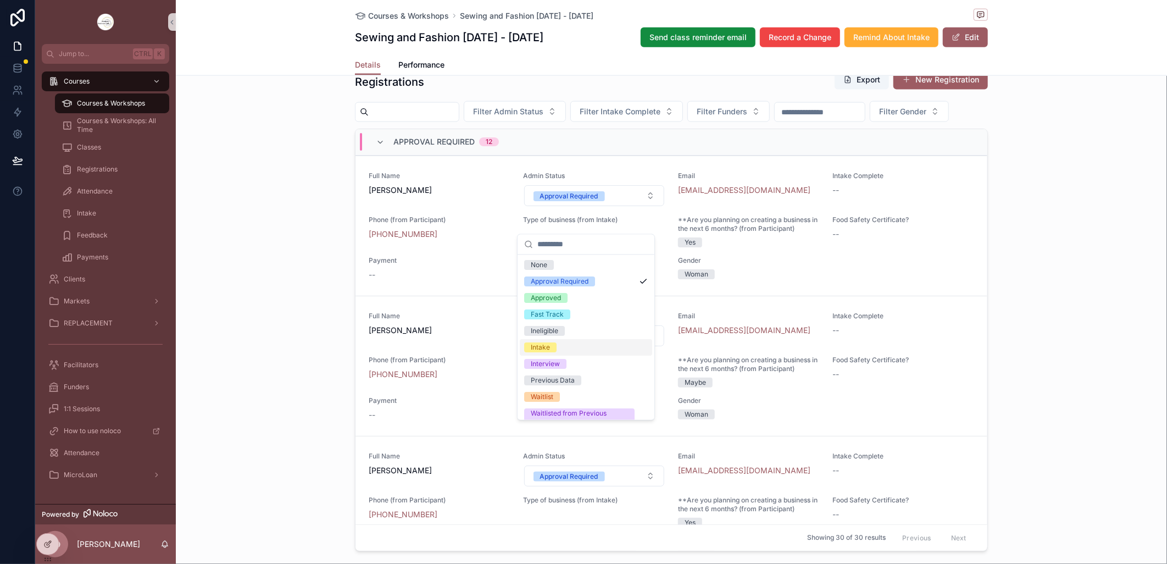
click at [576, 342] on div "Intake" at bounding box center [586, 348] width 132 height 16
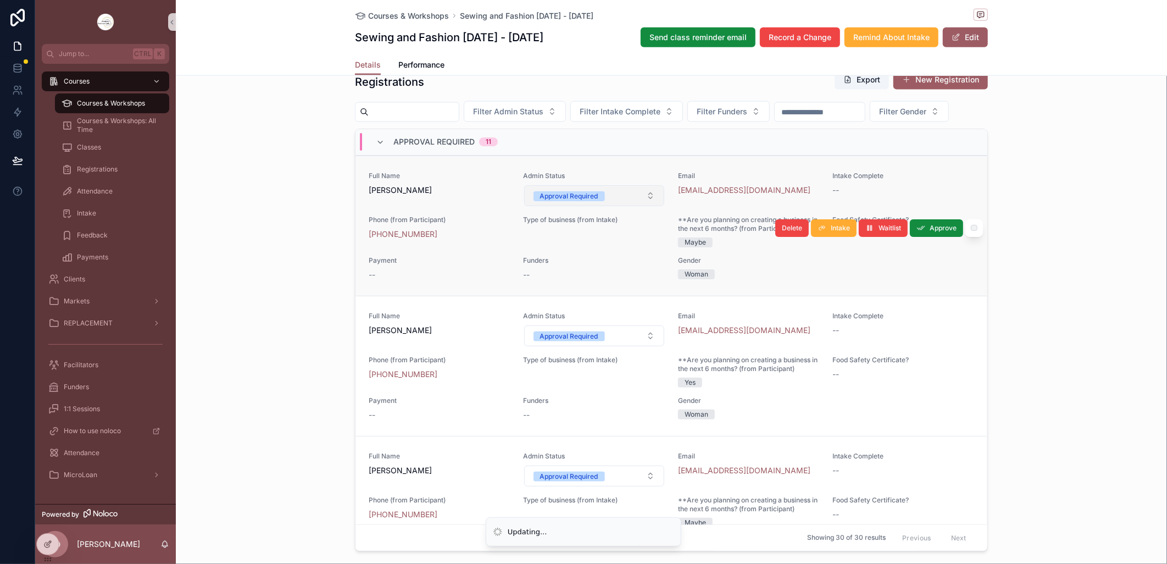
click at [639, 206] on button "Approval Required" at bounding box center [594, 195] width 141 height 21
click at [644, 206] on button "Approval Required" at bounding box center [594, 195] width 141 height 21
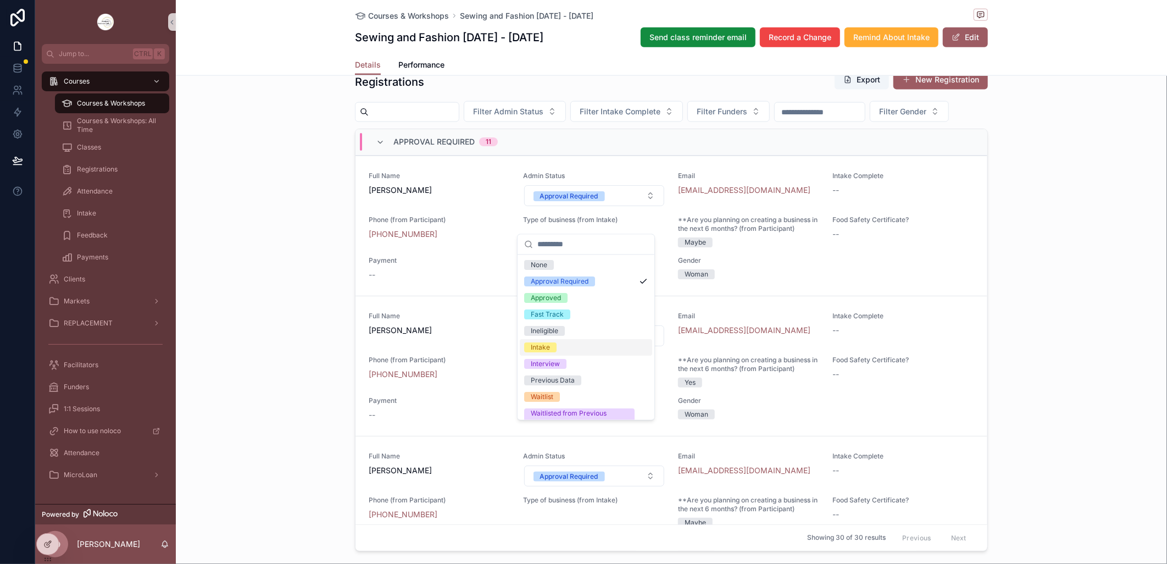
click at [559, 347] on div "Intake" at bounding box center [586, 348] width 132 height 16
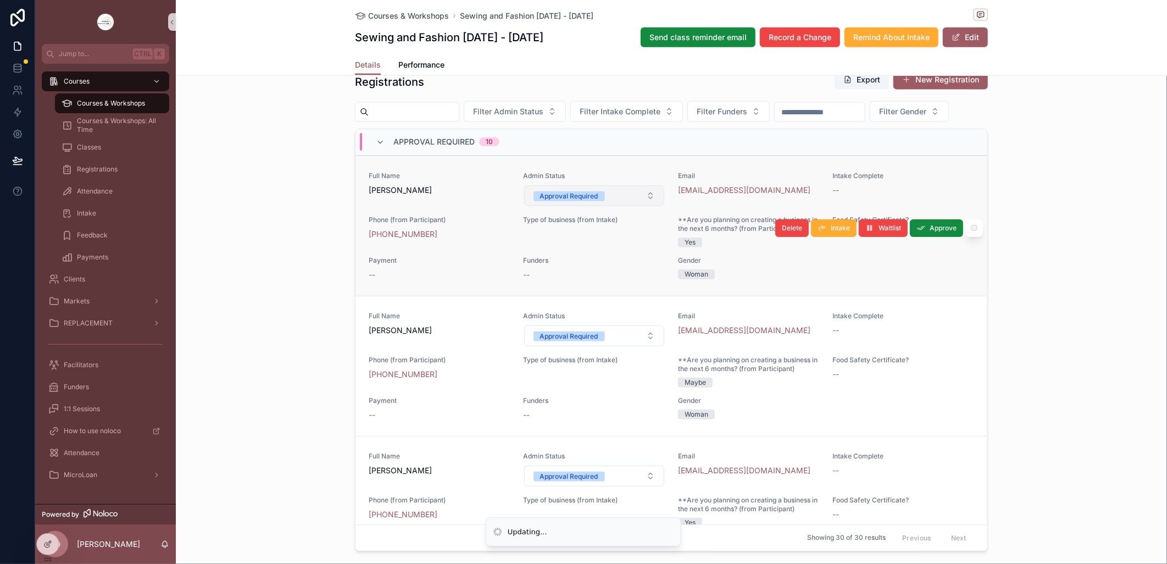
click at [641, 206] on button "Approval Required" at bounding box center [594, 195] width 141 height 21
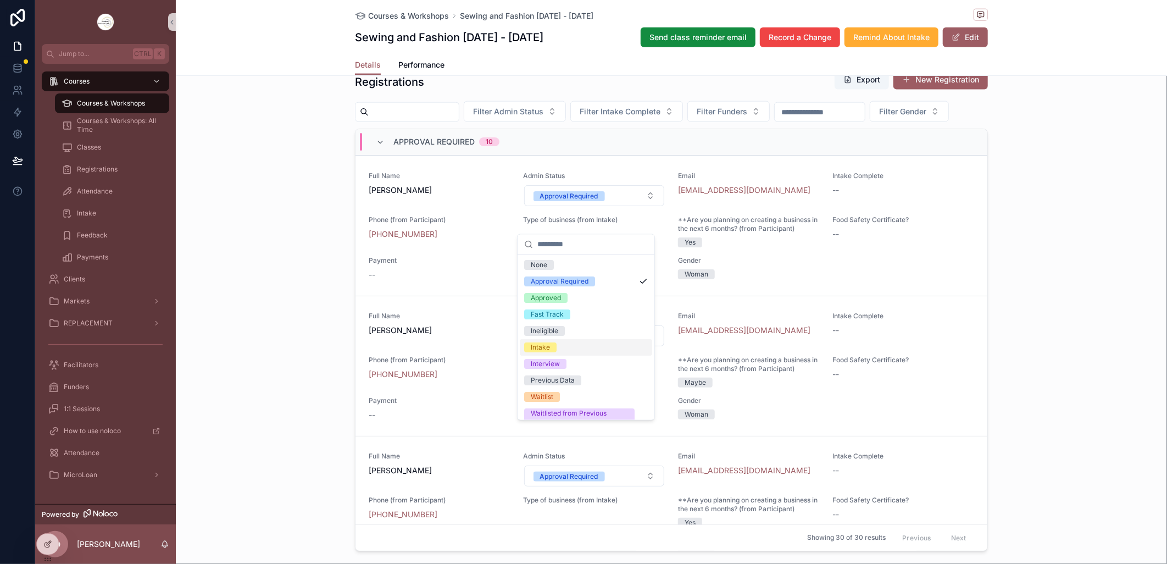
click at [580, 348] on div "Intake" at bounding box center [586, 348] width 132 height 16
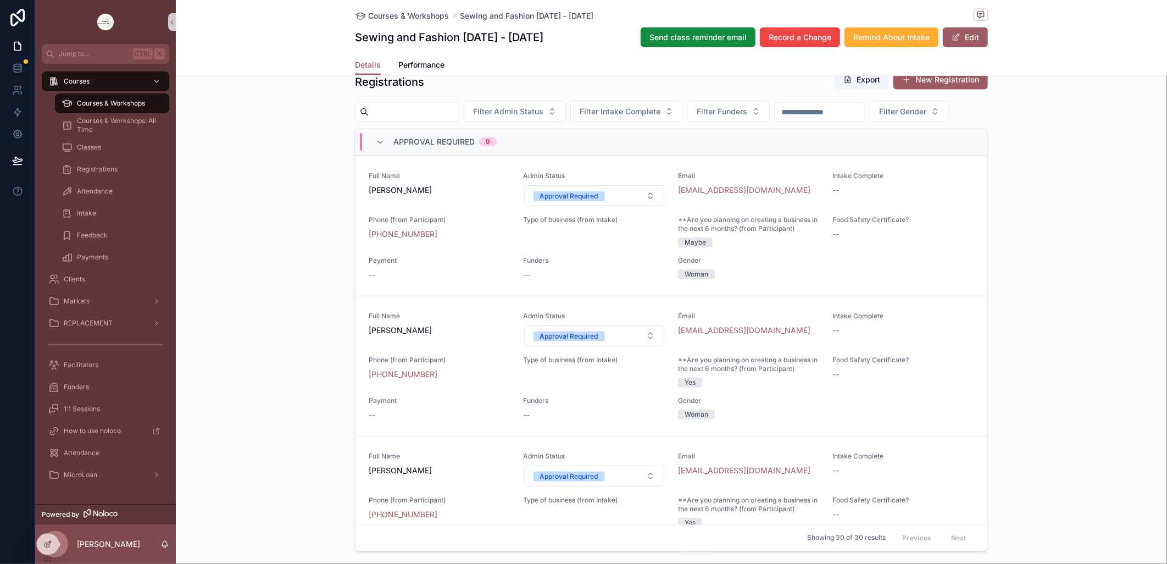
click at [644, 206] on button "Approval Required" at bounding box center [594, 195] width 141 height 21
click at [635, 206] on button "Approval Required" at bounding box center [594, 195] width 141 height 21
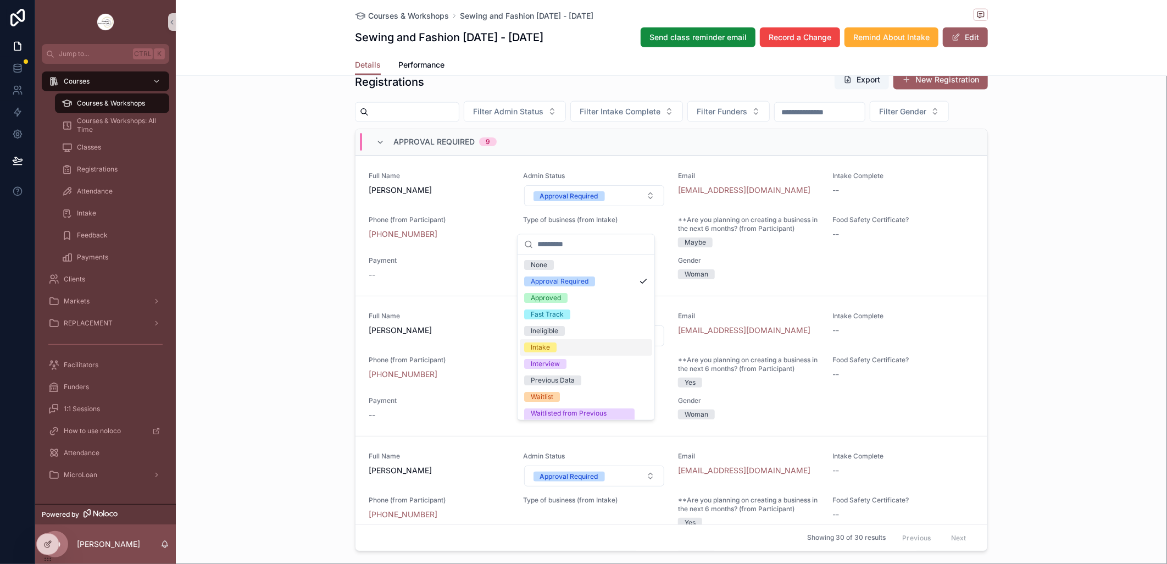
click at [551, 344] on span "Intake" at bounding box center [540, 348] width 32 height 10
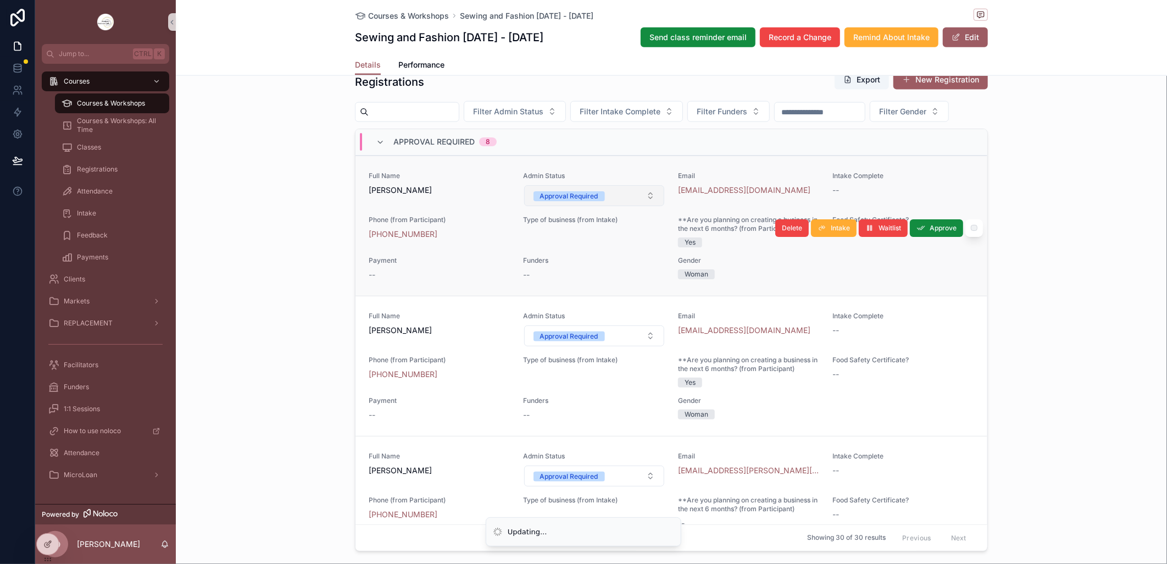
click at [636, 206] on button "Approval Required" at bounding box center [594, 195] width 141 height 21
click at [642, 206] on button "Approval Required" at bounding box center [594, 195] width 141 height 21
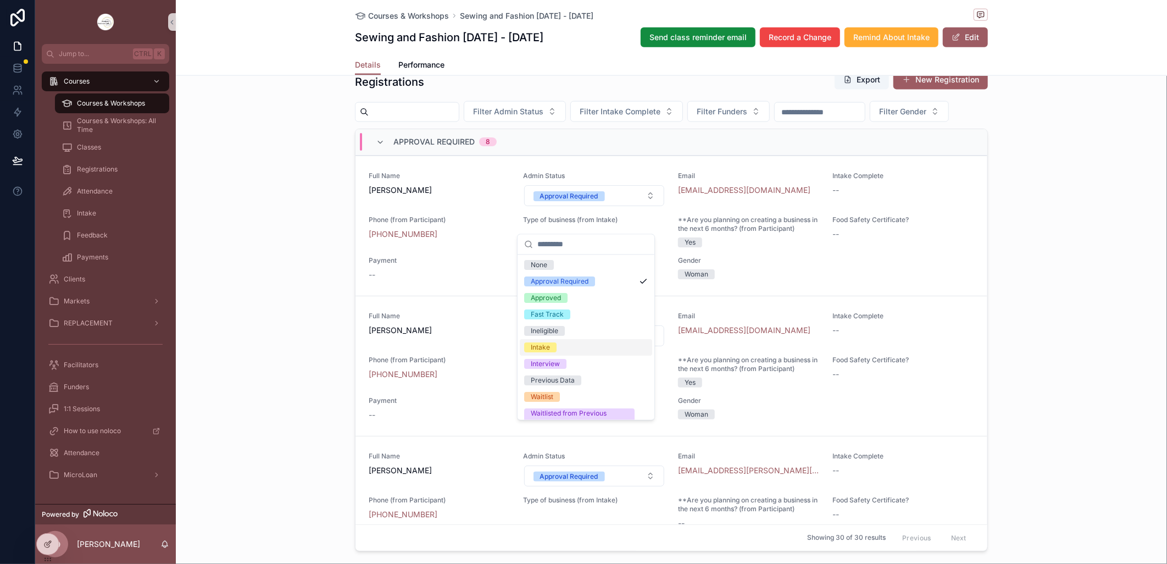
click at [563, 343] on div "Intake" at bounding box center [586, 348] width 132 height 16
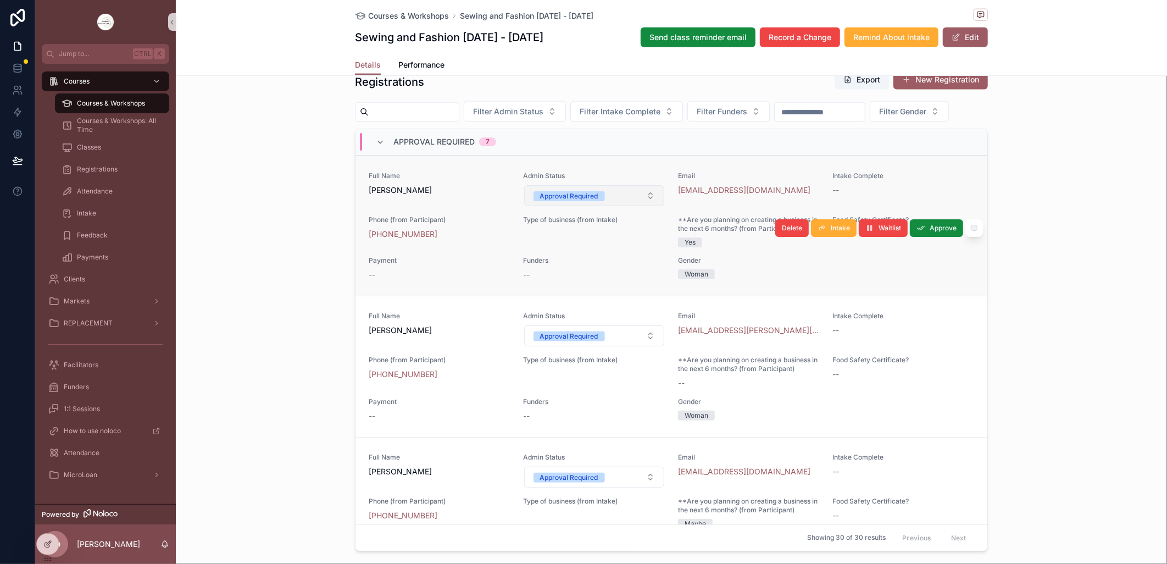
click at [644, 206] on button "Approval Required" at bounding box center [594, 195] width 141 height 21
click at [641, 206] on button "Approval Required" at bounding box center [594, 195] width 141 height 21
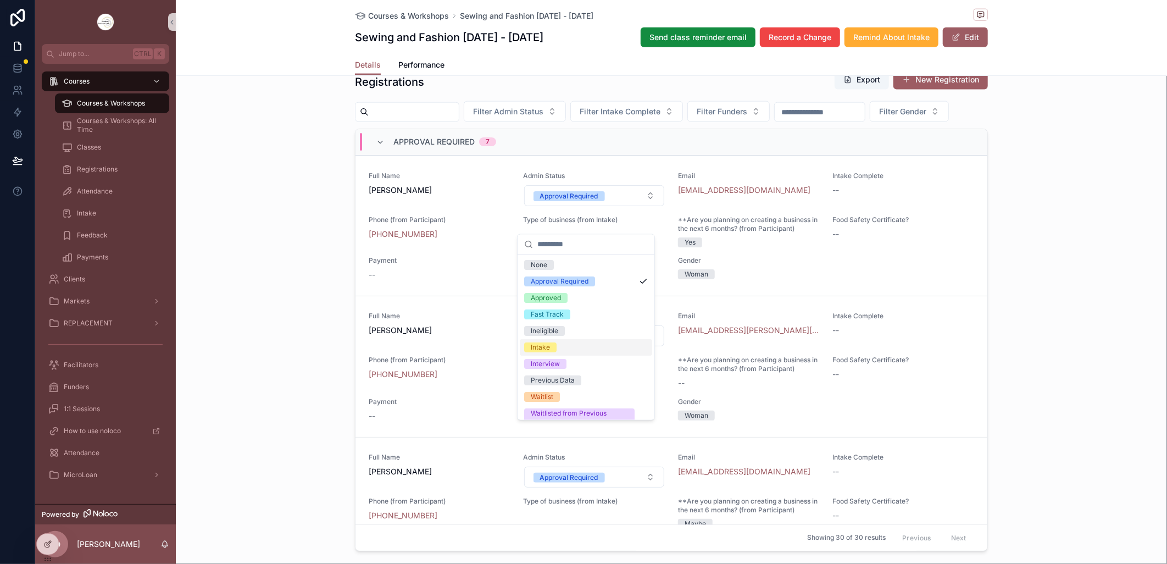
click at [574, 343] on div "Intake" at bounding box center [586, 348] width 132 height 16
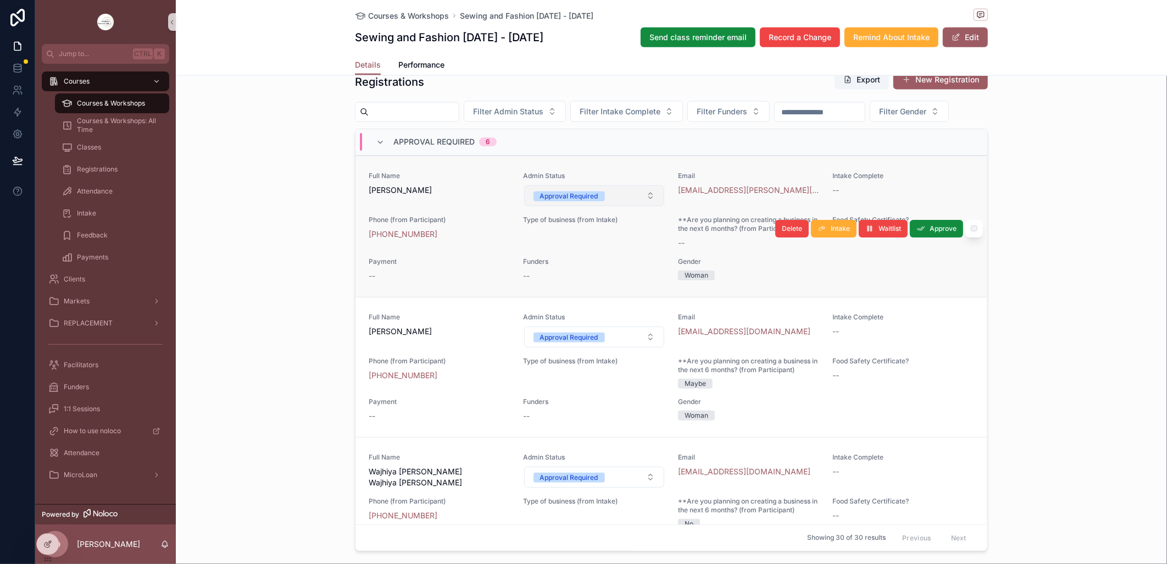
click at [639, 206] on button "Approval Required" at bounding box center [594, 195] width 141 height 21
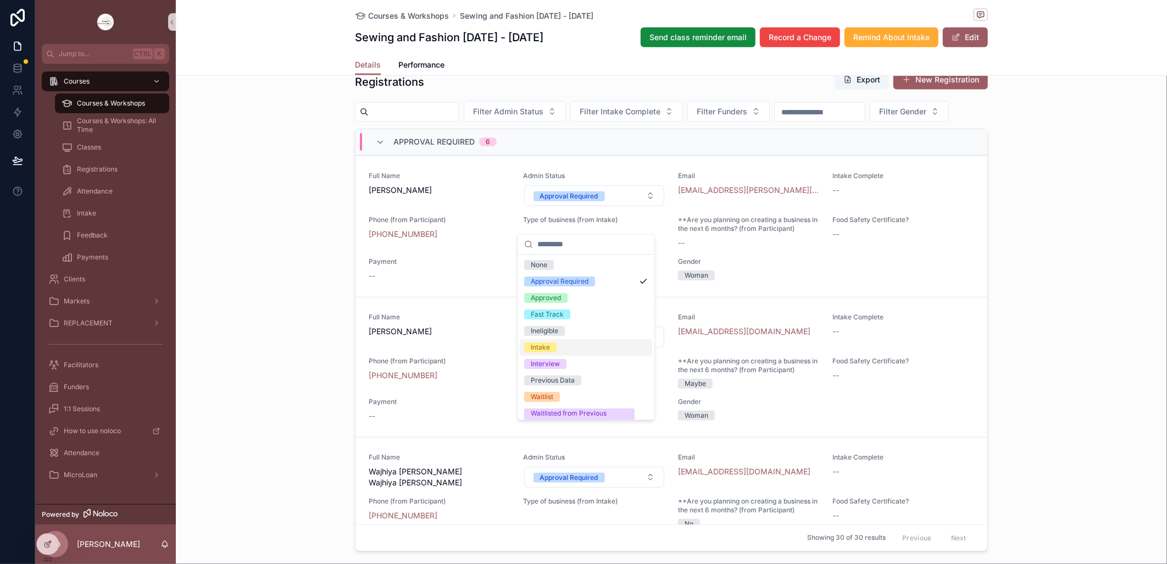
click at [581, 345] on div "Intake" at bounding box center [586, 348] width 132 height 16
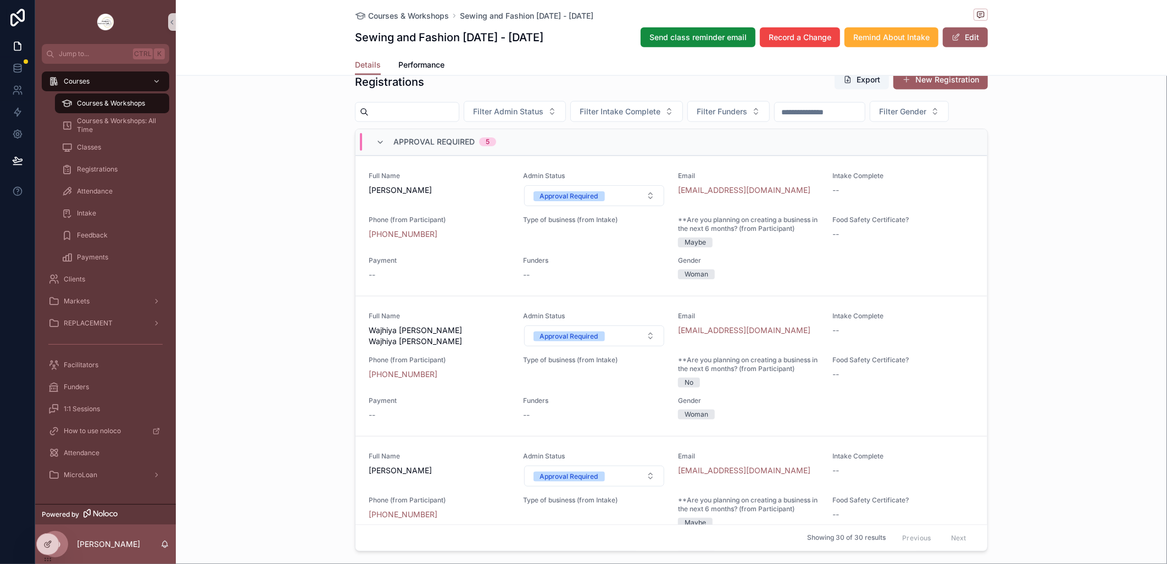
click at [638, 206] on button "Approval Required" at bounding box center [594, 195] width 141 height 21
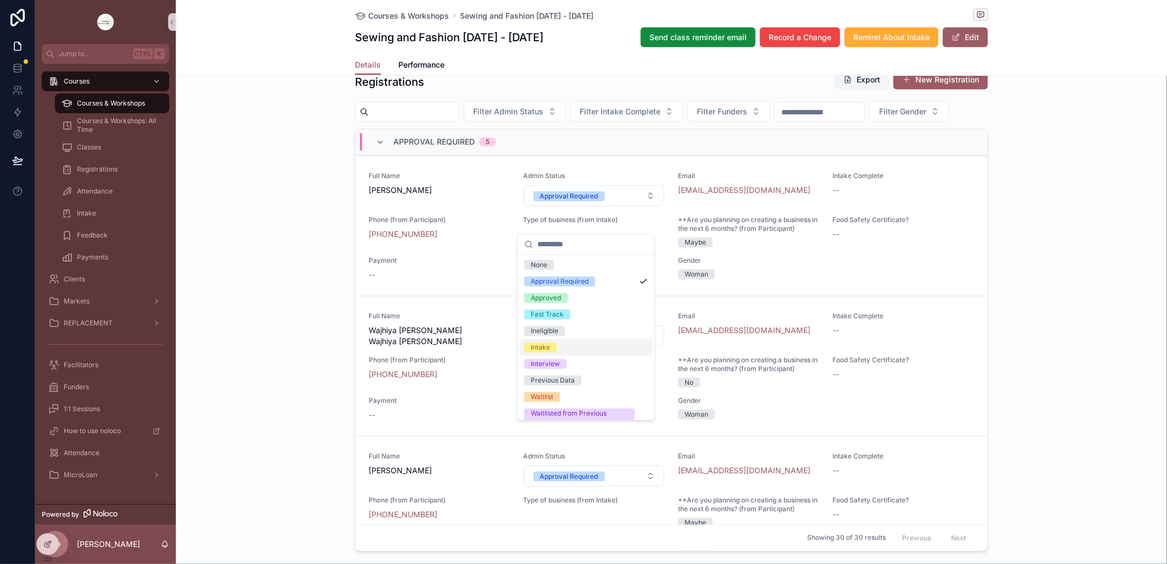
click at [557, 344] on div "Intake" at bounding box center [586, 348] width 132 height 16
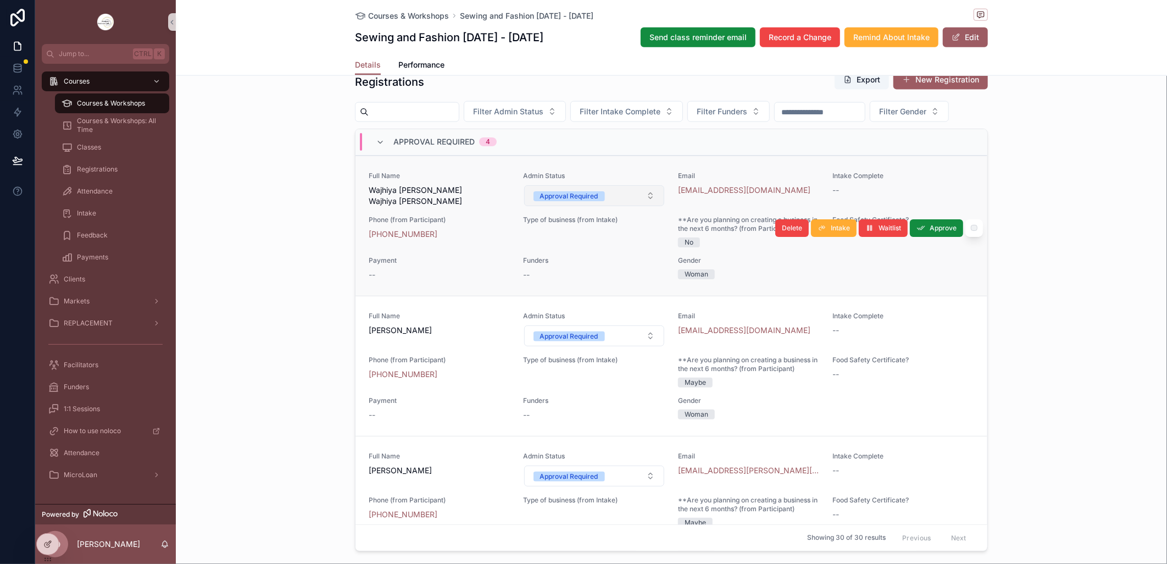
click at [642, 206] on button "Approval Required" at bounding box center [594, 195] width 141 height 21
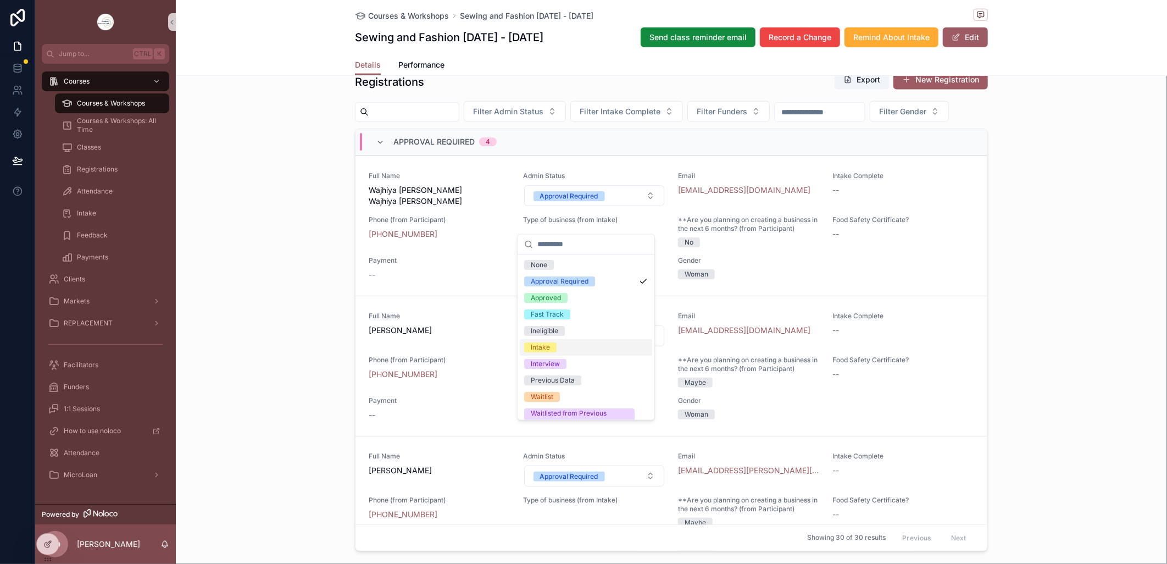
click at [573, 342] on div "Intake" at bounding box center [586, 348] width 132 height 16
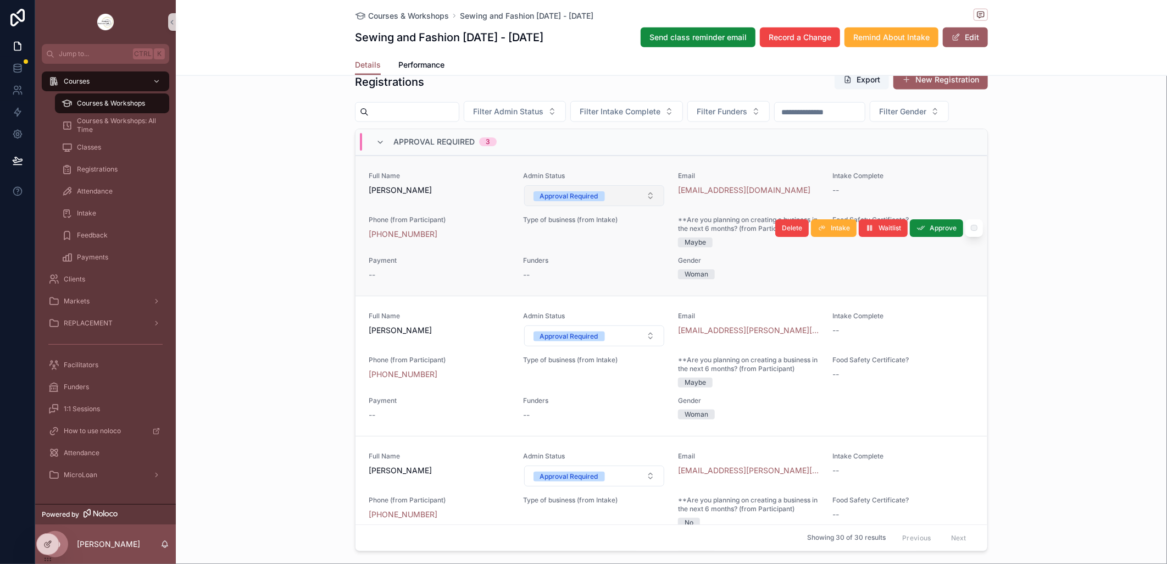
click at [644, 206] on button "Approval Required" at bounding box center [594, 195] width 141 height 21
click at [640, 206] on button "Approval Required" at bounding box center [594, 195] width 141 height 21
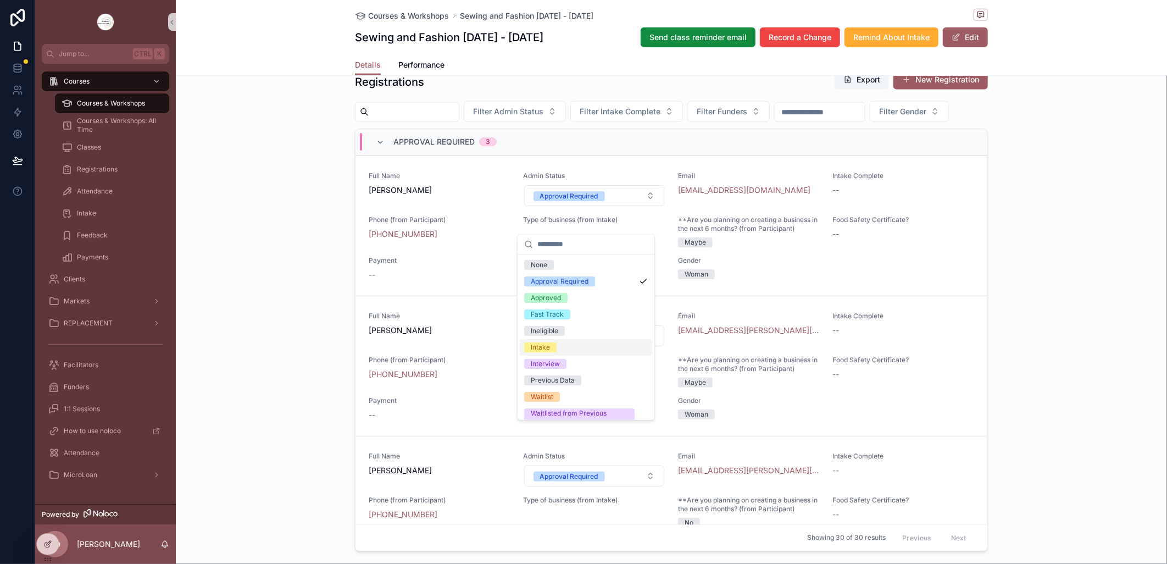
click at [564, 344] on div "Intake" at bounding box center [586, 348] width 132 height 16
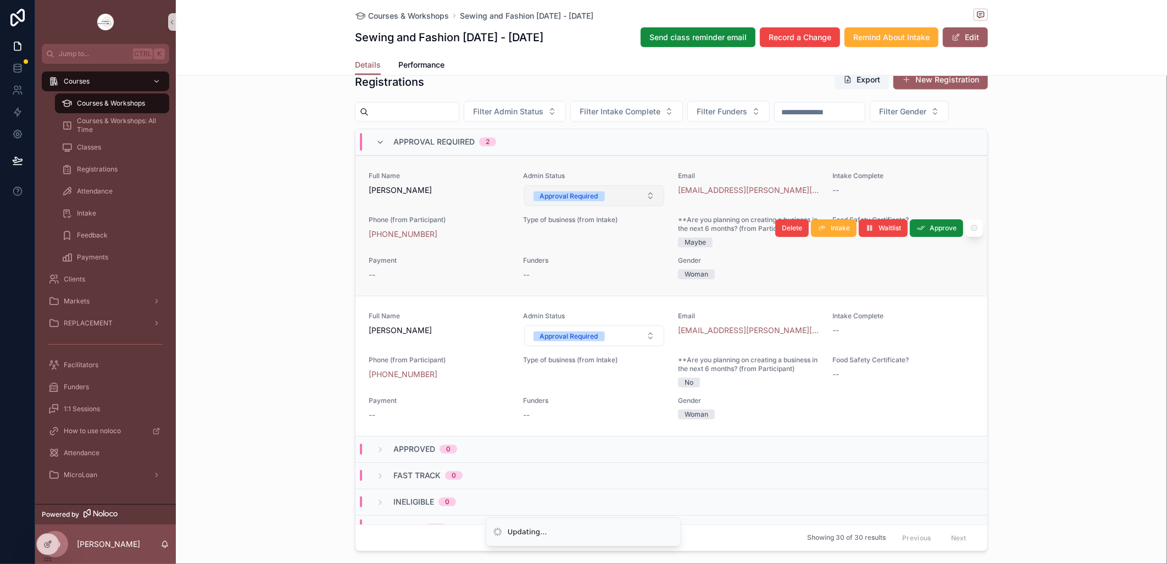
click at [639, 206] on button "Approval Required" at bounding box center [594, 195] width 141 height 21
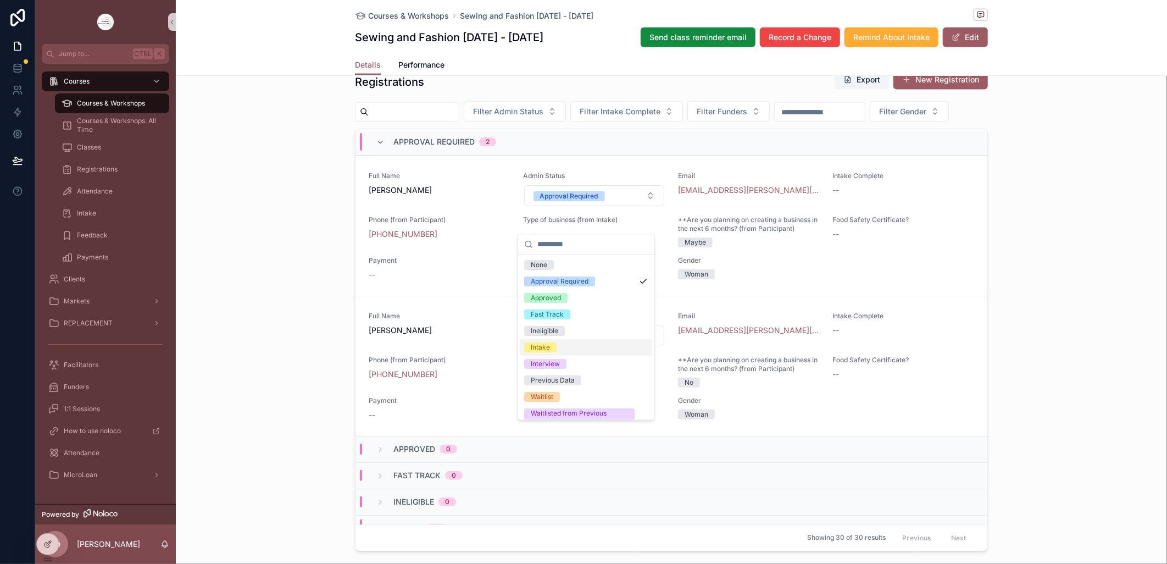
click at [555, 340] on div "Intake" at bounding box center [586, 348] width 132 height 16
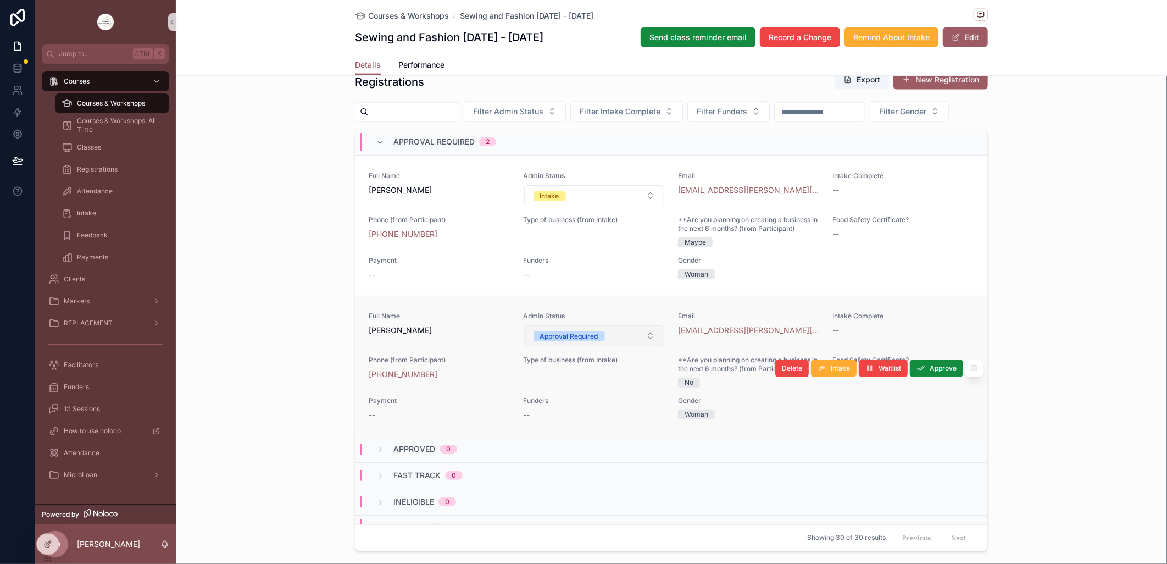
click at [639, 346] on button "Approval Required" at bounding box center [594, 335] width 141 height 21
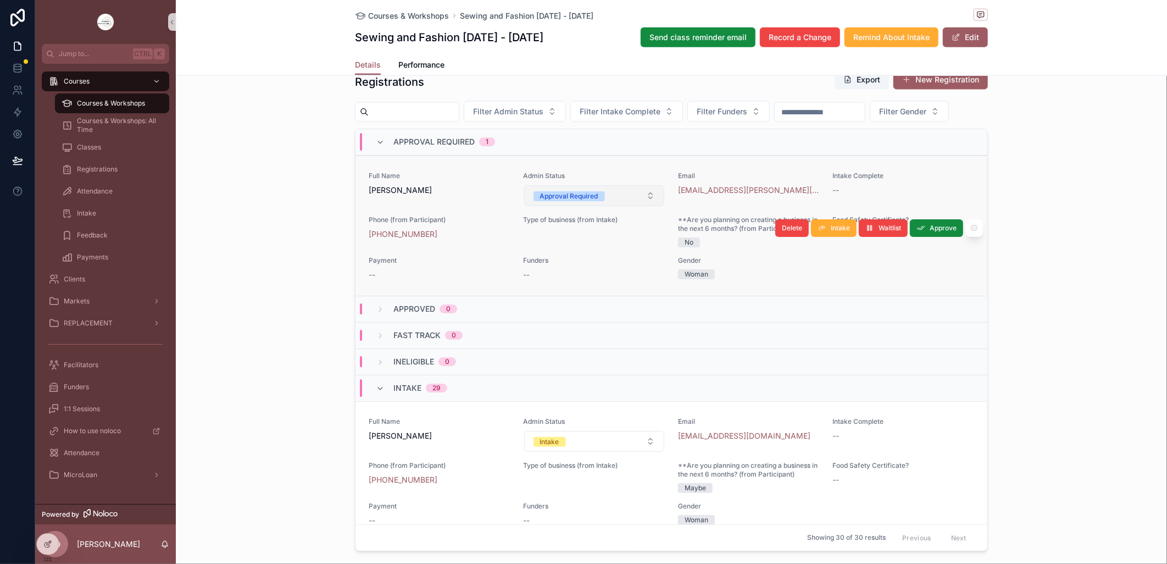
click at [644, 206] on button "Approval Required" at bounding box center [594, 195] width 141 height 21
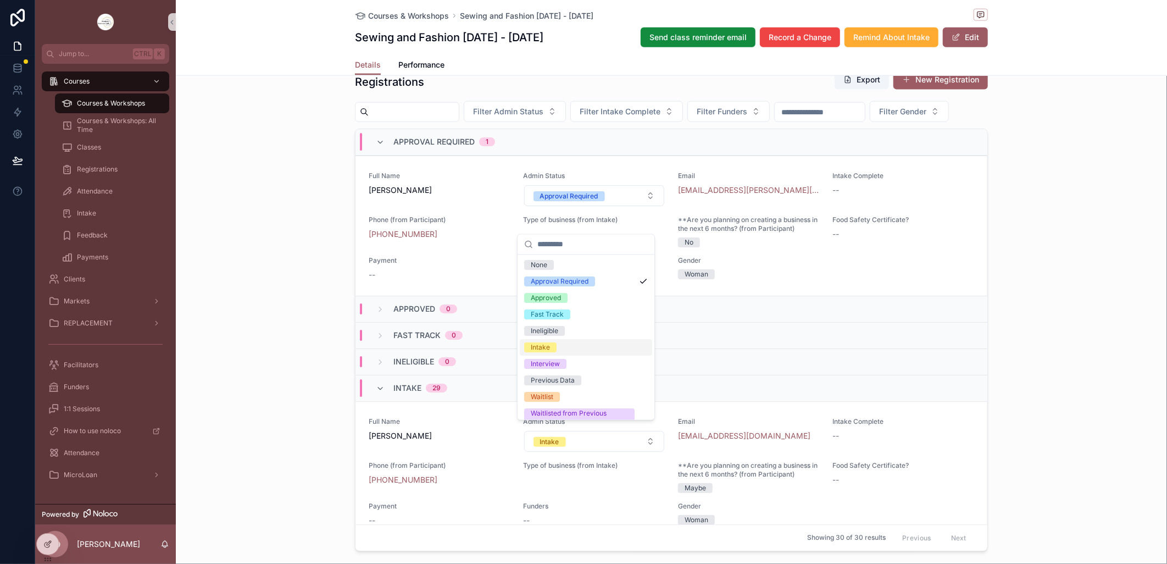
click at [564, 350] on div "Intake" at bounding box center [586, 348] width 132 height 16
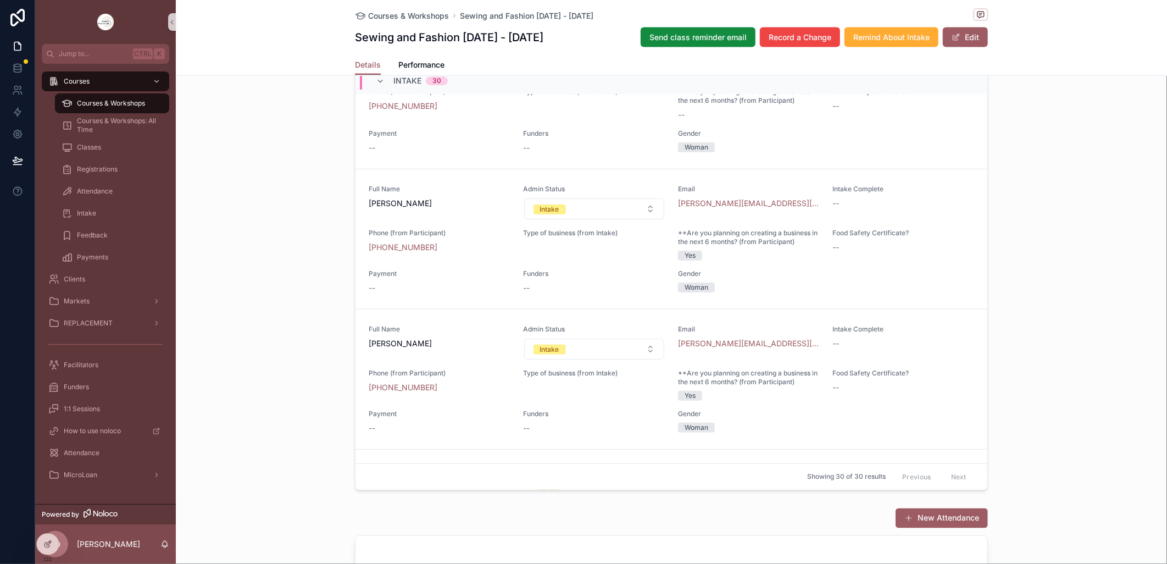
scroll to position [2984, 0]
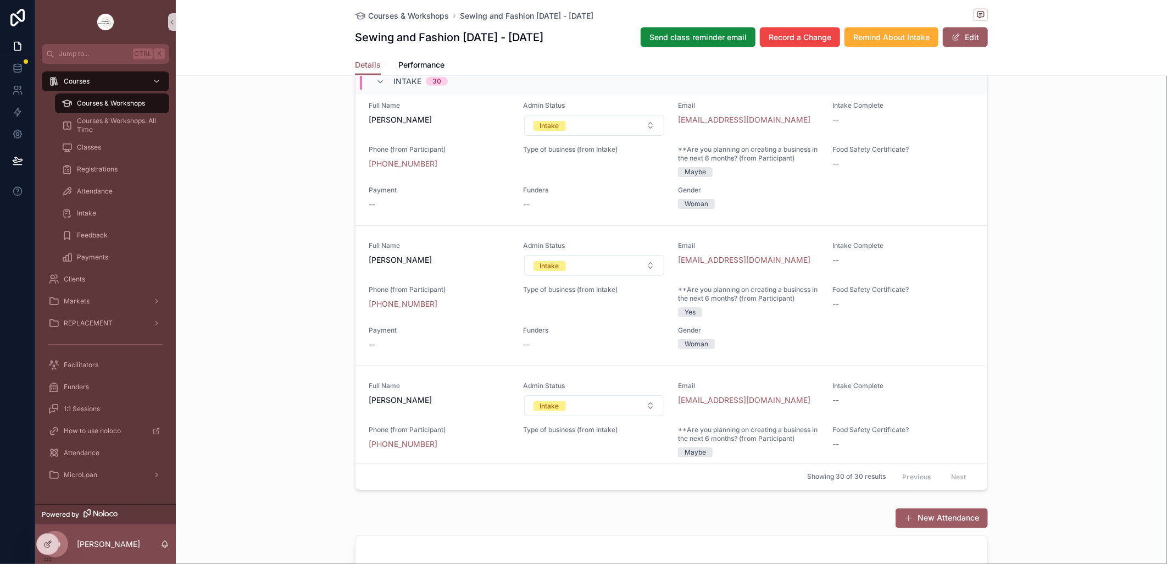
click at [79, 99] on span "Courses & Workshops" at bounding box center [111, 103] width 68 height 9
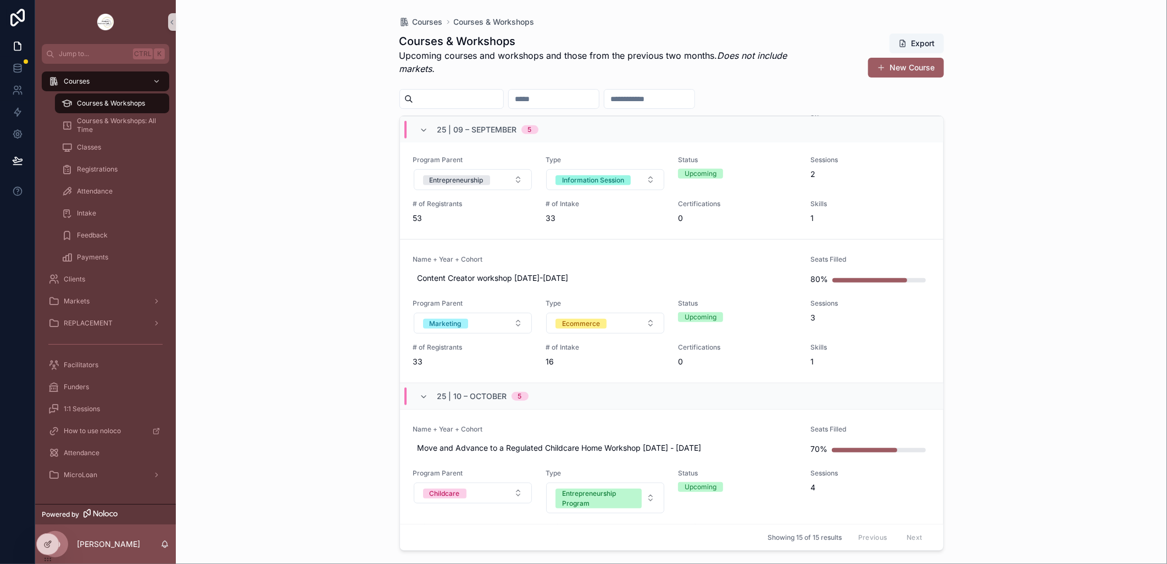
scroll to position [183, 0]
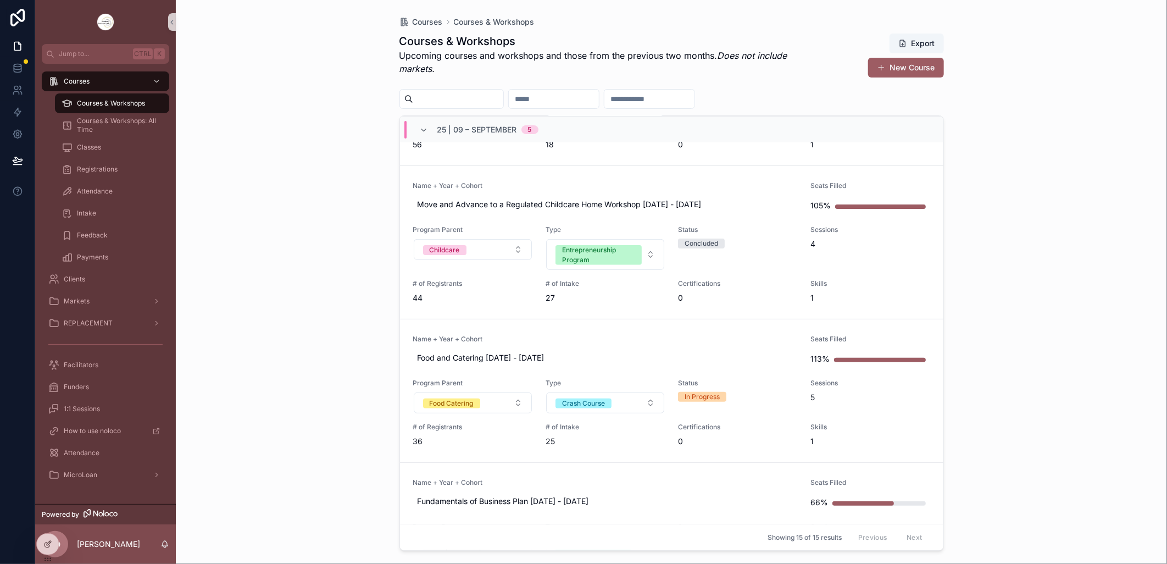
click at [99, 100] on span "Courses & Workshops" at bounding box center [111, 103] width 68 height 9
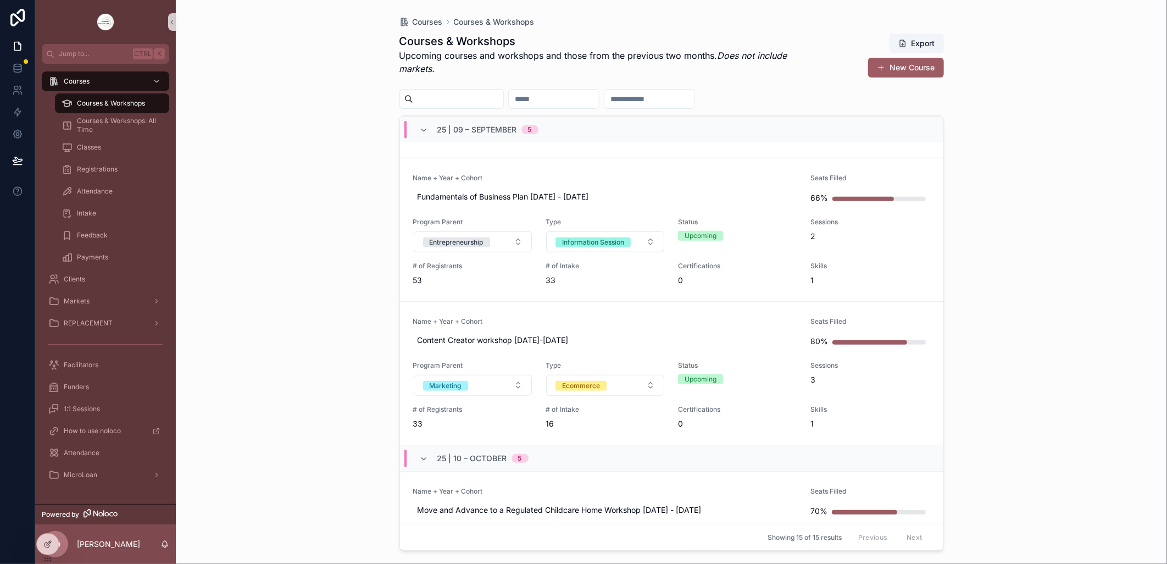
scroll to position [488, 0]
click at [667, 163] on link "Name + Year + Cohort Fundamentals of Business Plan [DATE] - [DATE] Seats Filled…" at bounding box center [672, 228] width 544 height 143
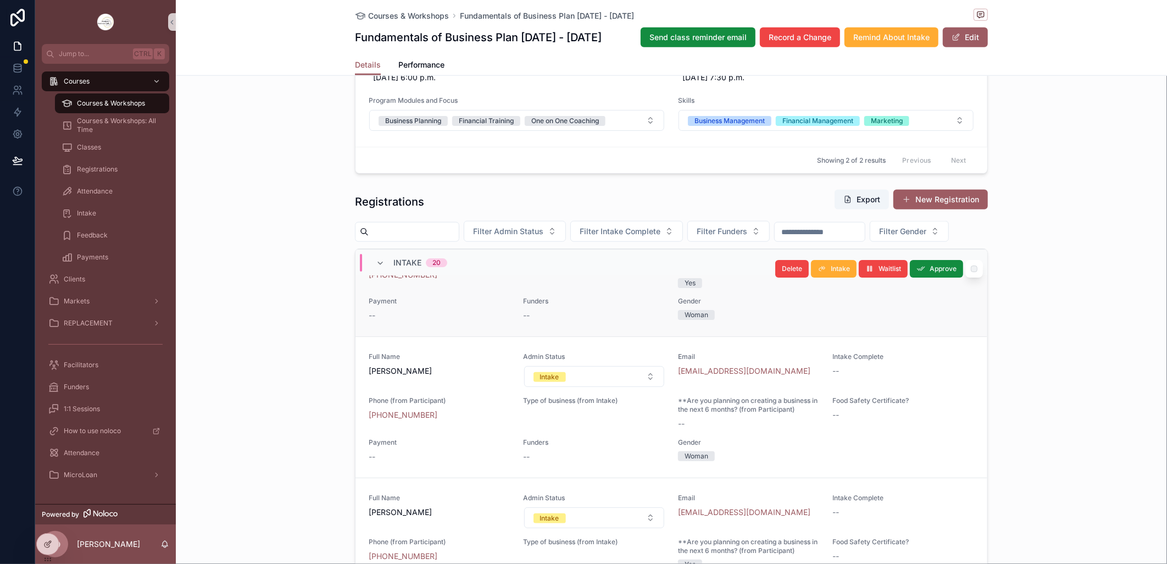
scroll to position [2706, 0]
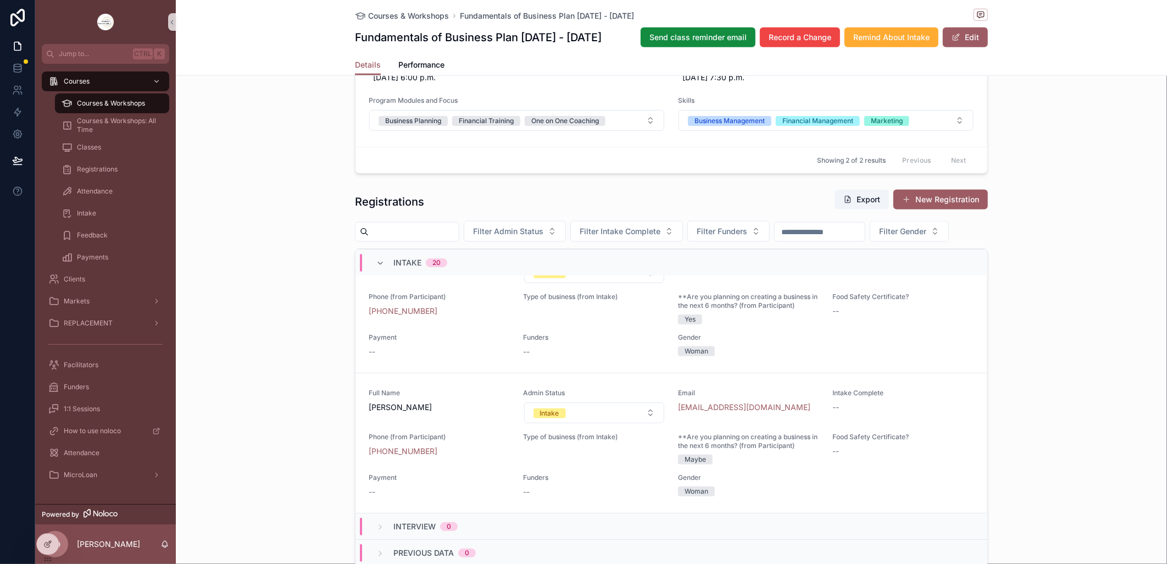
click at [103, 101] on span "Courses & Workshops" at bounding box center [111, 103] width 68 height 9
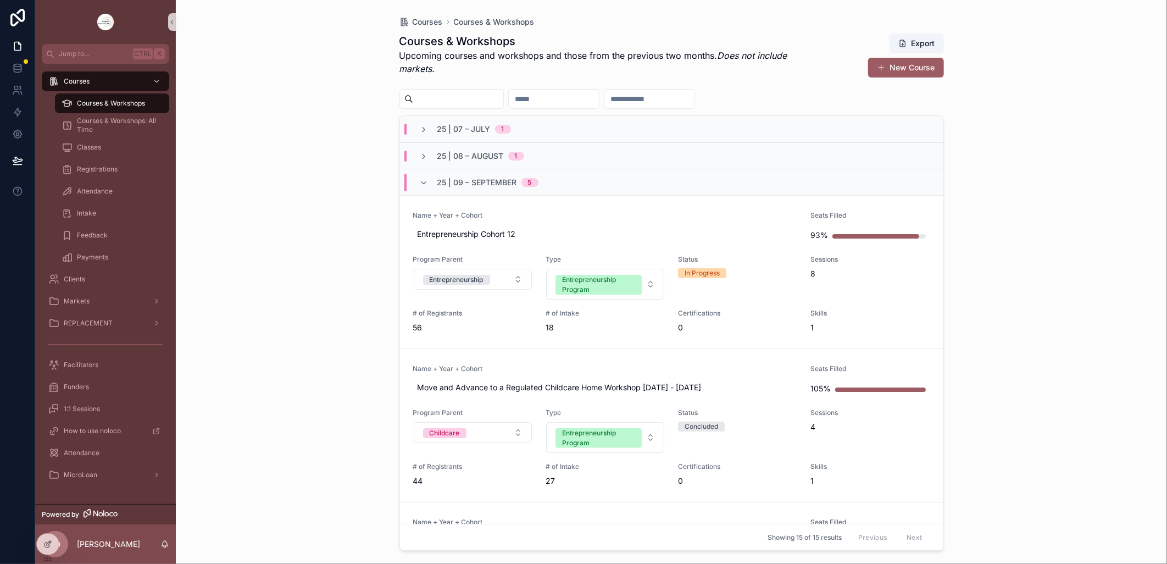
click at [1062, 318] on div "Courses Courses & Workshops Courses & Workshops Upcoming courses and workshops …" at bounding box center [671, 282] width 991 height 564
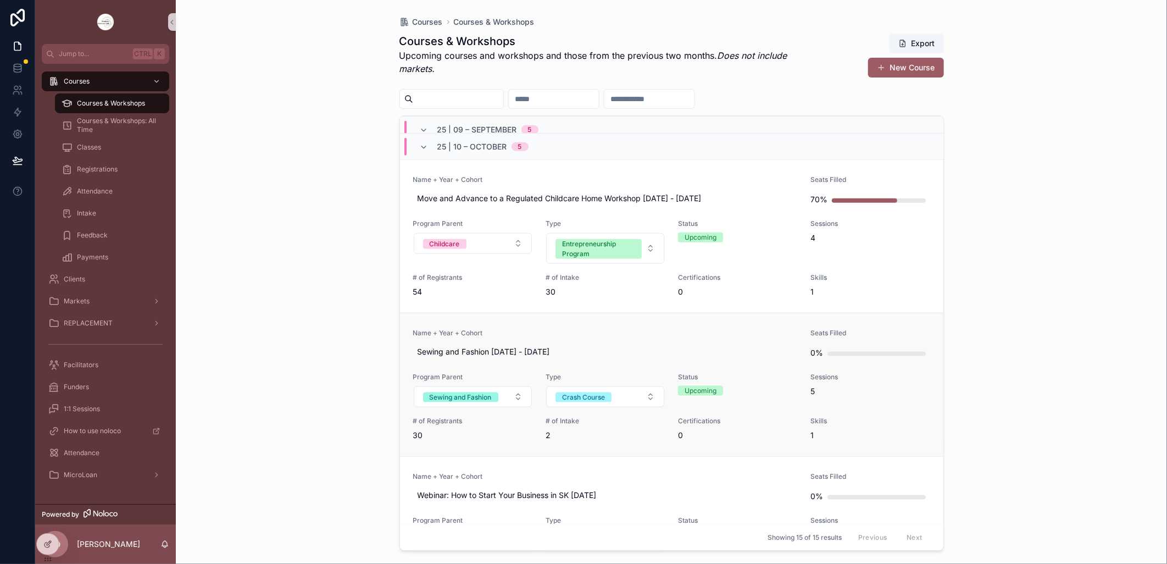
scroll to position [855, 0]
